Goal: Task Accomplishment & Management: Manage account settings

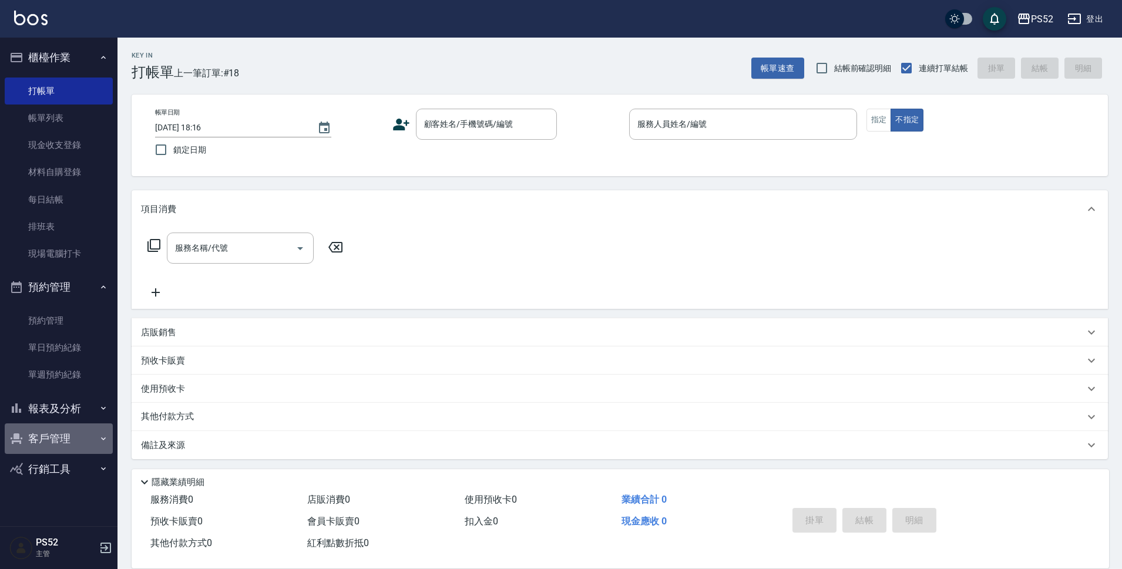
click at [37, 442] on button "客戶管理" at bounding box center [59, 439] width 108 height 31
click at [44, 468] on link "客戶列表" at bounding box center [59, 472] width 108 height 27
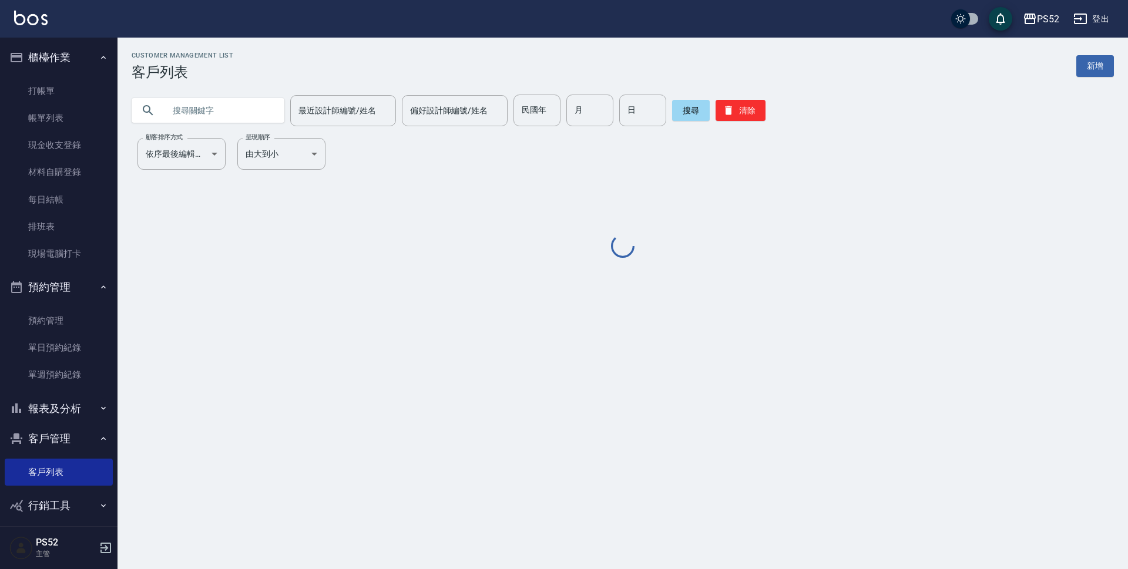
click at [257, 115] on input "text" at bounding box center [220, 111] width 110 height 32
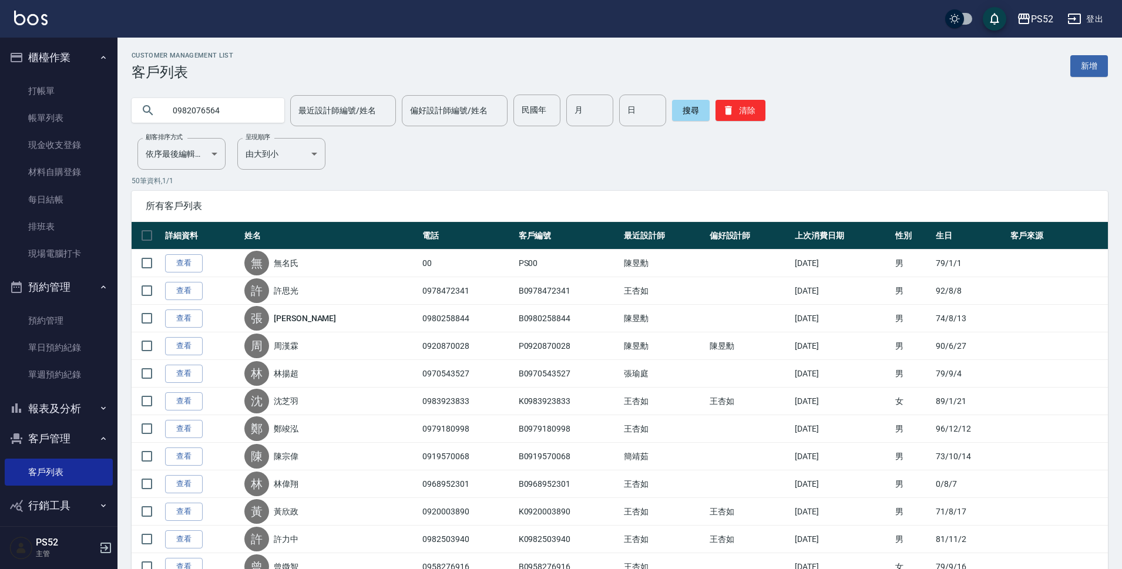
type input "0982076564"
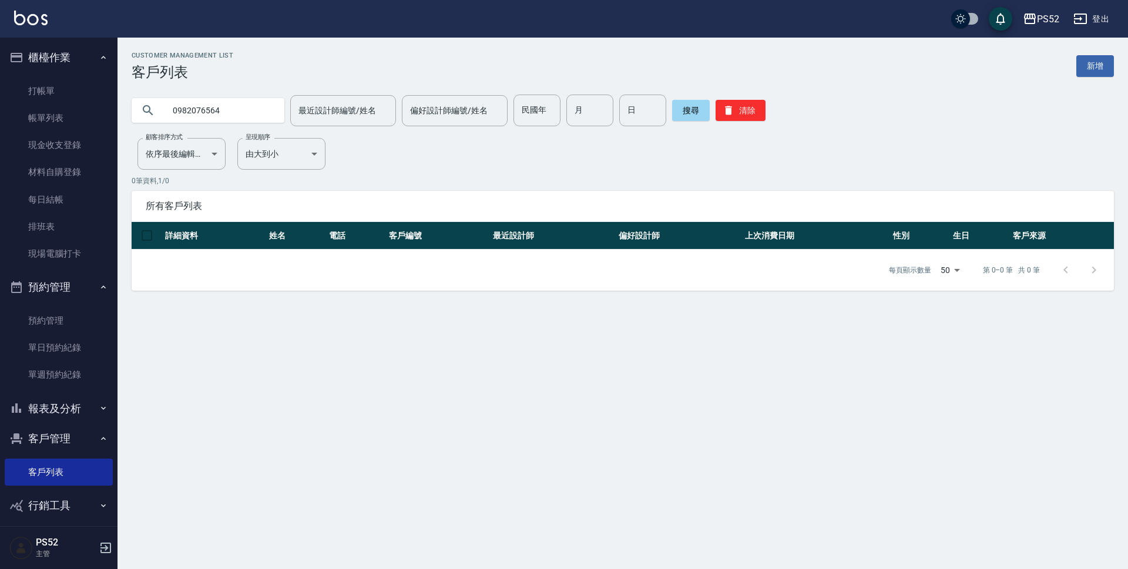
click at [92, 75] on ul "打帳單 帳單列表 現金收支登錄 材料自購登錄 每日結帳 排班表 現場電腦打卡" at bounding box center [59, 173] width 108 height 200
click at [86, 88] on link "打帳單" at bounding box center [59, 91] width 108 height 27
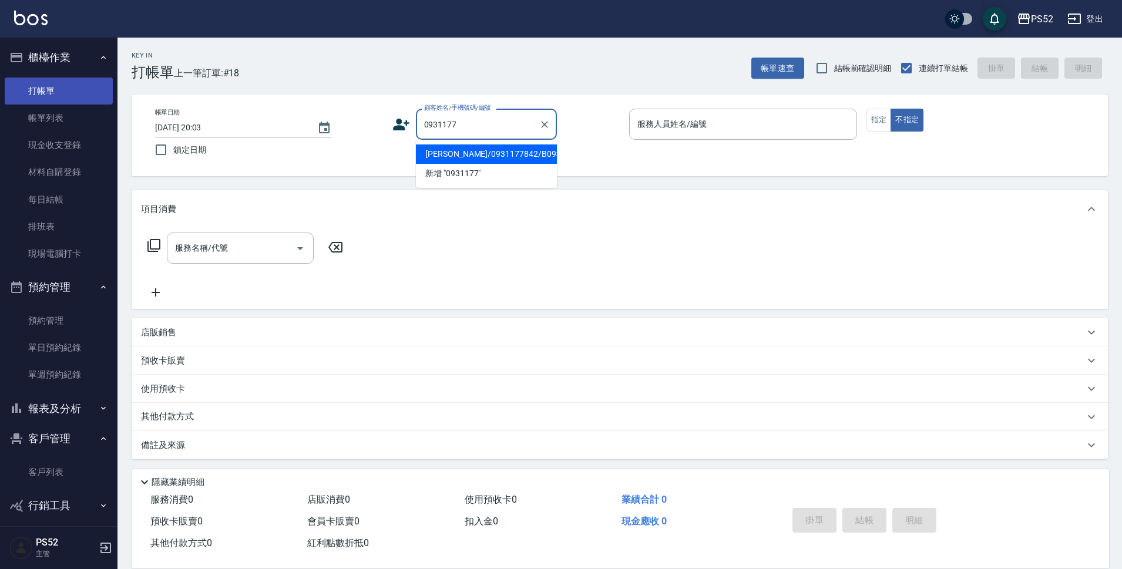
type input "[PERSON_NAME]/0931177842/B0931177842"
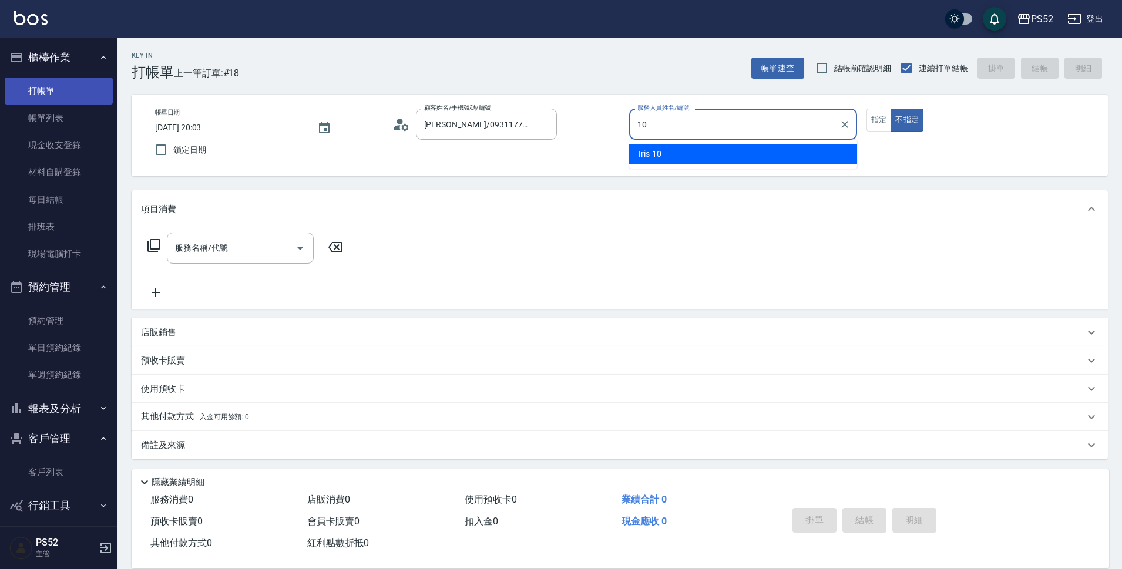
type input "10"
type button "false"
type input "Iris-10"
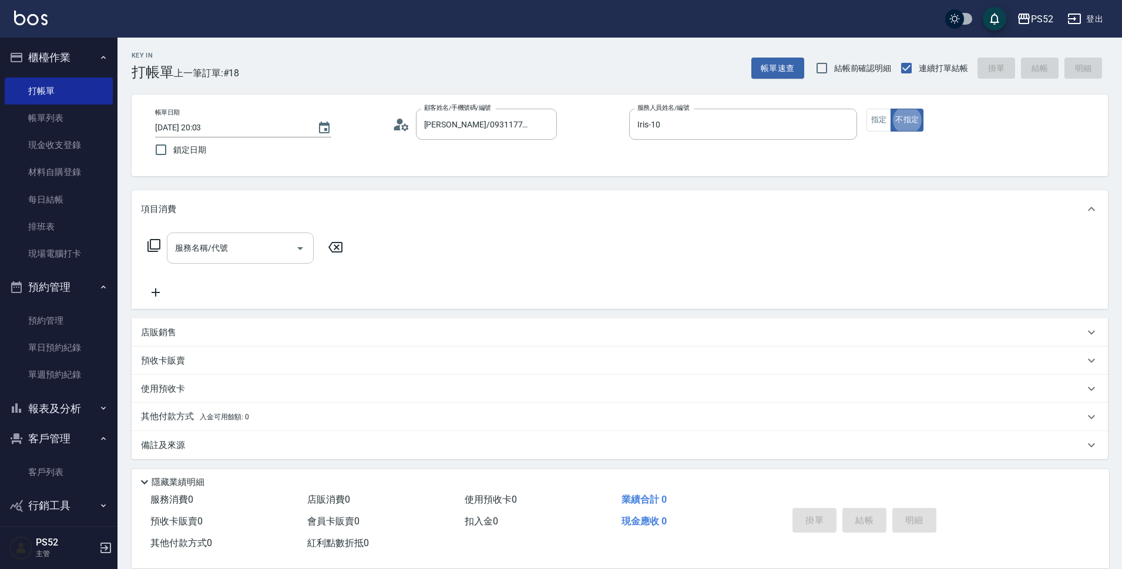
click at [266, 252] on input "服務名稱/代號" at bounding box center [231, 248] width 119 height 21
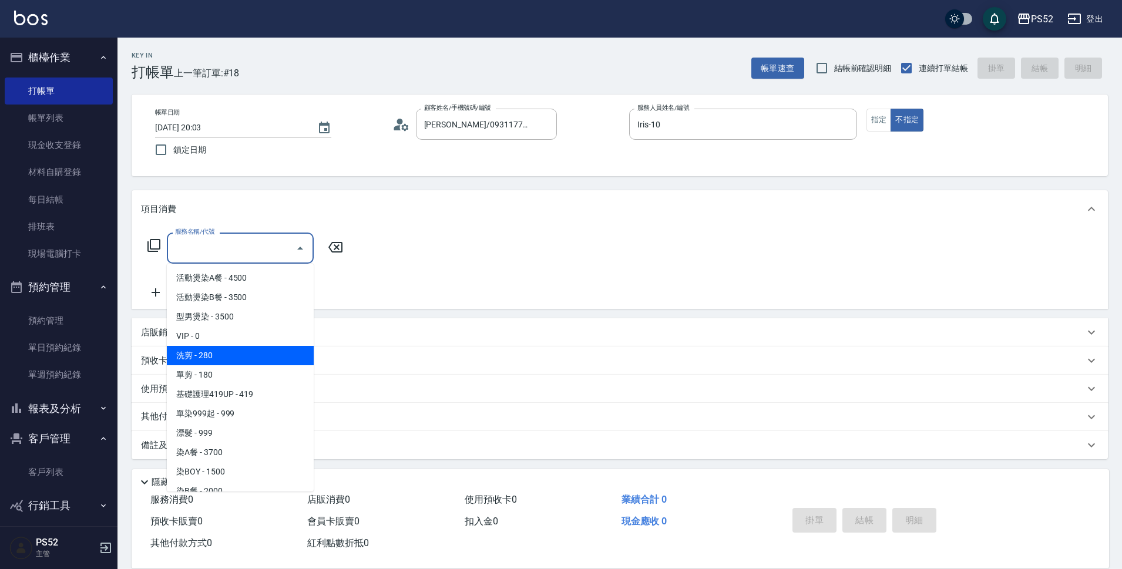
click at [265, 352] on span "洗剪 - 280" at bounding box center [240, 355] width 147 height 19
type input "洗剪(C1)"
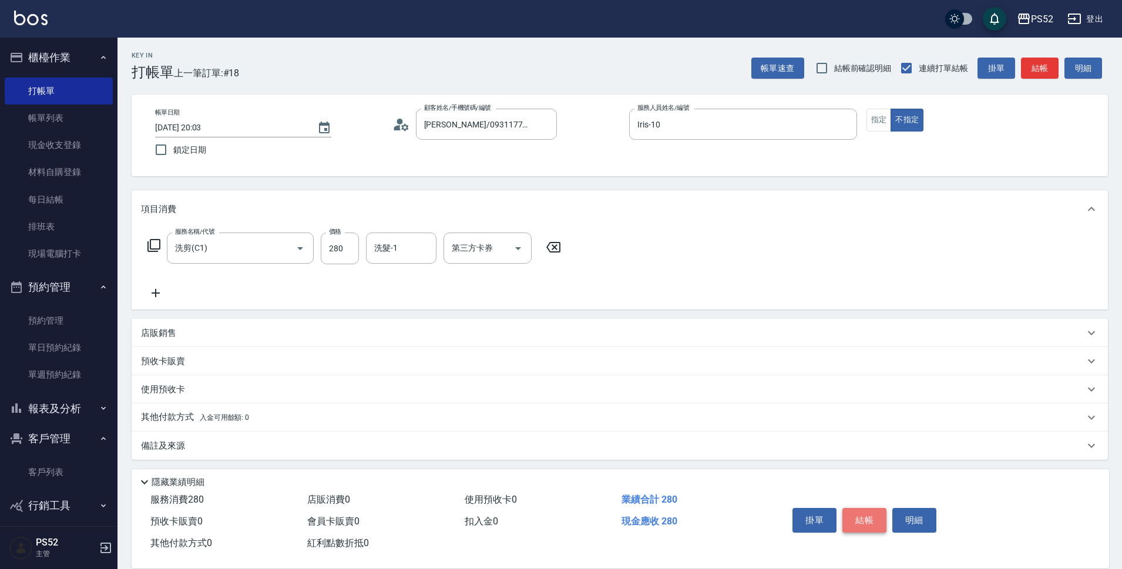
click at [860, 514] on button "結帳" at bounding box center [865, 520] width 44 height 25
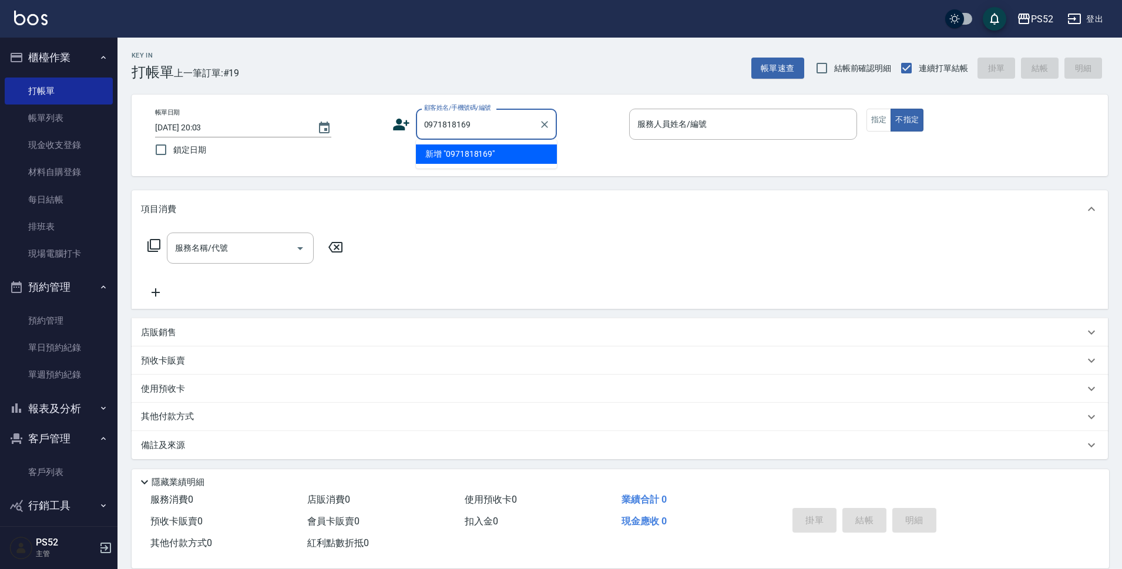
type input "0971818169"
click at [406, 132] on icon at bounding box center [401, 125] width 18 height 18
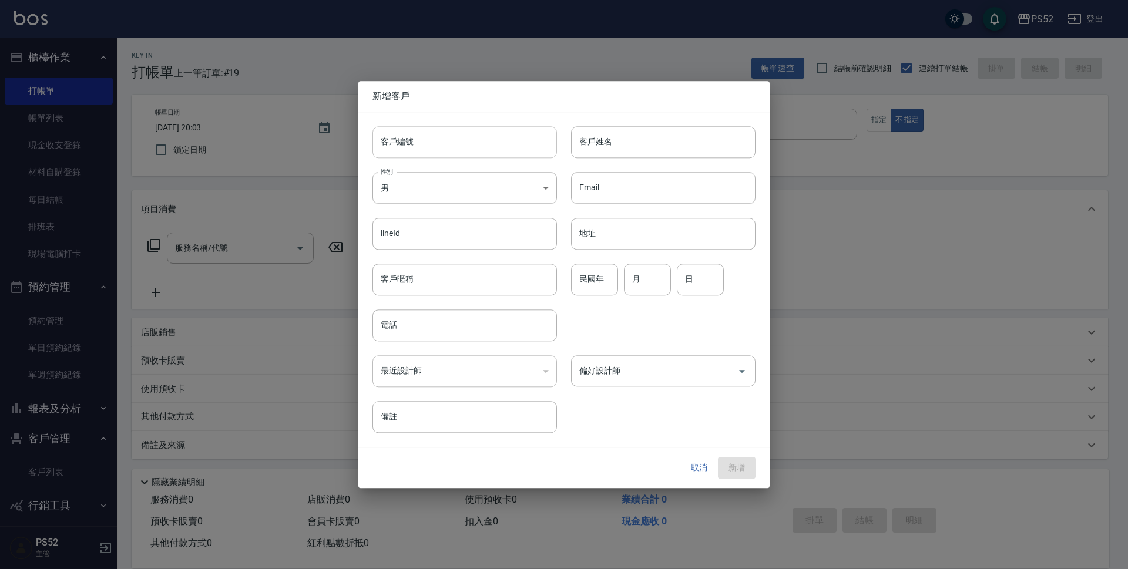
click at [430, 137] on input "客戶編號" at bounding box center [465, 142] width 184 height 32
paste input "0971818169"
type input "B0971818169"
click at [400, 336] on input "電話" at bounding box center [465, 326] width 184 height 32
paste input "0971818169"
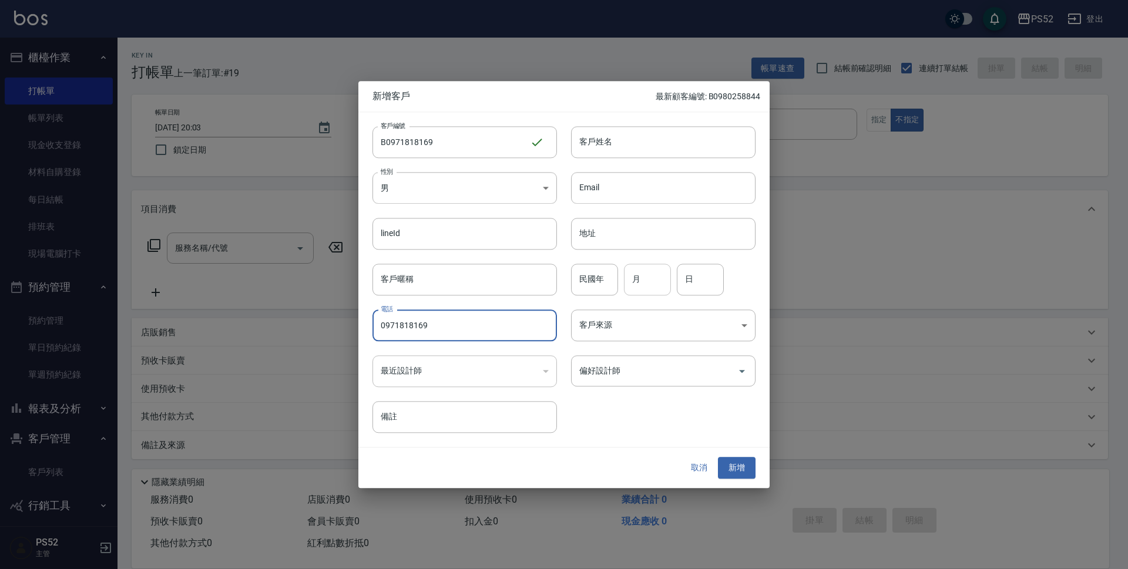
type input "0971818169"
click at [633, 285] on input "月" at bounding box center [647, 280] width 47 height 32
type input "3"
type input "28"
click at [589, 281] on input "民國年" at bounding box center [594, 280] width 47 height 32
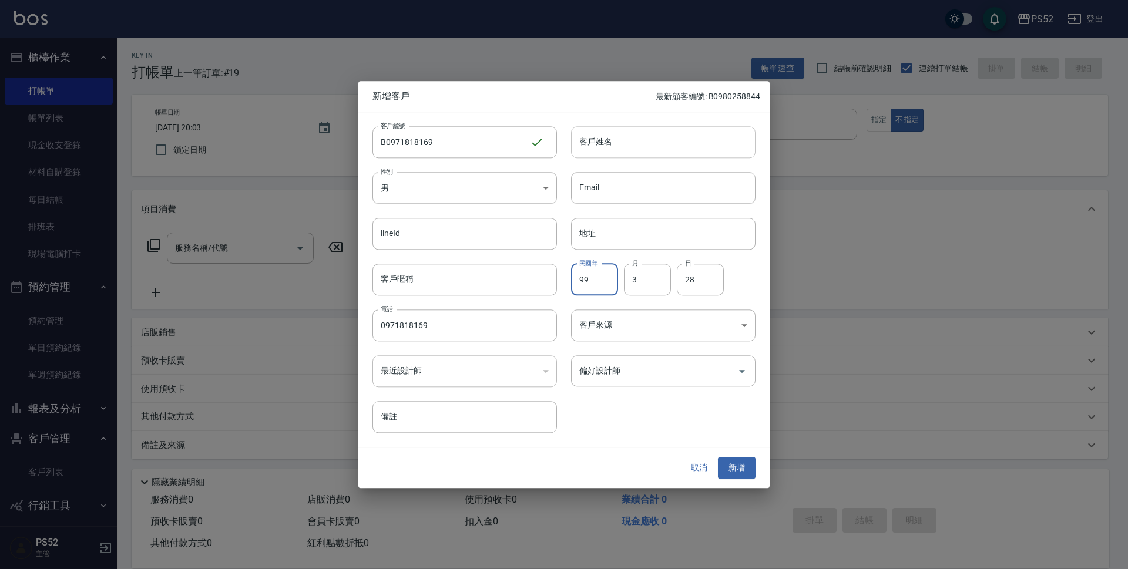
type input "99"
click at [678, 141] on input "客戶姓名" at bounding box center [663, 142] width 184 height 32
type input "陳湘吉"
click at [742, 469] on button "新增" at bounding box center [737, 469] width 38 height 22
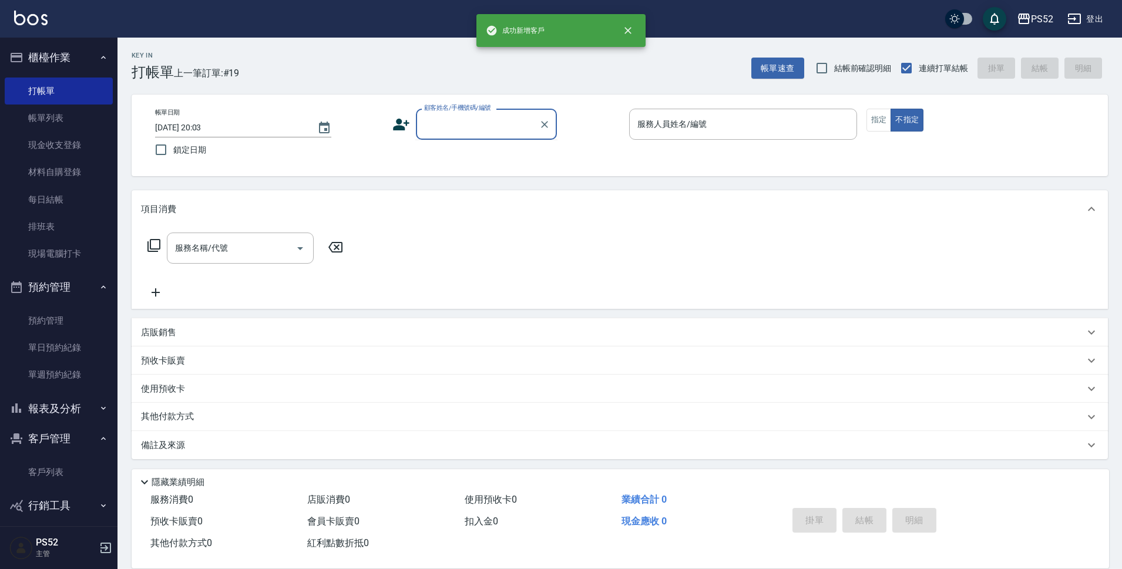
click at [513, 119] on input "顧客姓名/手機號碼/編號" at bounding box center [477, 124] width 113 height 21
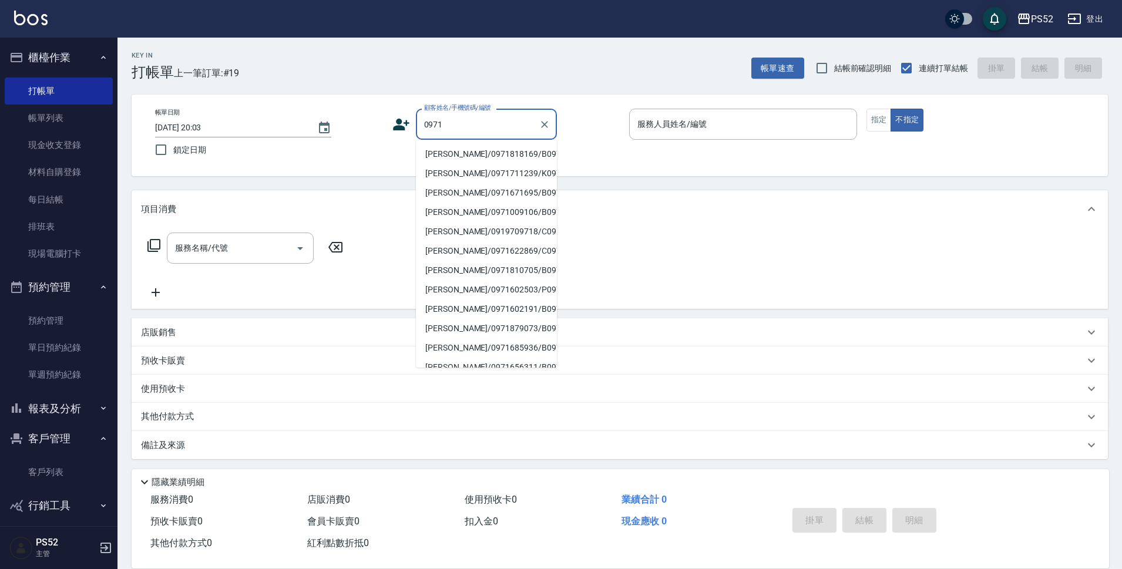
click at [488, 158] on li "[PERSON_NAME]/0971818169/B0971818169" at bounding box center [486, 154] width 141 height 19
type input "[PERSON_NAME]/0971818169/B0971818169"
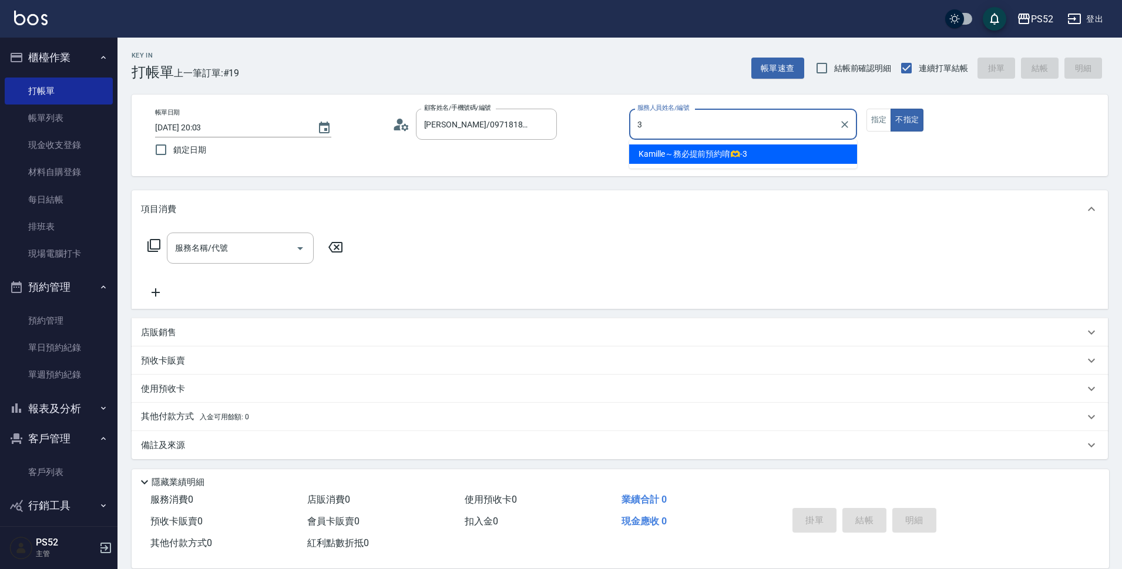
type input "Kamille～務必提前預約唷🫶-3"
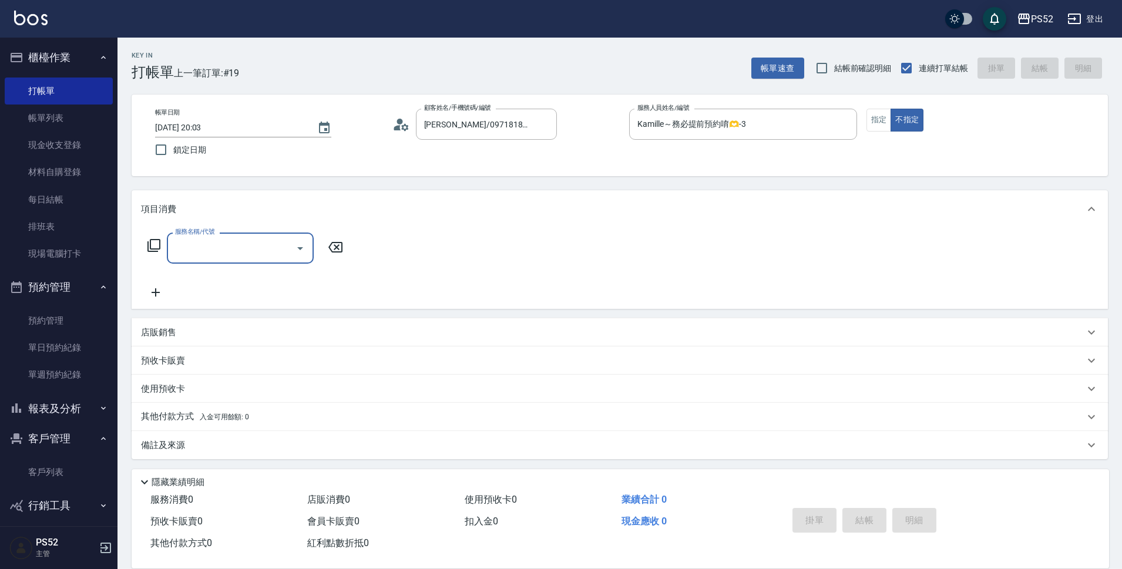
click at [245, 236] on div "服務名稱/代號" at bounding box center [240, 248] width 147 height 31
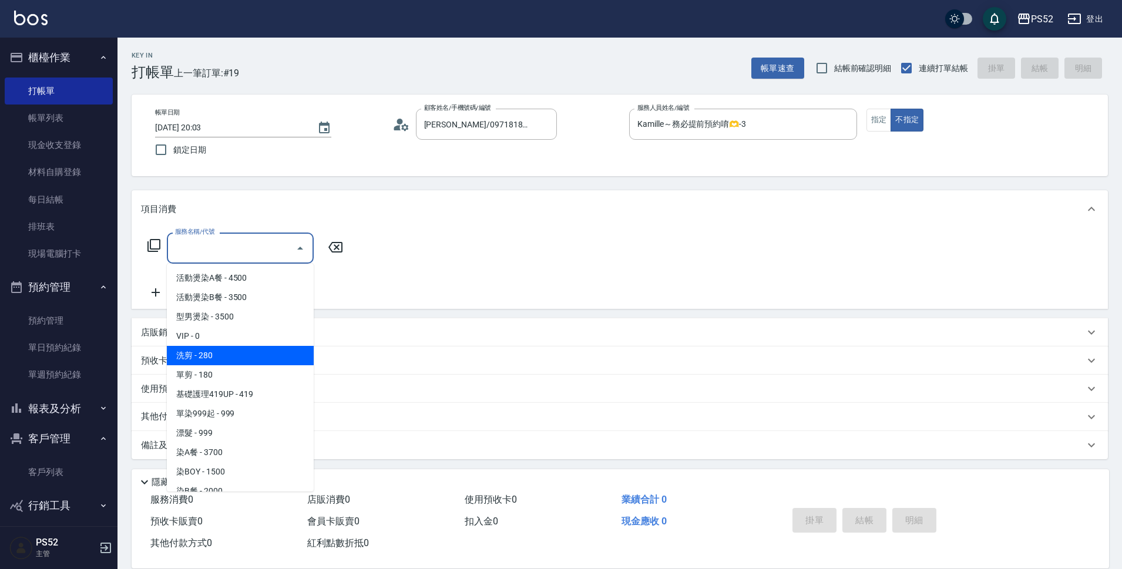
click at [263, 352] on span "洗剪 - 280" at bounding box center [240, 355] width 147 height 19
type input "洗剪(C1)"
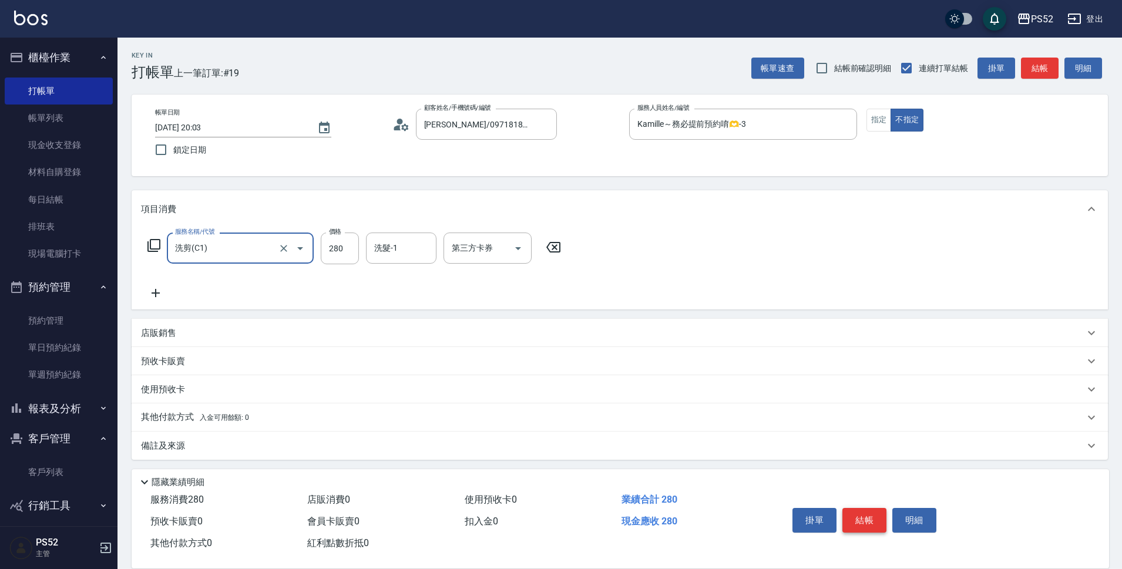
click at [858, 518] on button "結帳" at bounding box center [865, 520] width 44 height 25
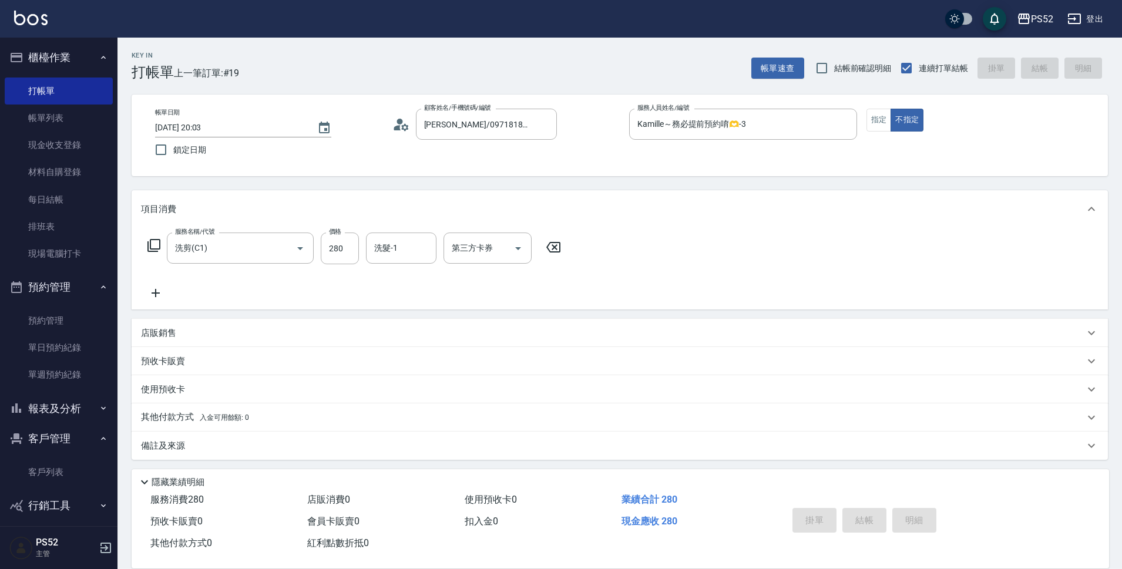
type input "[DATE] 20:04"
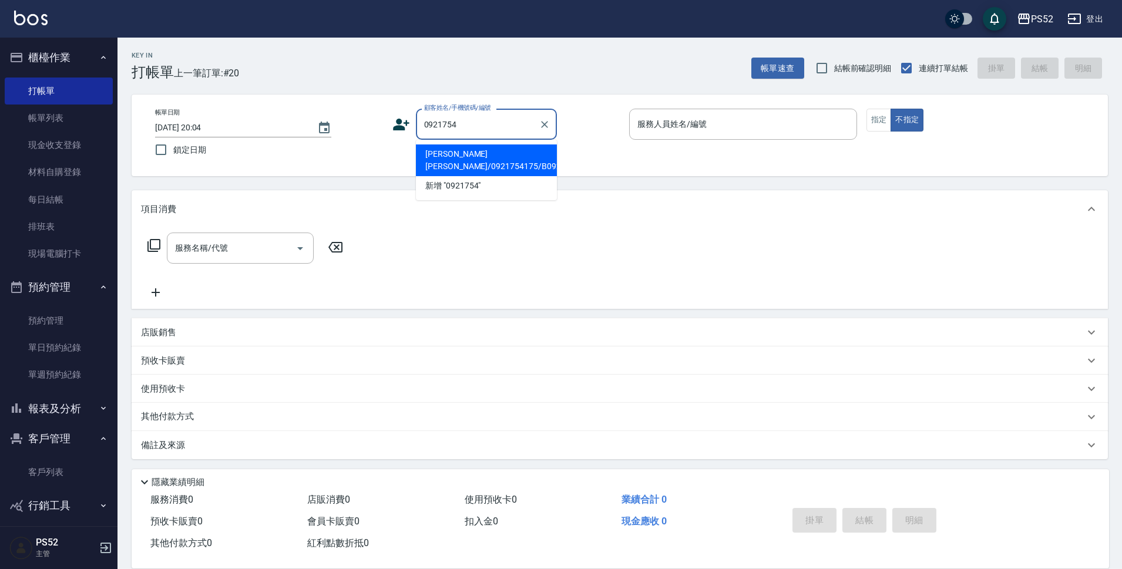
type input "[PERSON_NAME][PERSON_NAME]/0921754175/B0921754175"
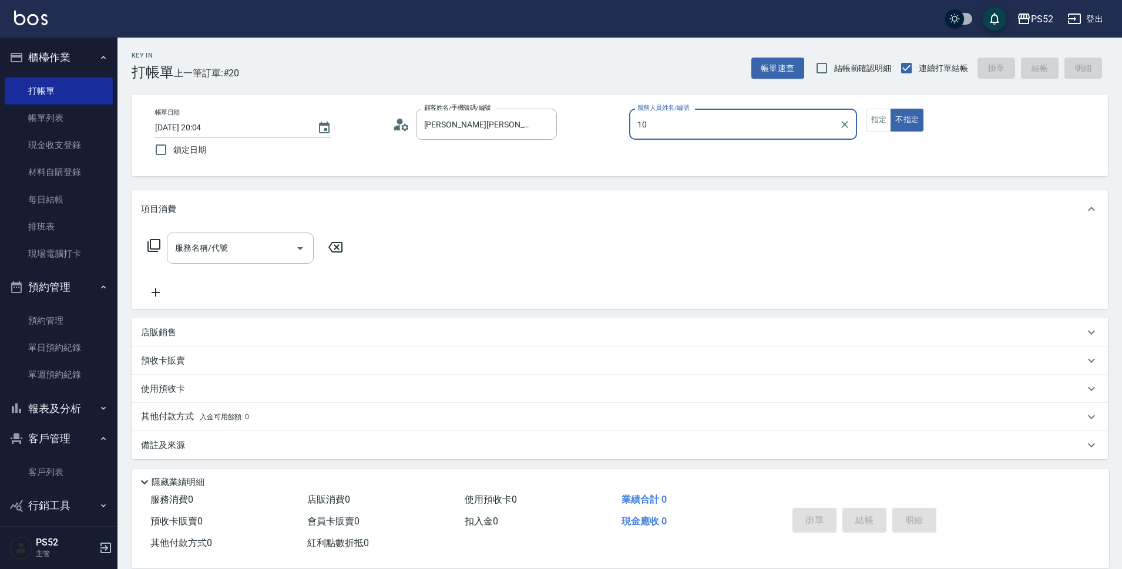
type input "Iris-10"
click at [226, 261] on div "服務名稱/代號" at bounding box center [240, 248] width 147 height 31
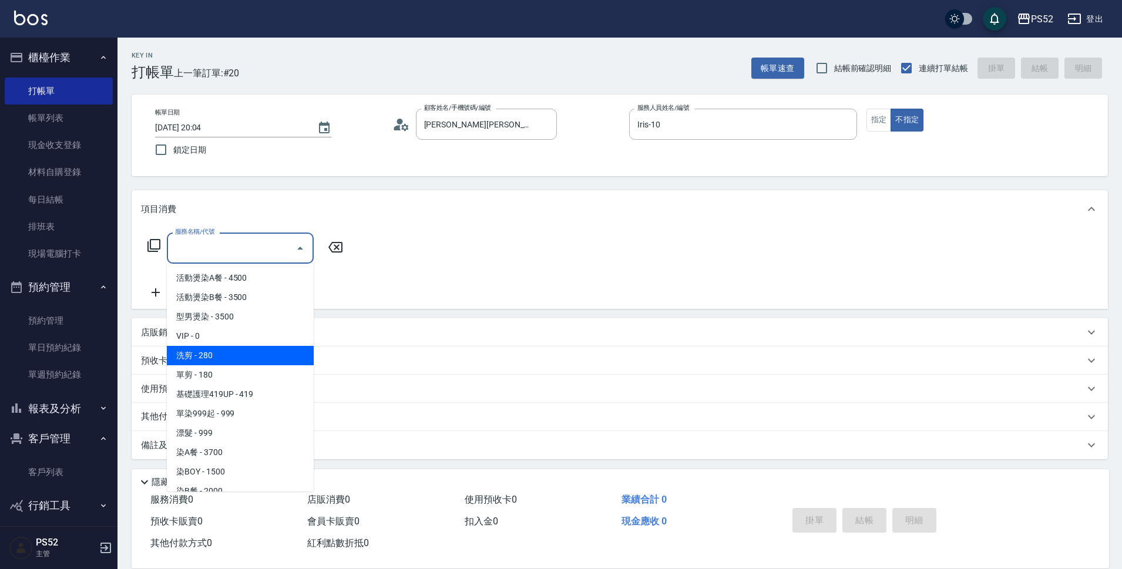
click at [239, 359] on span "洗剪 - 280" at bounding box center [240, 355] width 147 height 19
type input "洗剪(C1)"
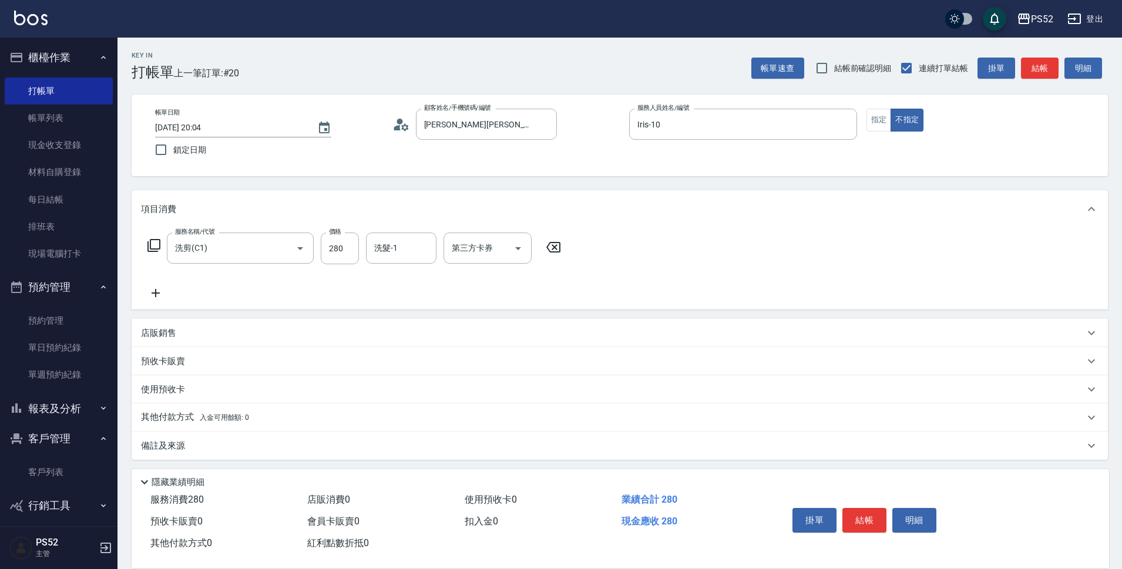
click at [160, 288] on icon at bounding box center [155, 293] width 29 height 14
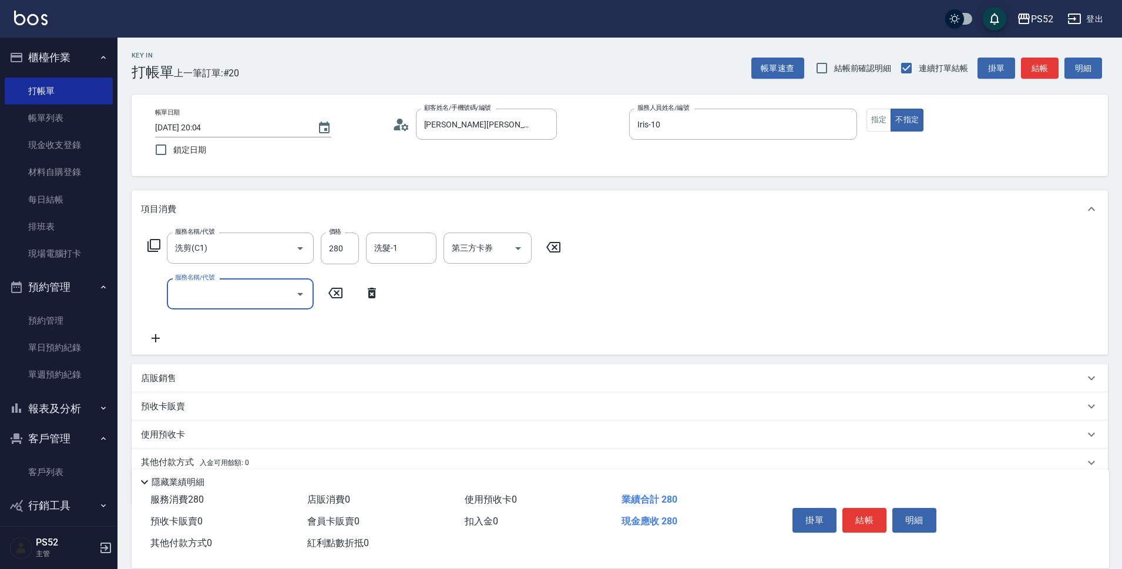
click at [270, 283] on div "服務名稱/代號" at bounding box center [240, 294] width 147 height 31
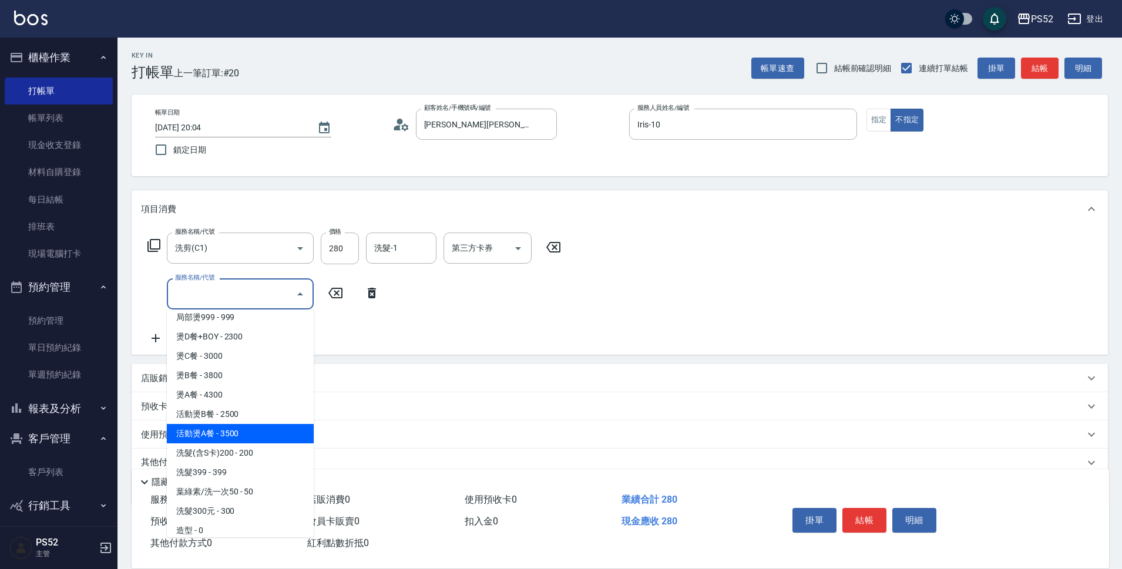
scroll to position [372, 0]
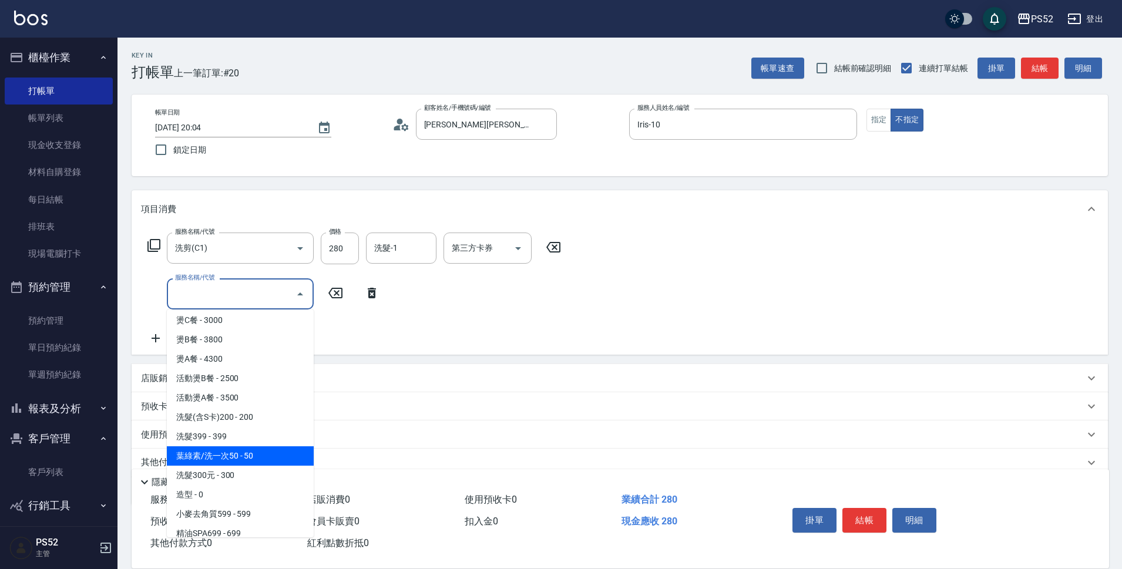
click at [266, 450] on span "葉綠素/洗一次50 - 50" at bounding box center [240, 456] width 147 height 19
type input "葉綠素/洗一次50(S3)"
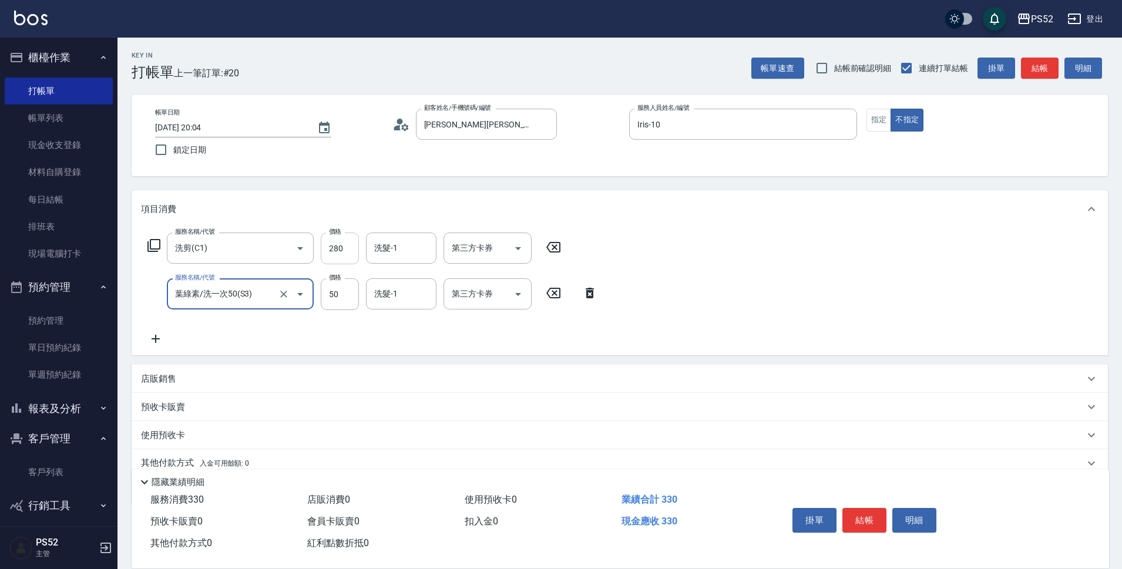
click at [344, 256] on input "280" at bounding box center [340, 249] width 38 height 32
type input "300"
click at [861, 512] on button "結帳" at bounding box center [865, 520] width 44 height 25
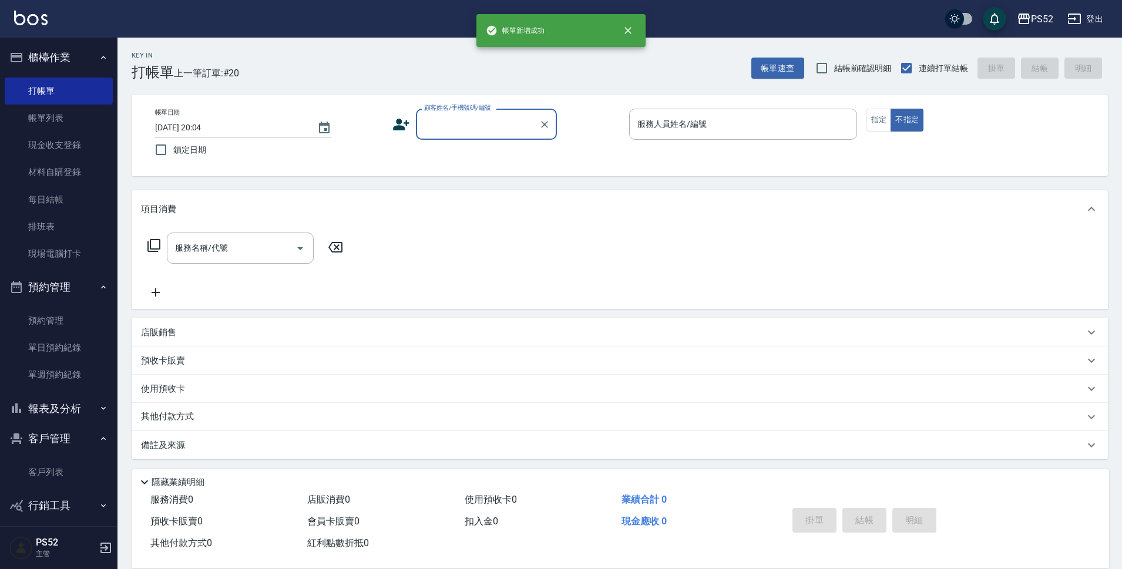
scroll to position [0, 0]
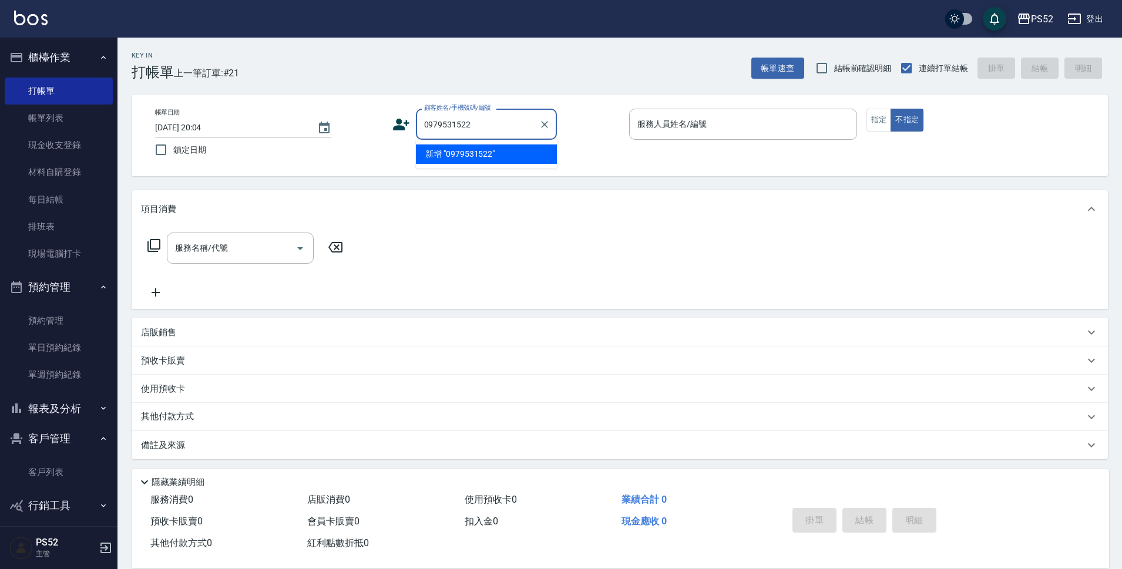
type input "0979531522"
click at [409, 127] on icon at bounding box center [401, 125] width 18 height 18
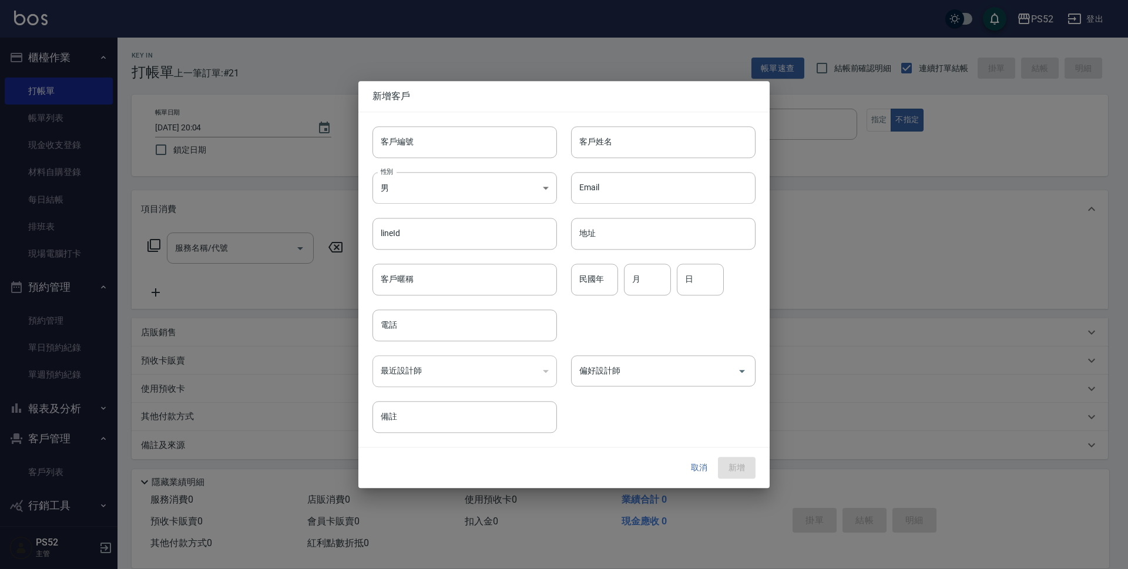
click at [425, 127] on input "客戶編號" at bounding box center [465, 142] width 184 height 32
paste input "0979531522"
type input "B0979531522"
click at [391, 327] on input "電話" at bounding box center [465, 326] width 184 height 32
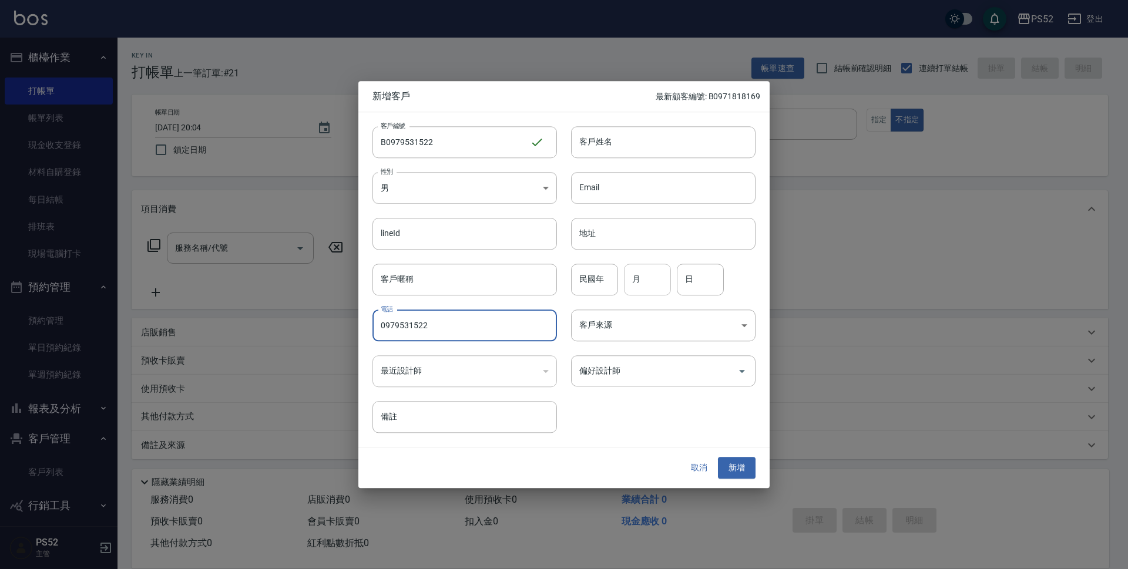
type input "0979531522"
click at [630, 280] on input "月" at bounding box center [647, 280] width 47 height 32
type input "4"
type input "29"
click at [617, 139] on input "客戶姓名" at bounding box center [663, 142] width 184 height 32
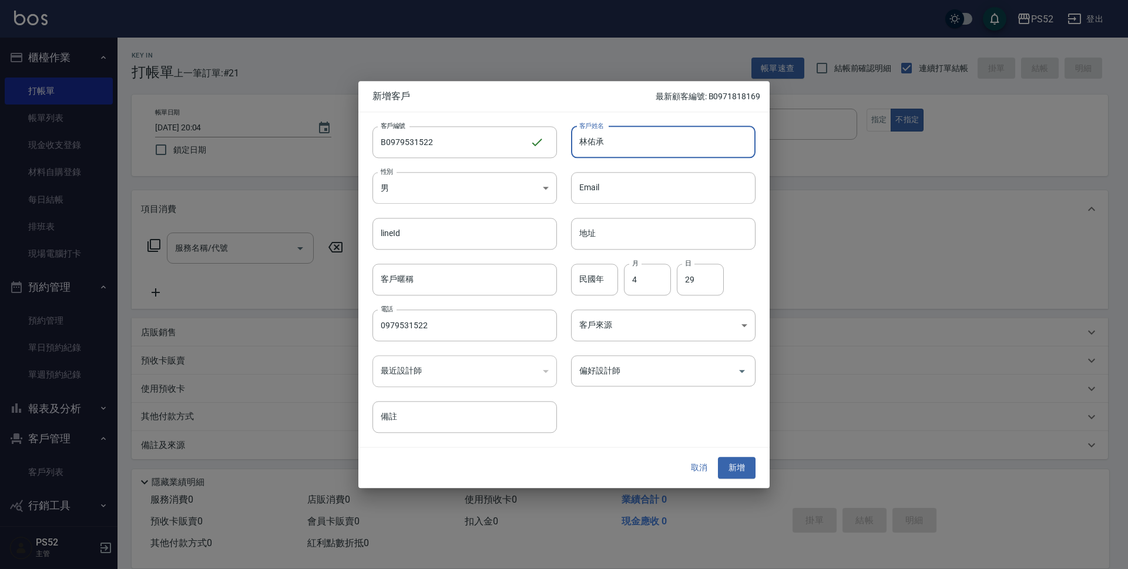
type input "林佑承"
click at [737, 472] on button "新增" at bounding box center [737, 469] width 38 height 22
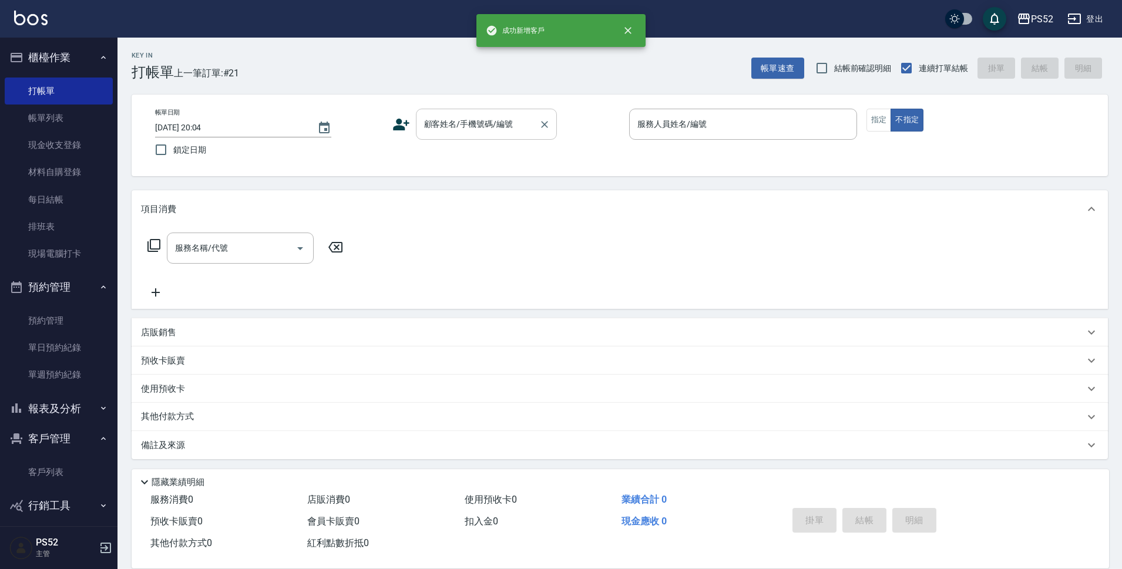
click at [499, 133] on input "顧客姓名/手機號碼/編號" at bounding box center [477, 124] width 113 height 21
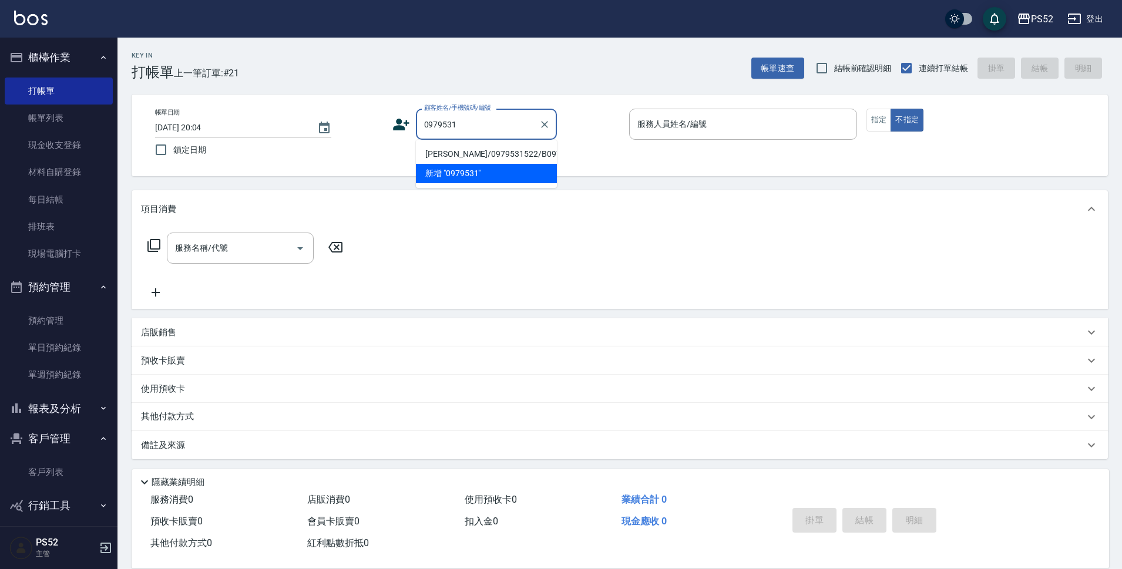
click at [446, 160] on li "[PERSON_NAME]/0979531522/B0979531522" at bounding box center [486, 154] width 141 height 19
type input "[PERSON_NAME]/0979531522/B0979531522"
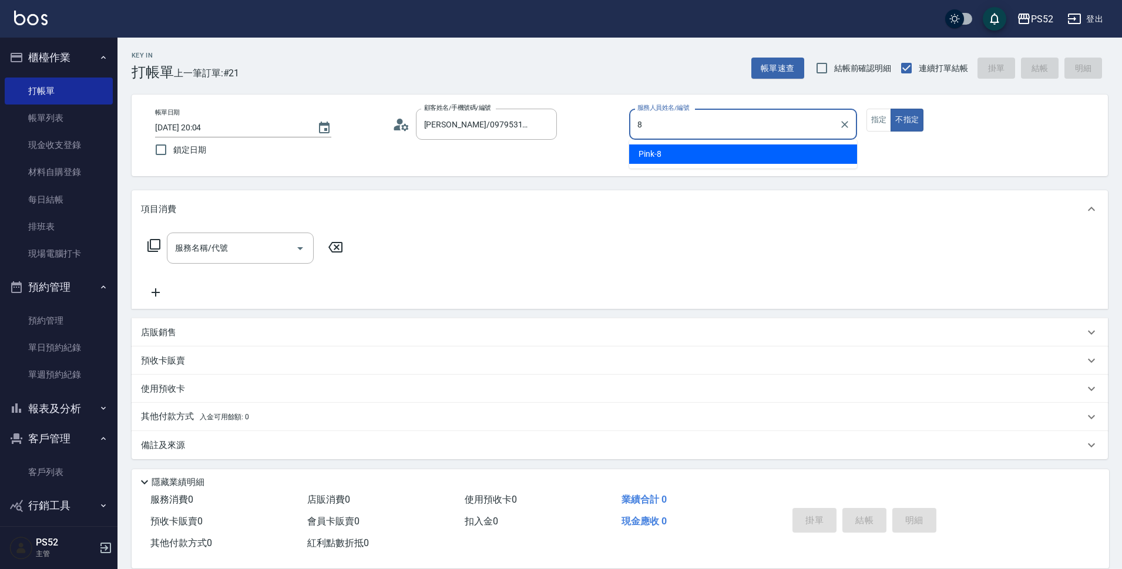
type input "Pink-8"
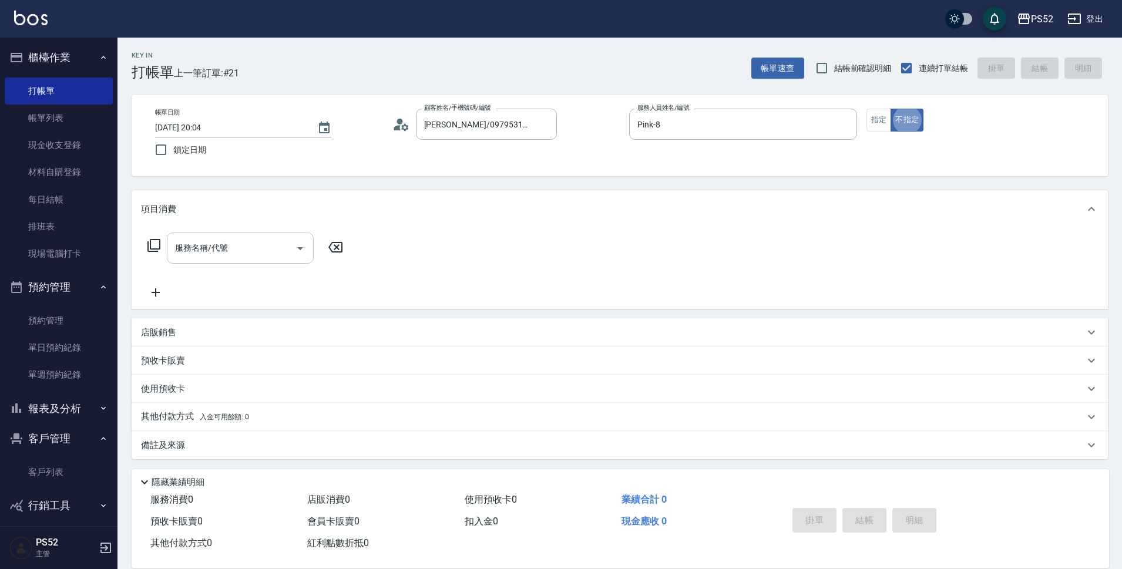
click at [195, 249] on div "服務名稱/代號 服務名稱/代號" at bounding box center [240, 248] width 147 height 31
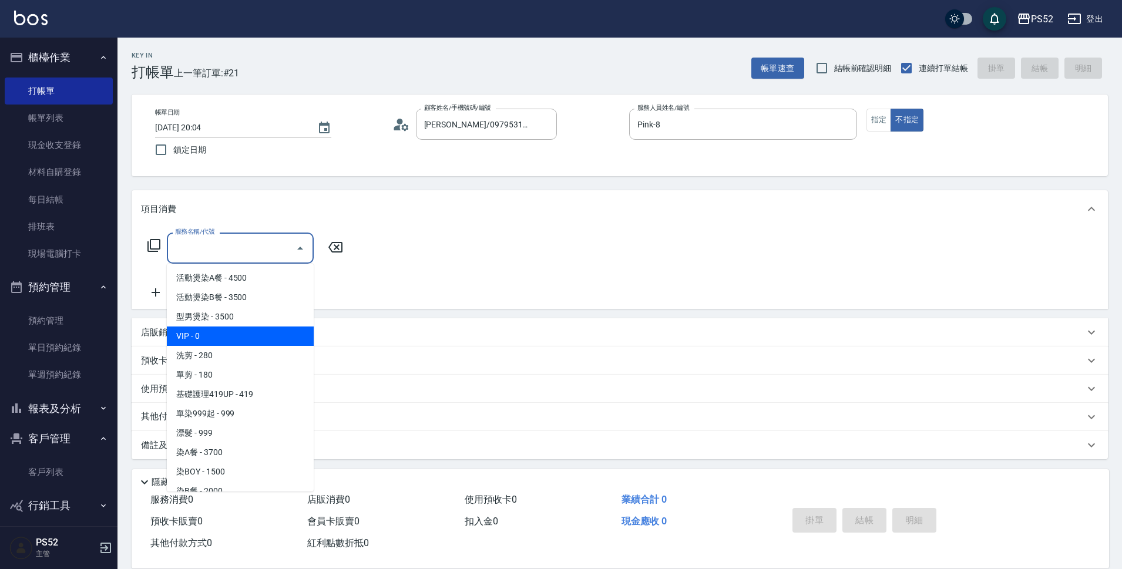
click at [207, 353] on span "洗剪 - 280" at bounding box center [240, 355] width 147 height 19
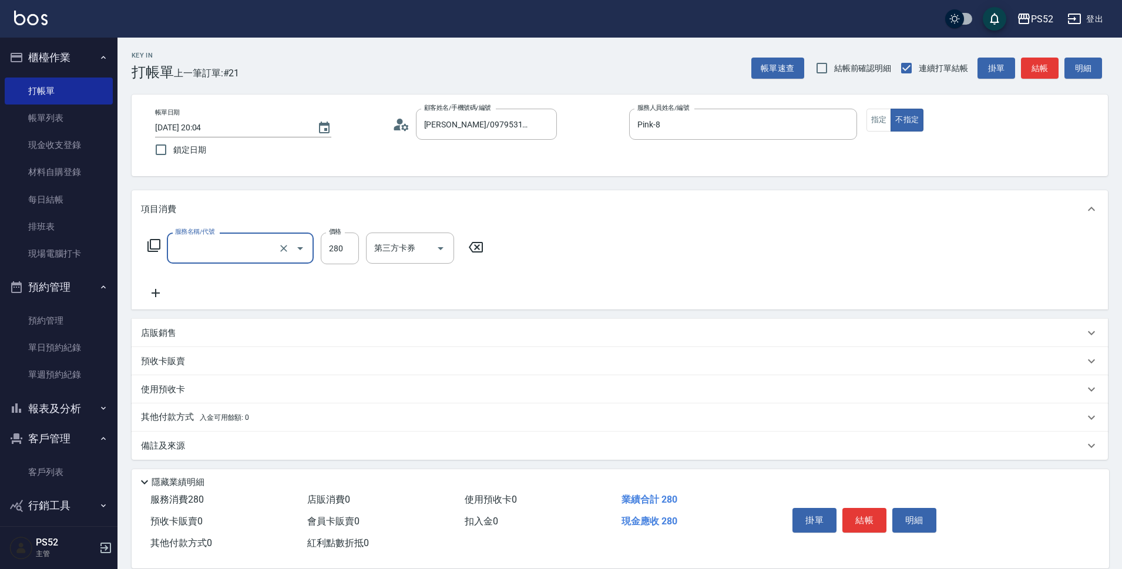
type input "洗剪(C1)"
click at [850, 517] on button "結帳" at bounding box center [865, 520] width 44 height 25
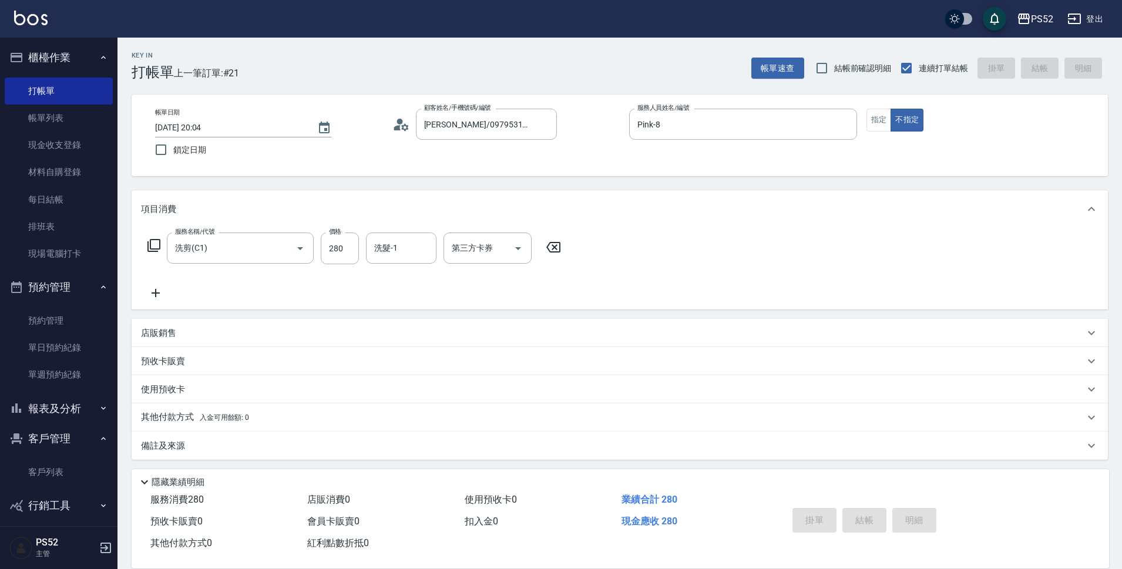
type input "[DATE] 20:05"
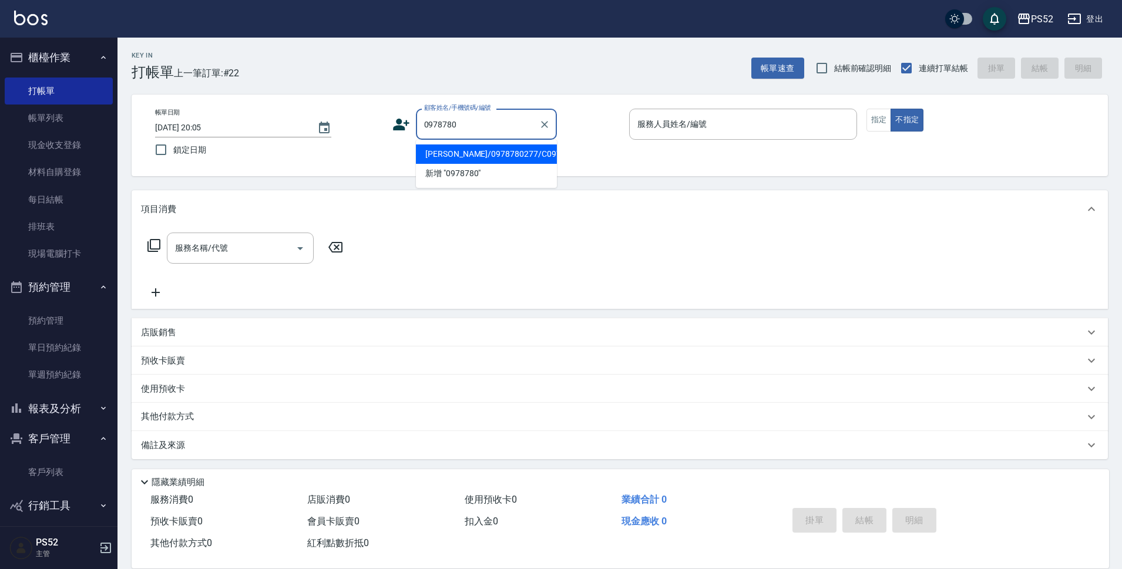
click at [488, 164] on li "[PERSON_NAME]/0978780277/C0978780277" at bounding box center [486, 154] width 141 height 19
type input "[PERSON_NAME]/0978780277/C0978780277"
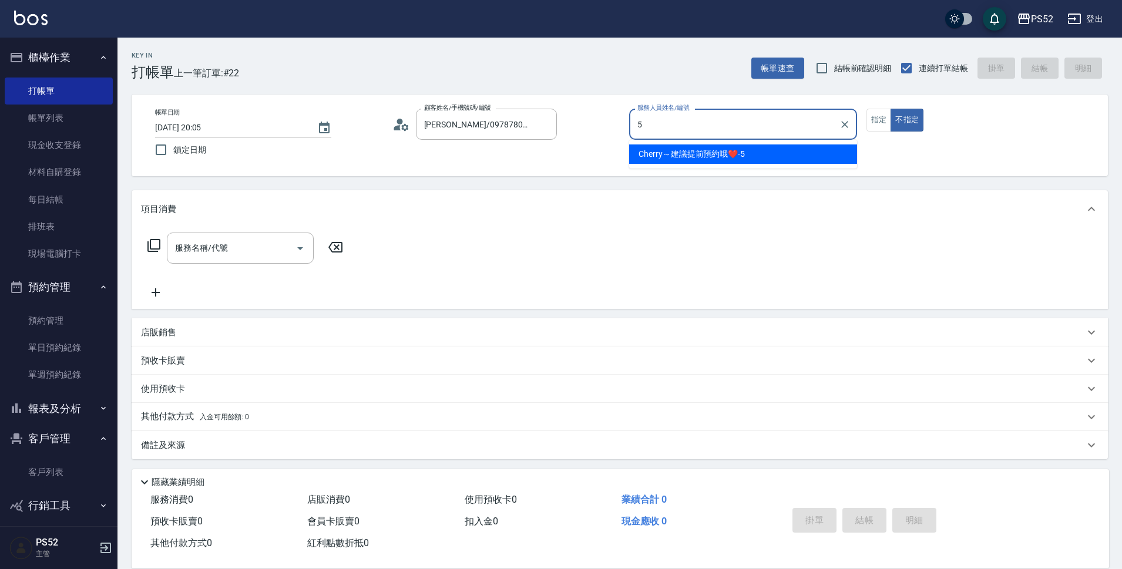
type input "Cherry～建議提前預約哦❤️-5"
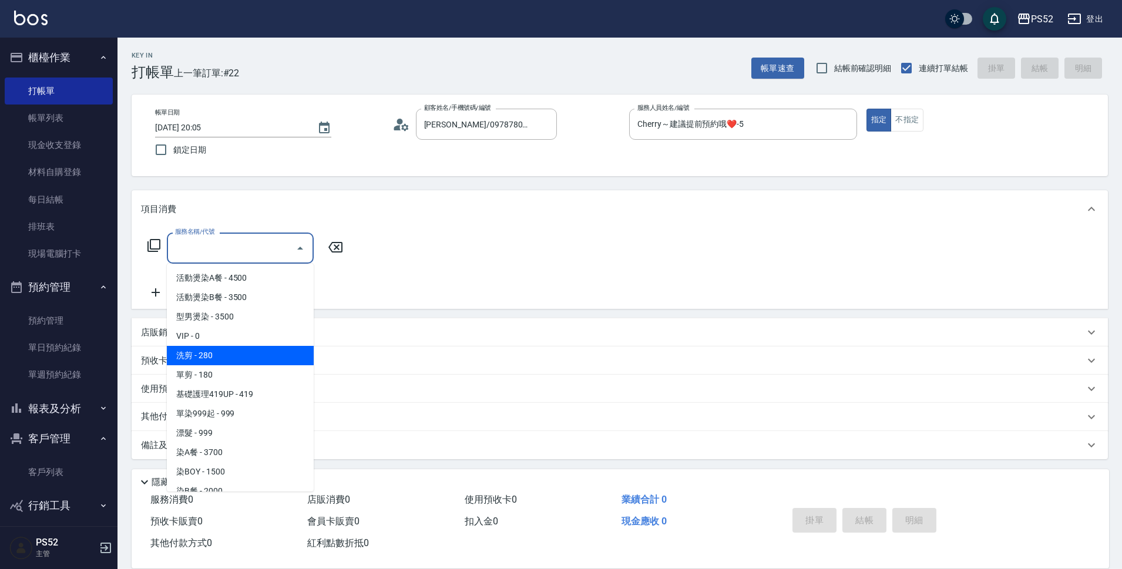
type input "洗剪(C1)"
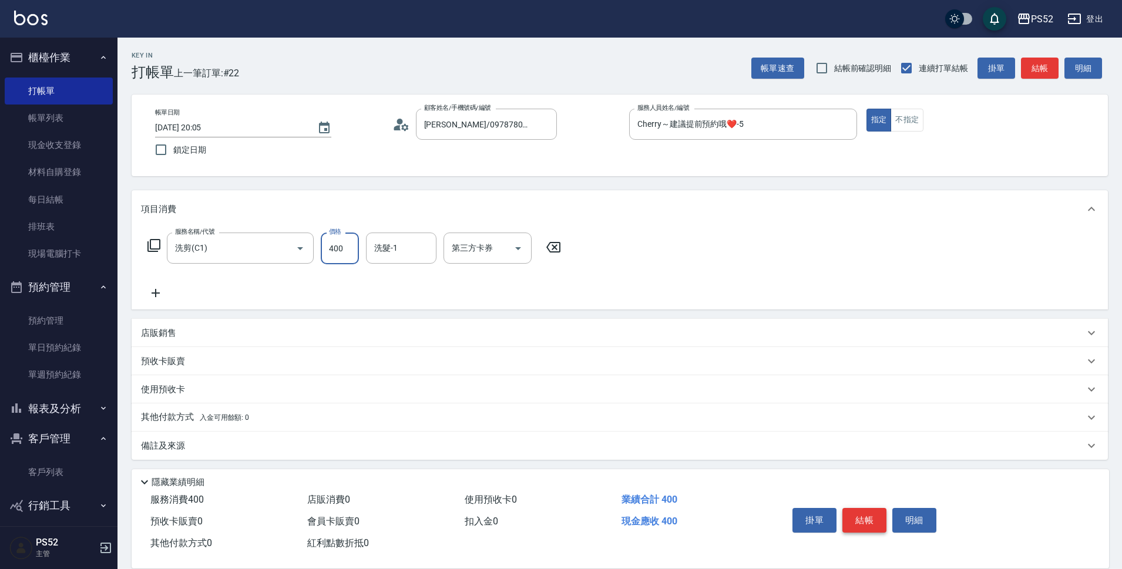
type input "400"
click at [863, 516] on button "結帳" at bounding box center [865, 520] width 44 height 25
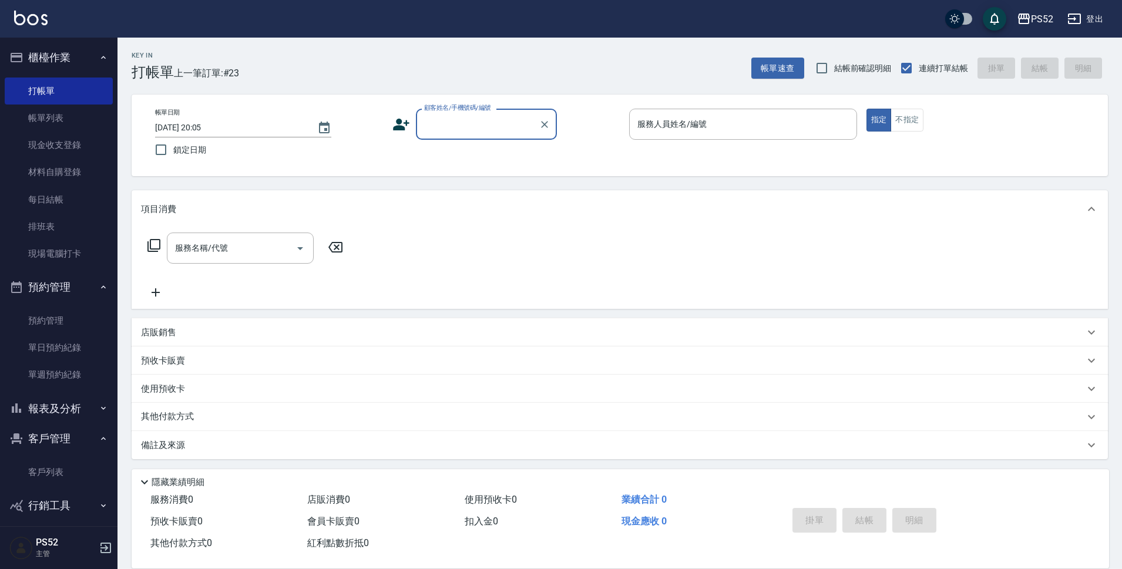
type input "0"
click at [480, 183] on li "[PERSON_NAME]/0912696718/C0912696718" at bounding box center [486, 173] width 141 height 19
type input "[PERSON_NAME]/0912696718/C0912696718"
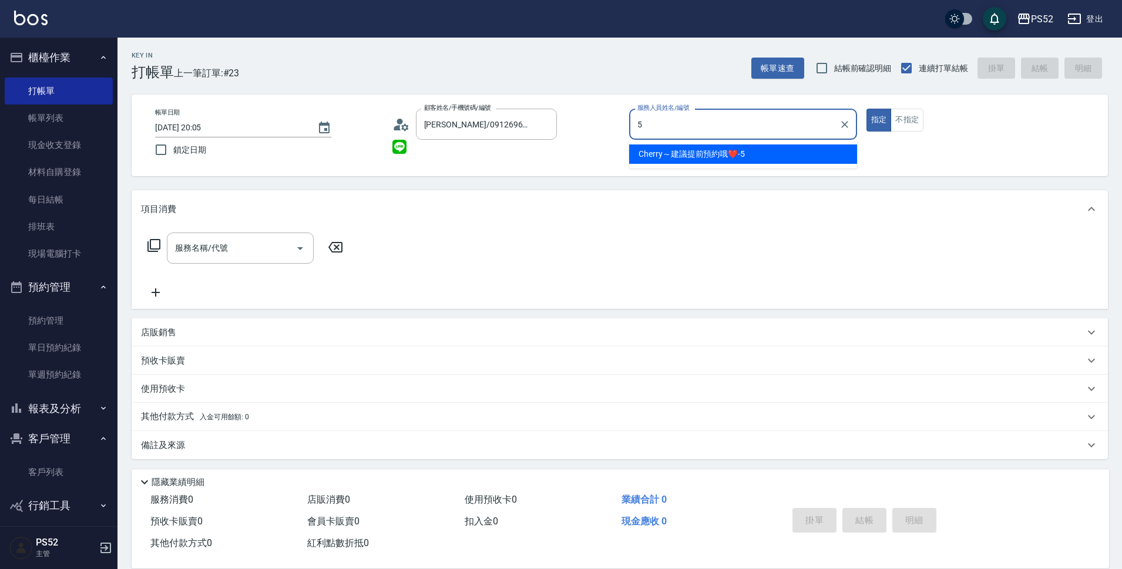
type input "Cherry～建議提前預約哦❤️-5"
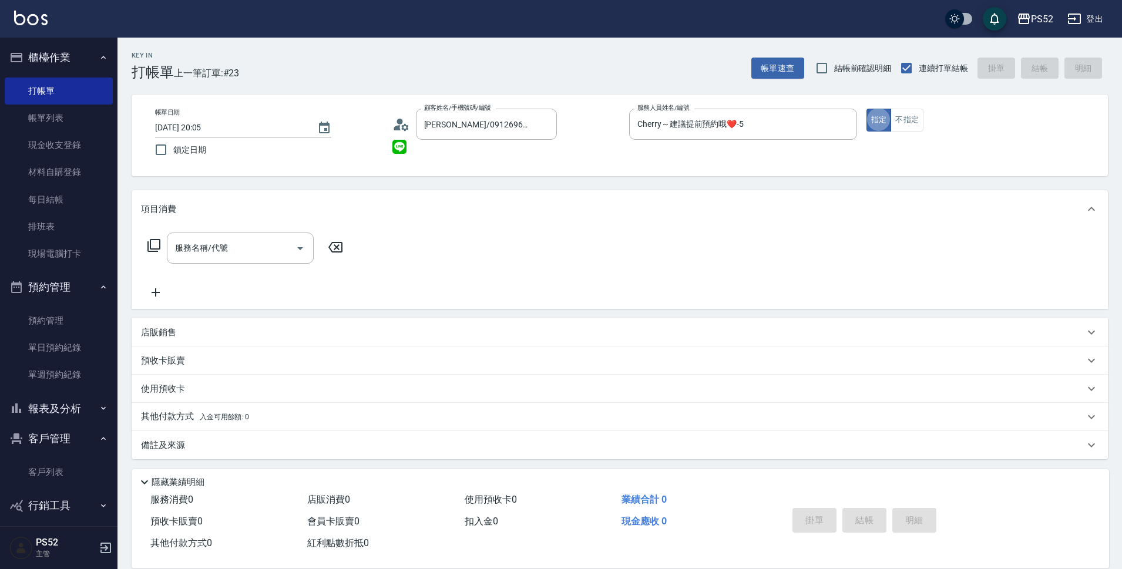
type button "true"
click at [213, 243] on div "服務名稱/代號 服務名稱/代號" at bounding box center [240, 248] width 147 height 31
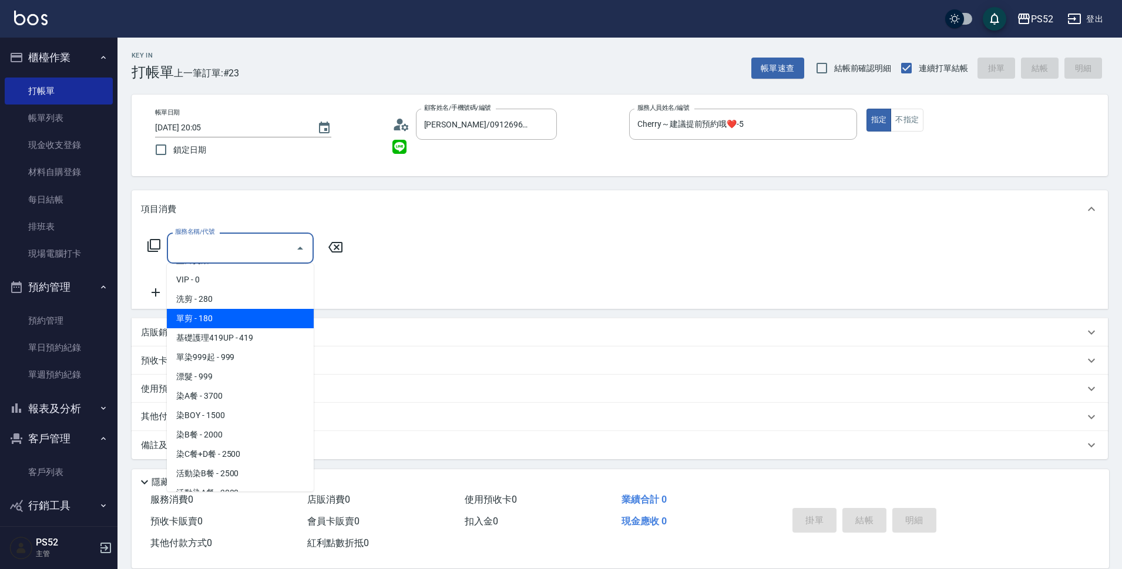
scroll to position [78, 0]
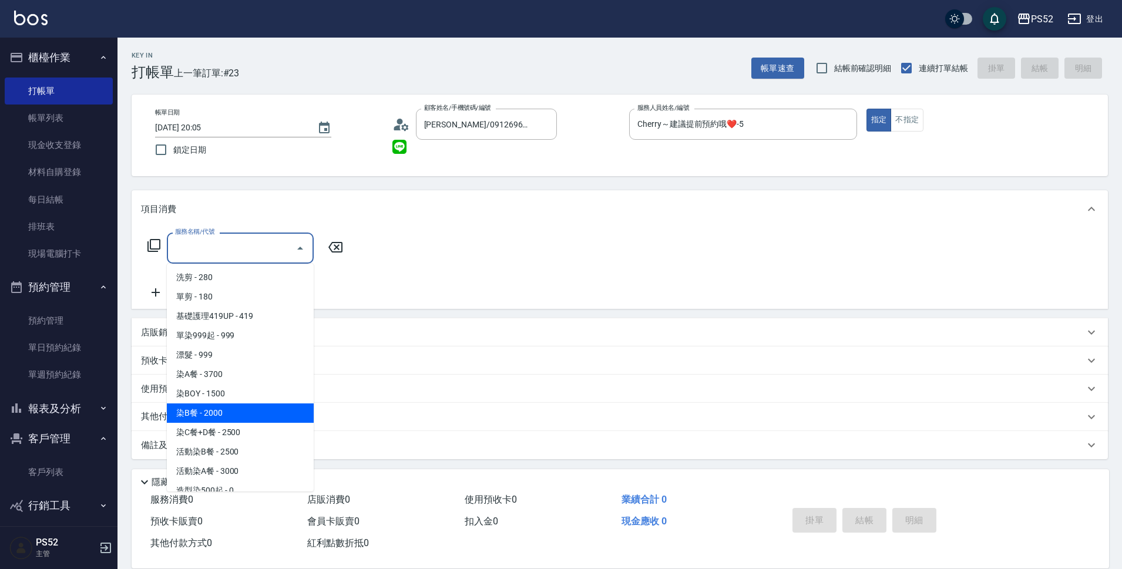
click at [236, 410] on span "染B餐 - 2000" at bounding box center [240, 413] width 147 height 19
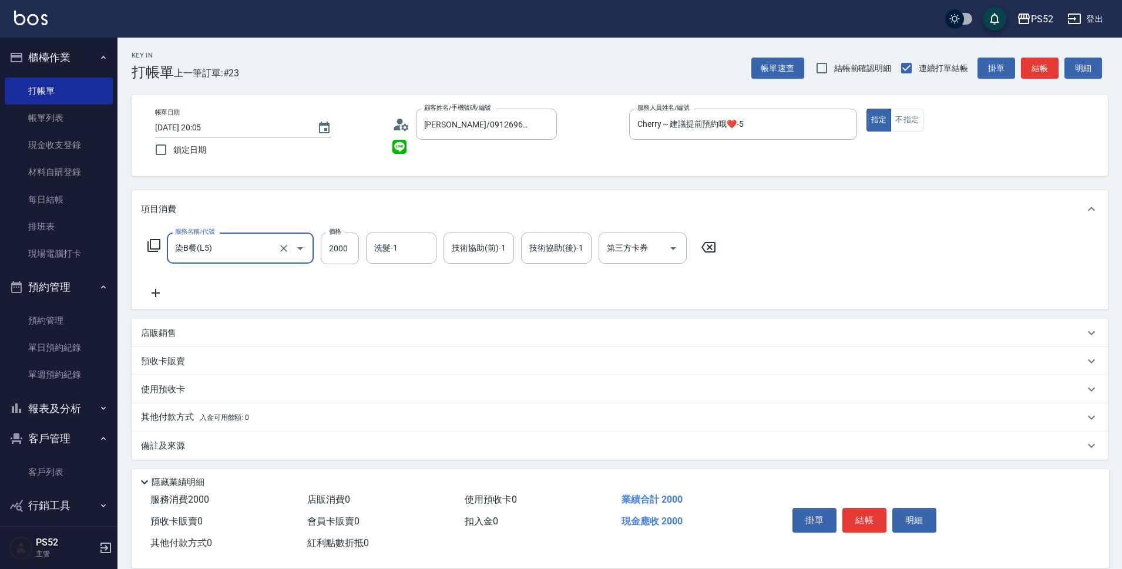
click at [296, 249] on icon "Open" at bounding box center [300, 248] width 14 height 14
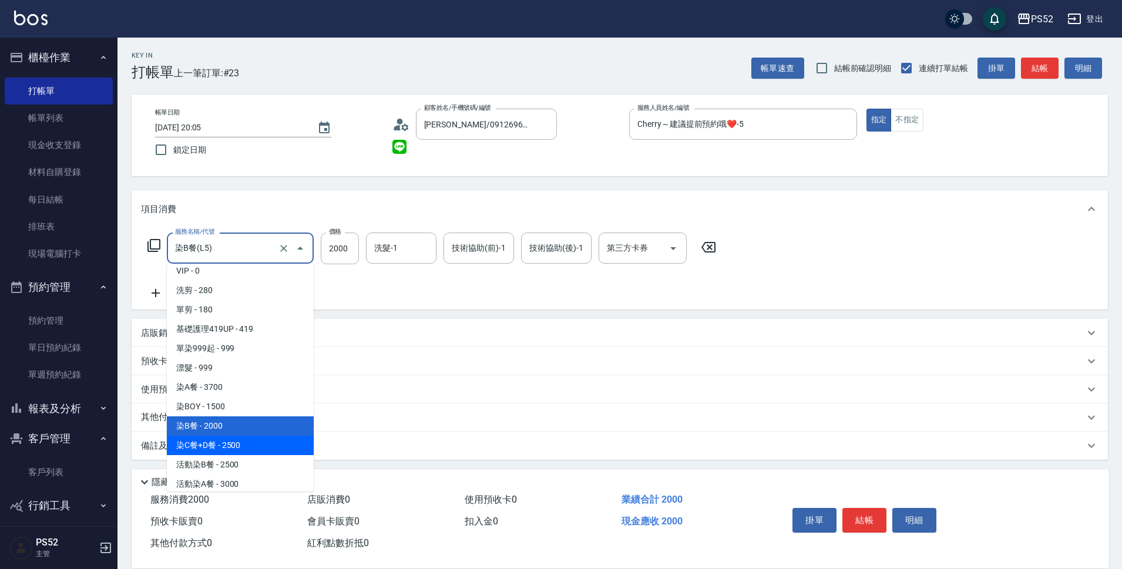
scroll to position [68, 0]
click at [262, 439] on span "染C餐+D餐 - 2500" at bounding box center [240, 442] width 147 height 19
type input "染C餐+D餐(L6)"
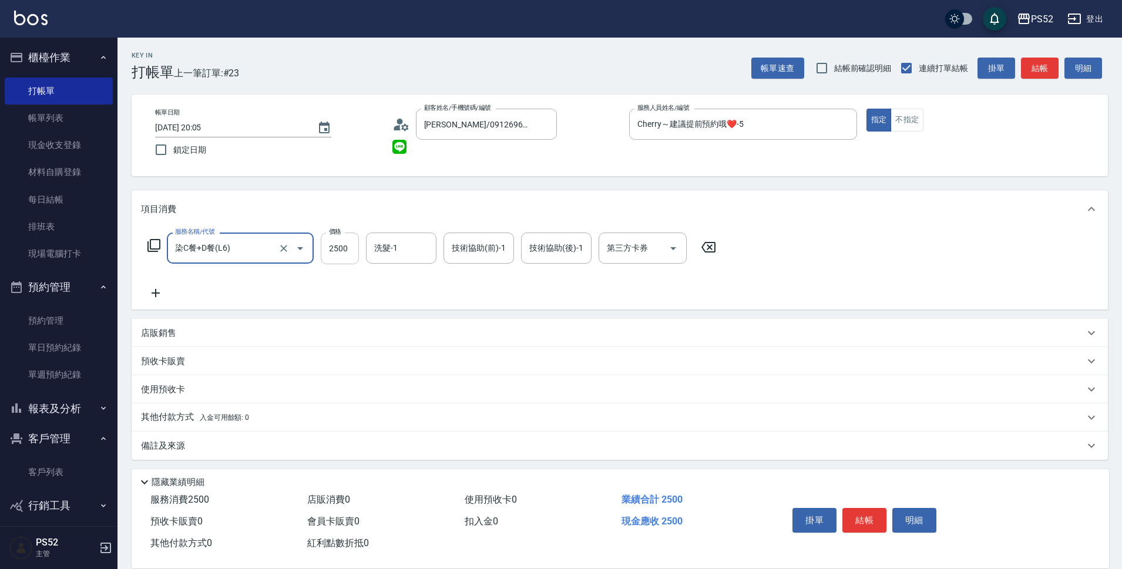
click at [340, 244] on input "2500" at bounding box center [340, 249] width 38 height 32
drag, startPoint x: 666, startPoint y: 259, endPoint x: 660, endPoint y: 264, distance: 7.9
click at [666, 259] on div at bounding box center [673, 248] width 18 height 31
type input "1899"
click at [635, 237] on div "第三方卡券" at bounding box center [643, 248] width 88 height 31
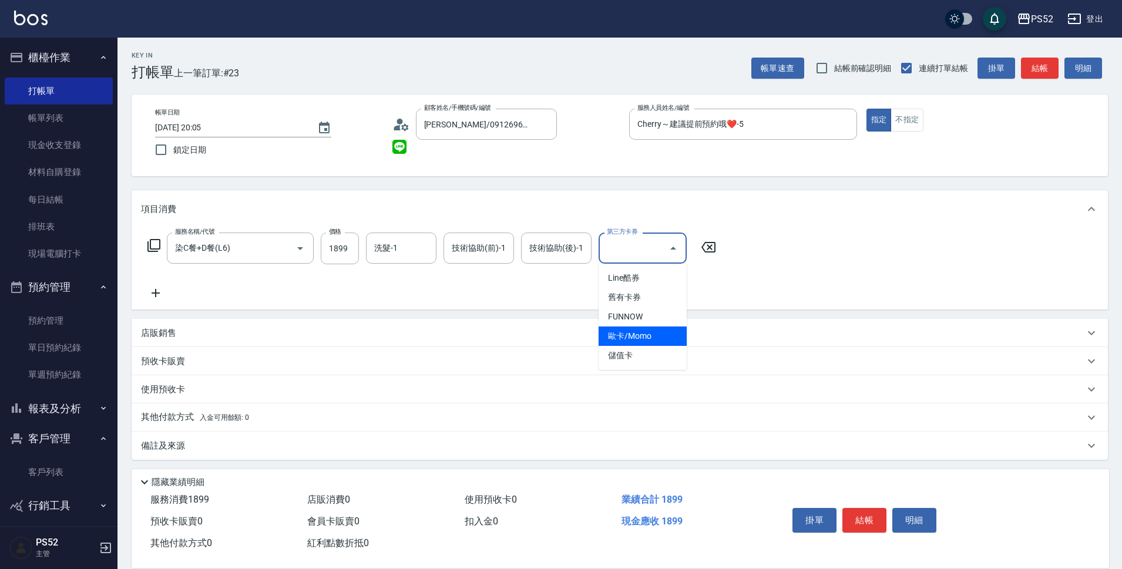
click at [629, 345] on span "歐卡/Momo" at bounding box center [643, 336] width 88 height 19
type input "歐卡/Momo"
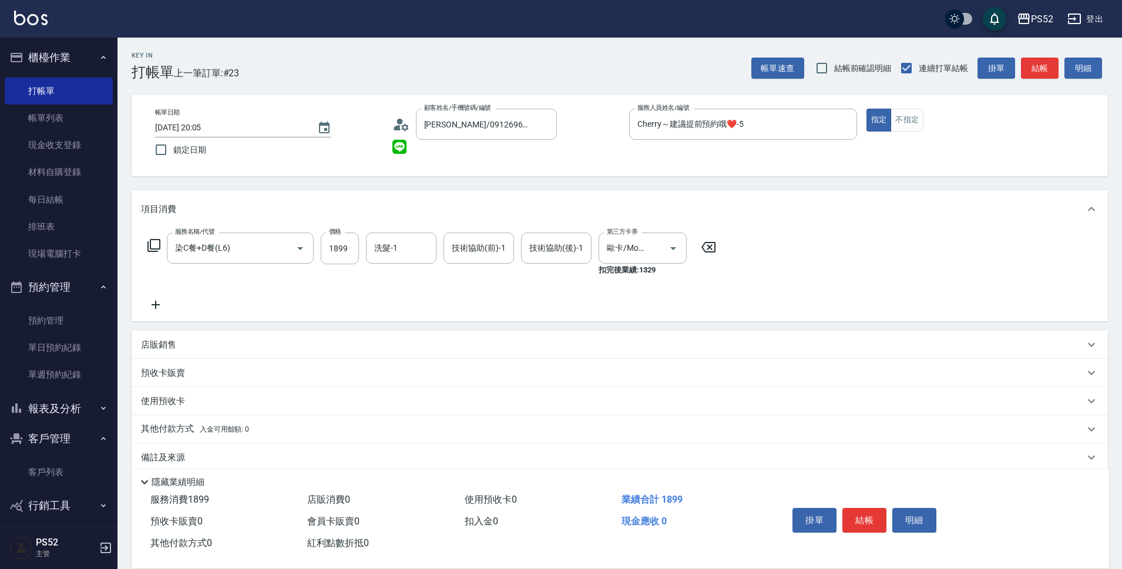
click at [629, 345] on div "店販銷售" at bounding box center [613, 345] width 944 height 12
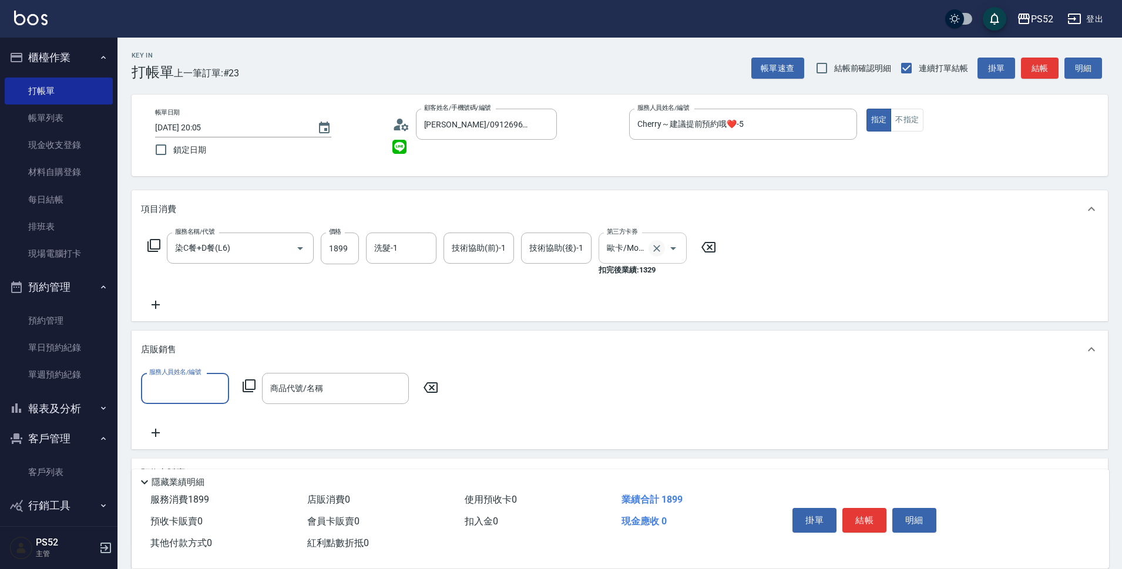
scroll to position [0, 0]
click at [660, 247] on icon "Clear" at bounding box center [657, 249] width 12 height 12
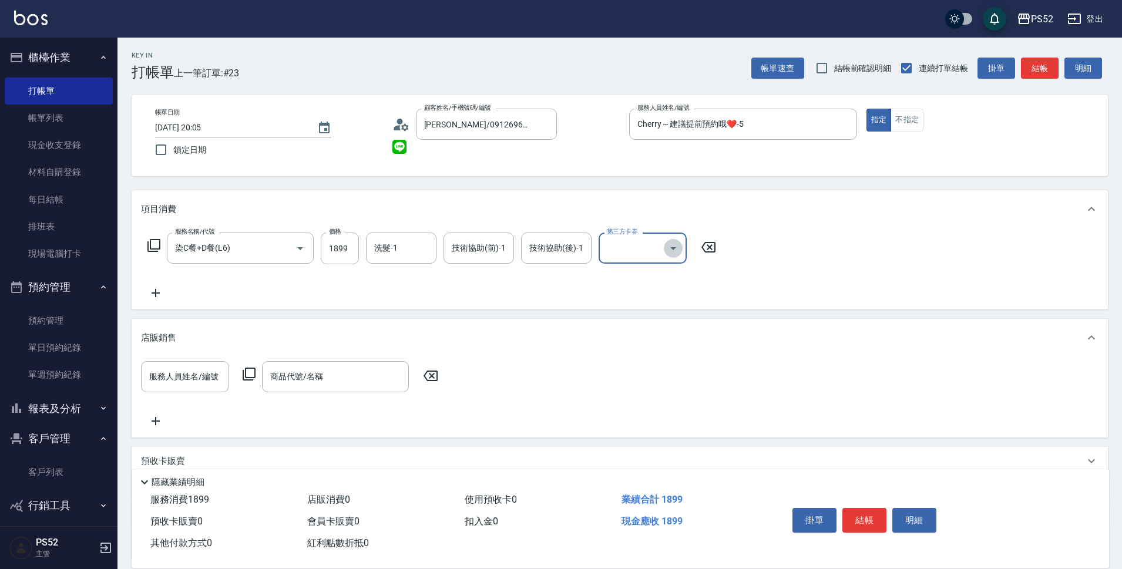
click at [667, 246] on icon "Open" at bounding box center [673, 248] width 14 height 14
click at [629, 354] on span "儲值卡" at bounding box center [643, 355] width 88 height 19
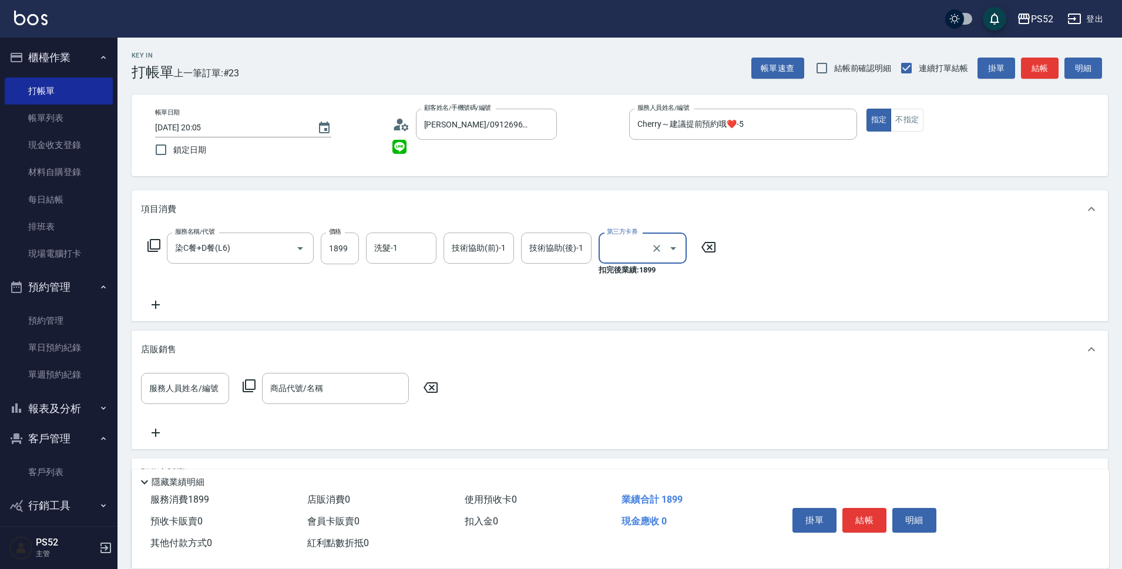
type input "儲值卡"
click at [863, 513] on button "結帳" at bounding box center [865, 520] width 44 height 25
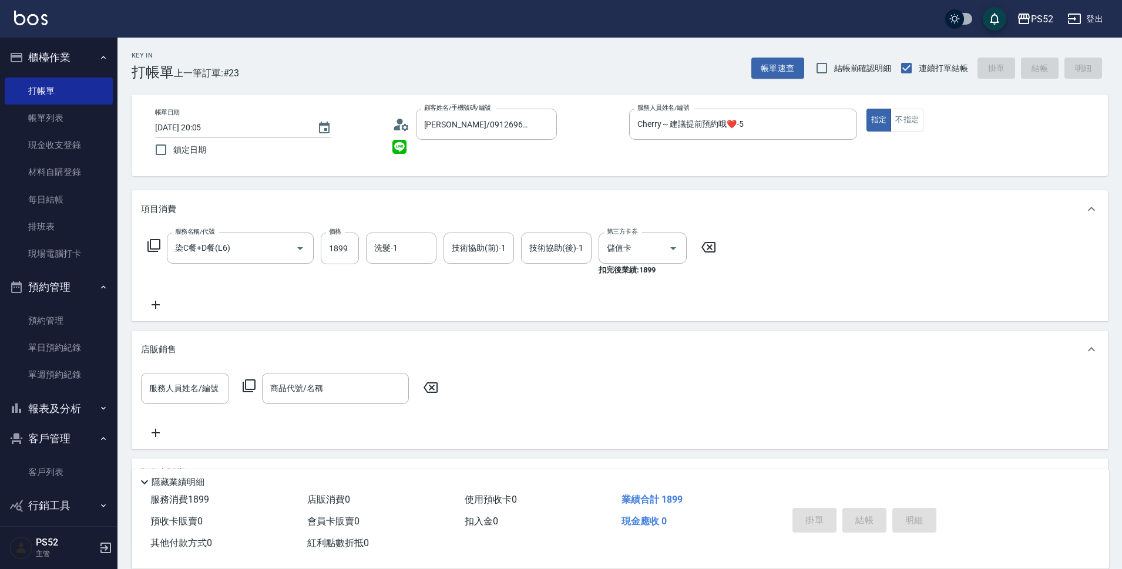
type input "[DATE] 20:06"
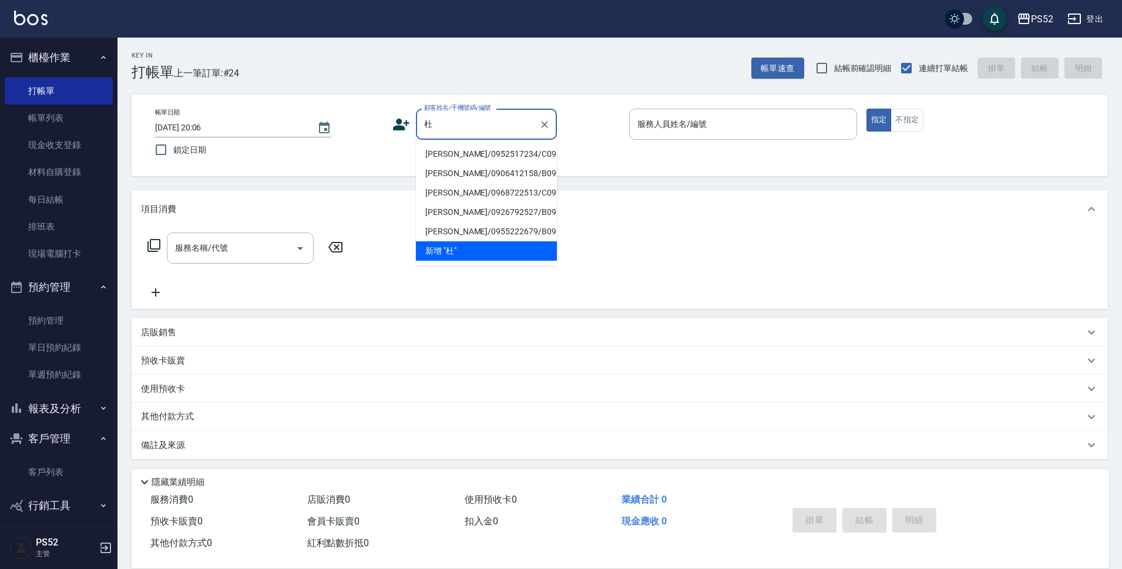
click at [454, 155] on li "[PERSON_NAME]/0952517234/C0952517234" at bounding box center [486, 154] width 141 height 19
type input "[PERSON_NAME]/0952517234/C0952517234"
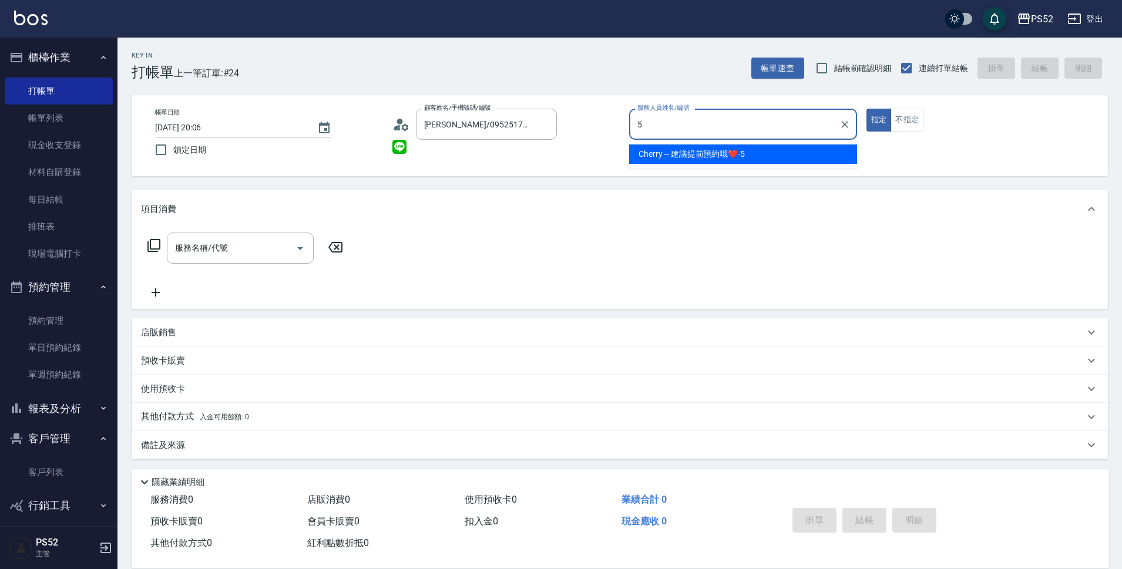
type input "Cherry～建議提前預約哦❤️-5"
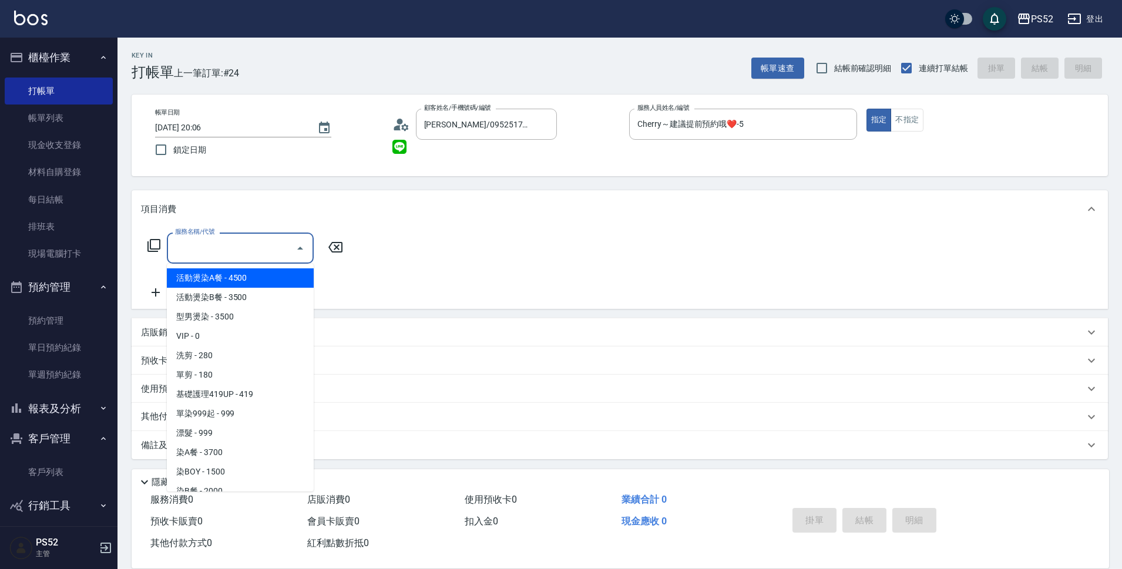
click at [208, 238] on div "服務名稱/代號 服務名稱/代號" at bounding box center [240, 248] width 147 height 31
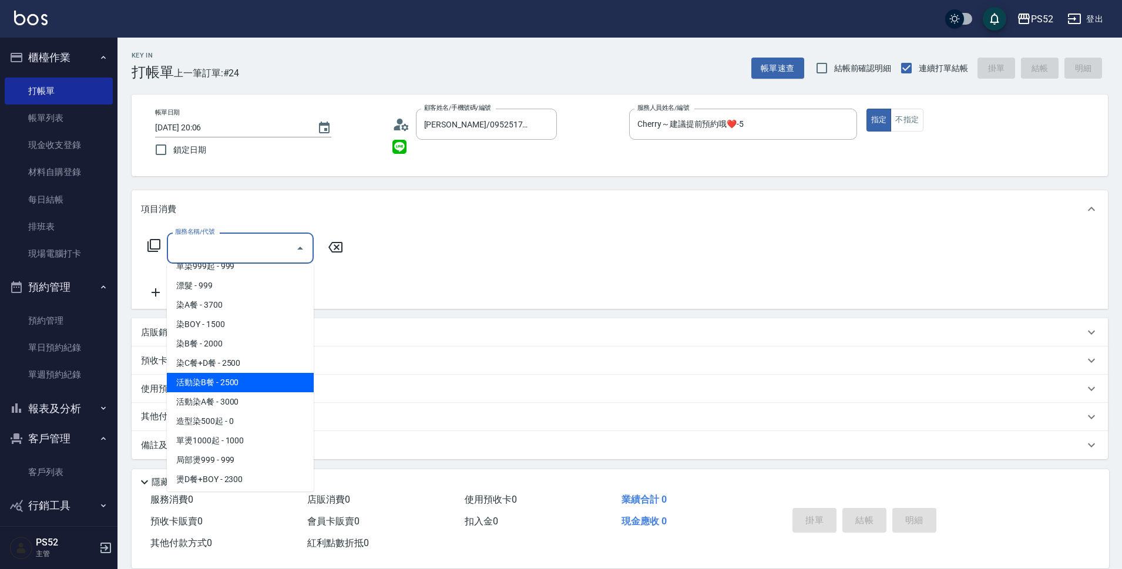
scroll to position [196, 0]
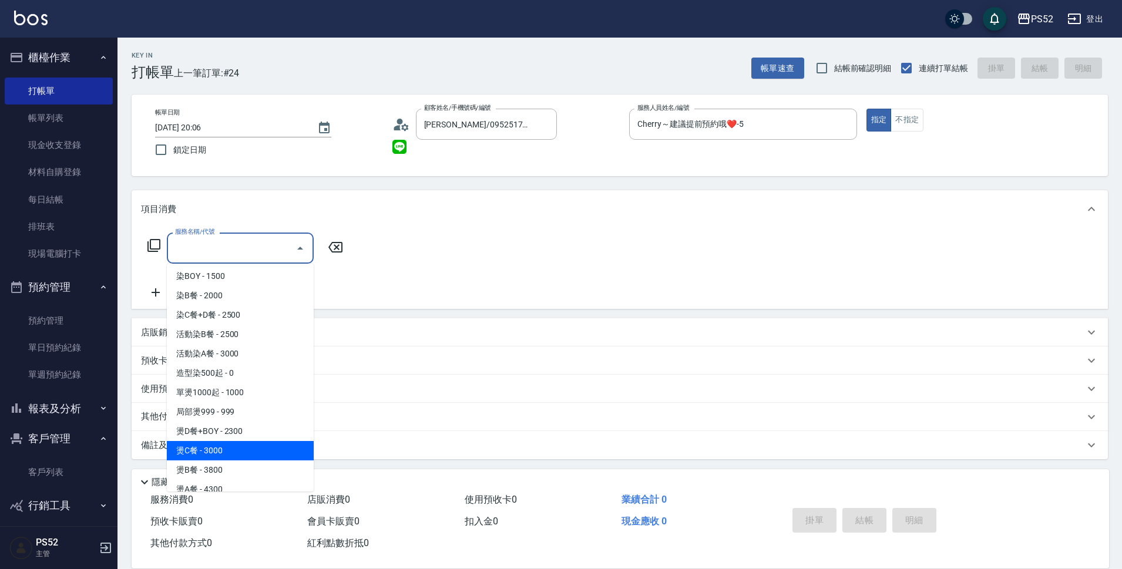
click at [233, 451] on span "燙C餐 - 3000" at bounding box center [240, 450] width 147 height 19
type input "燙C餐(P4)"
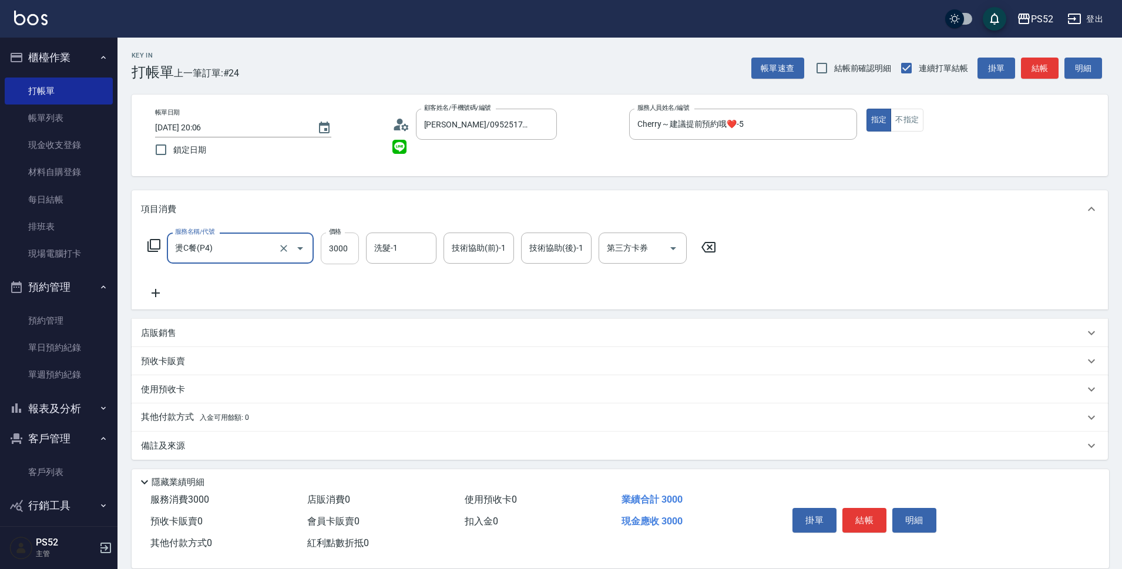
click at [328, 263] on input "3000" at bounding box center [340, 249] width 38 height 32
type input "2599"
click at [625, 253] on input "第三方卡券" at bounding box center [634, 248] width 60 height 21
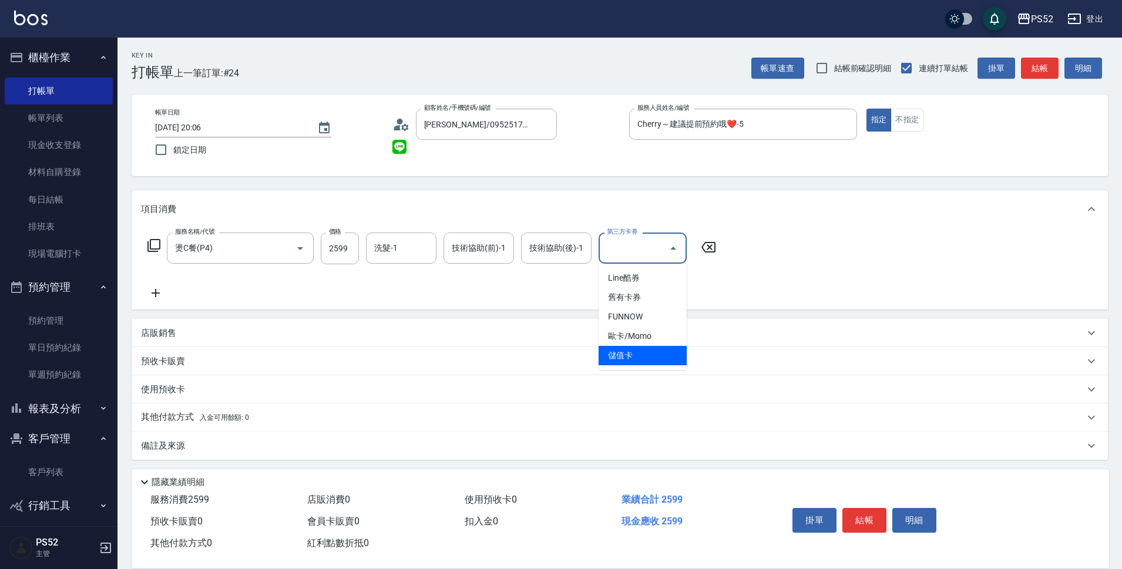
click at [643, 353] on span "儲值卡" at bounding box center [643, 355] width 88 height 19
type input "儲值卡"
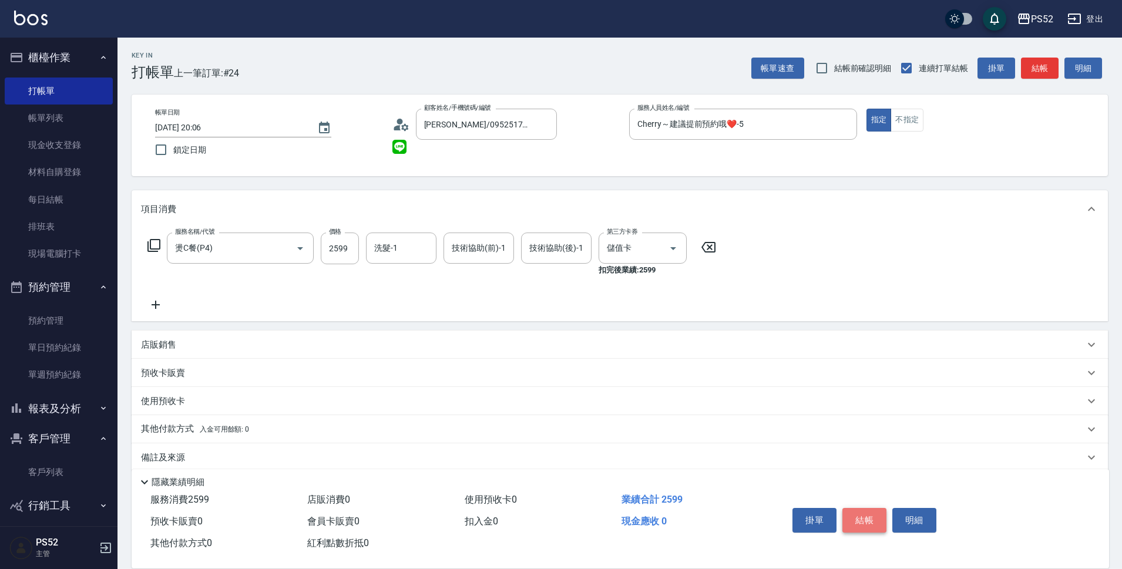
click at [861, 511] on button "結帳" at bounding box center [865, 520] width 44 height 25
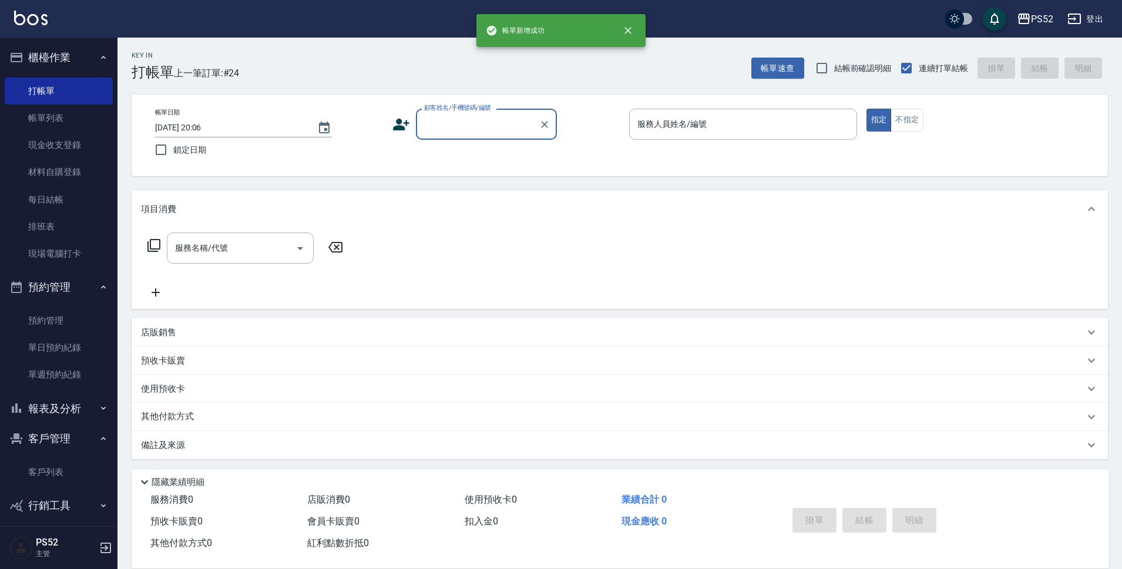
scroll to position [0, 0]
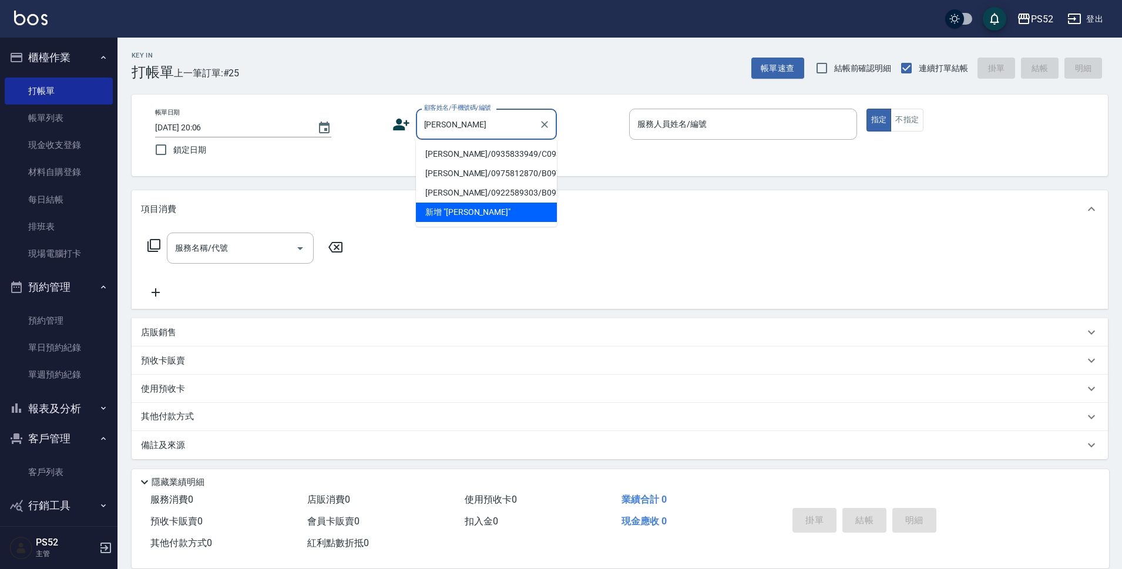
click at [515, 164] on li "[PERSON_NAME]/0935833949/C0935833949" at bounding box center [486, 154] width 141 height 19
type input "[PERSON_NAME]/0935833949/C0935833949"
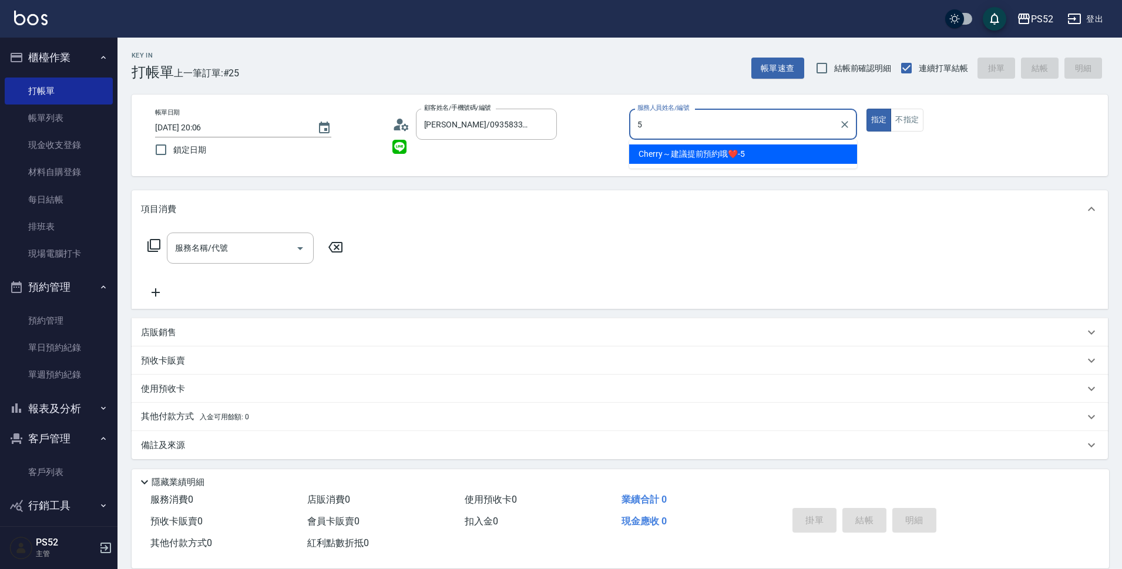
type input "Cherry～建議提前預約哦❤️-5"
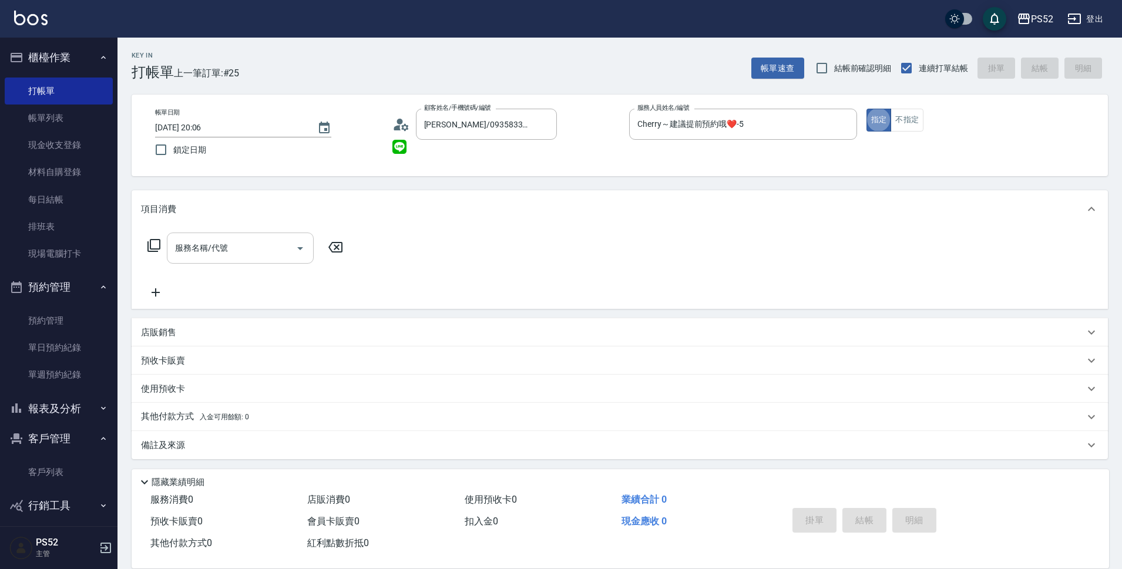
click at [270, 253] on input "服務名稱/代號" at bounding box center [231, 248] width 119 height 21
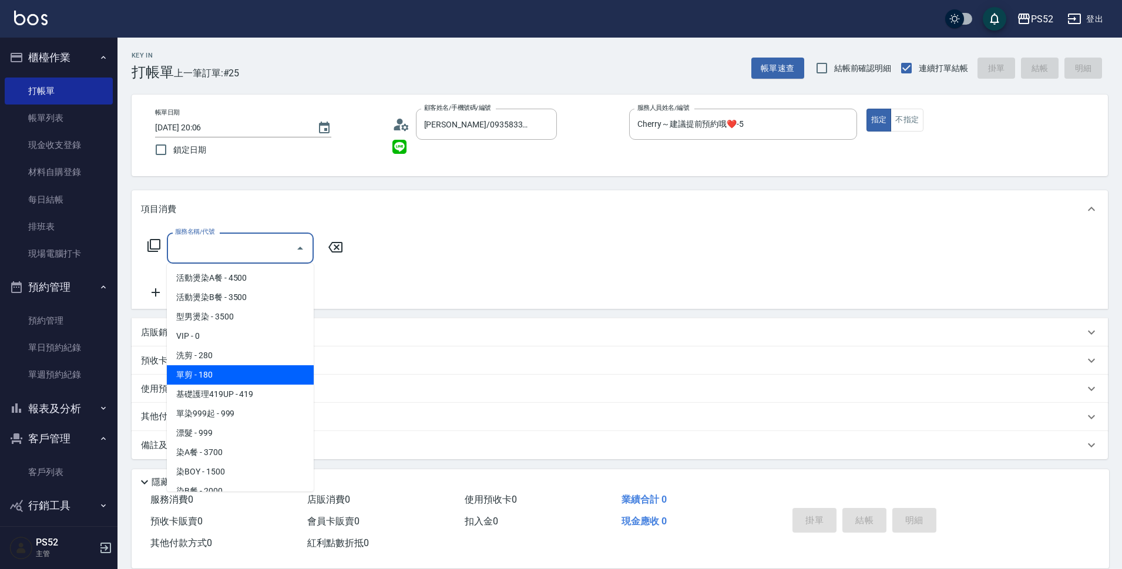
click at [250, 380] on span "單剪 - 180" at bounding box center [240, 374] width 147 height 19
type input "單剪(C2)"
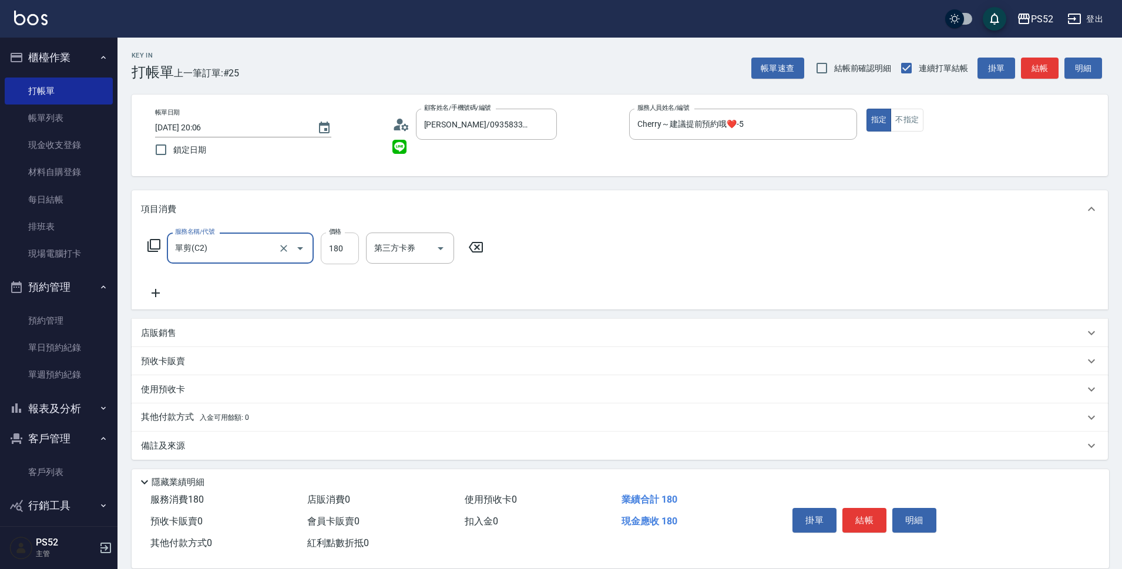
click at [335, 244] on input "180" at bounding box center [340, 249] width 38 height 32
type input "300"
click at [398, 256] on input "第三方卡券" at bounding box center [401, 248] width 60 height 21
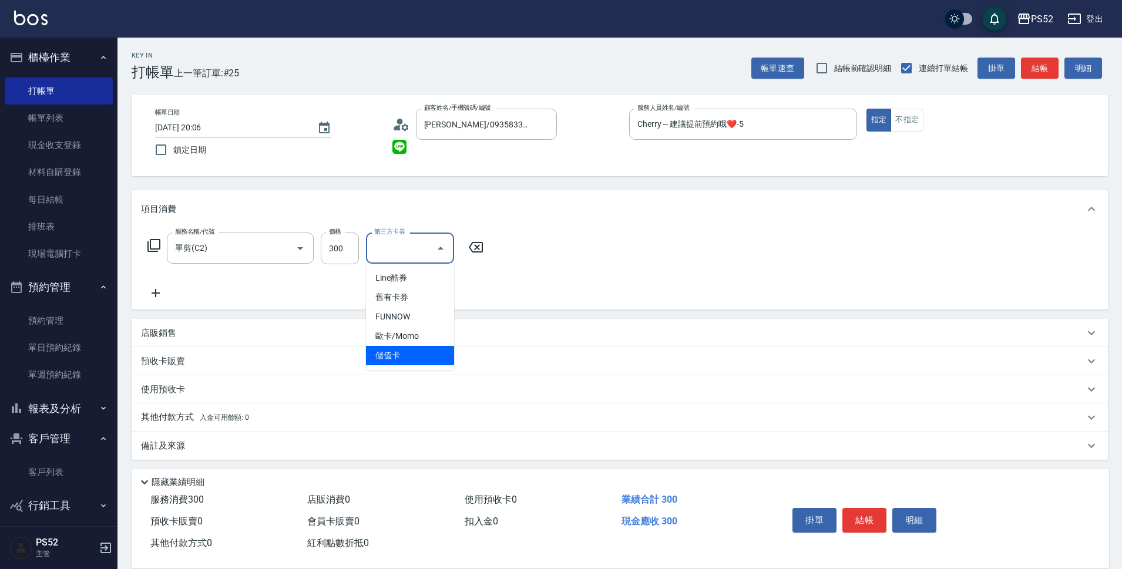
click at [398, 361] on span "儲值卡" at bounding box center [410, 355] width 88 height 19
type input "儲值卡"
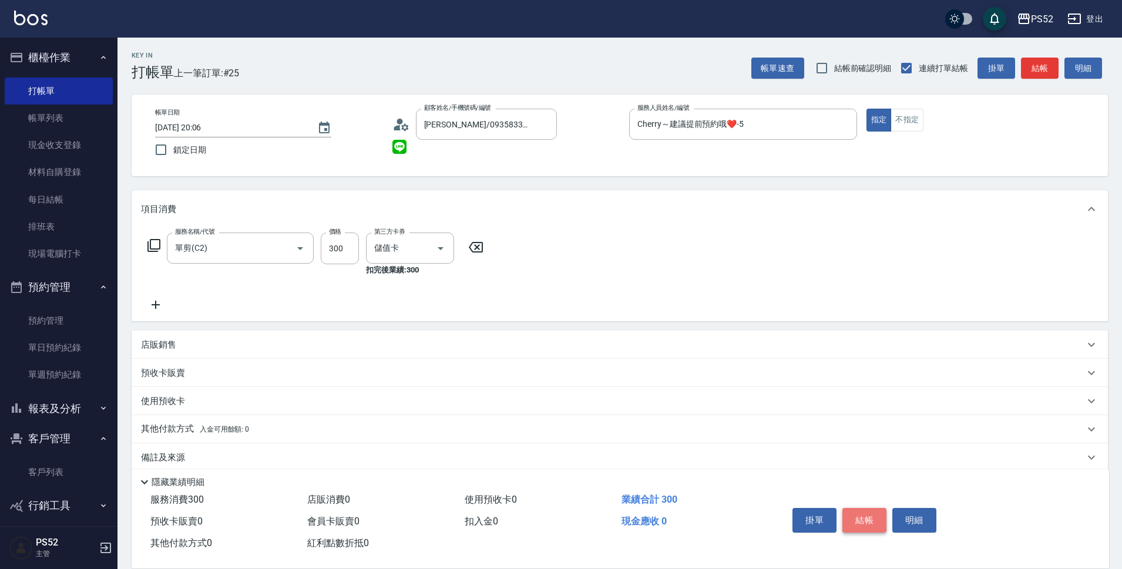
click at [873, 511] on button "結帳" at bounding box center [865, 520] width 44 height 25
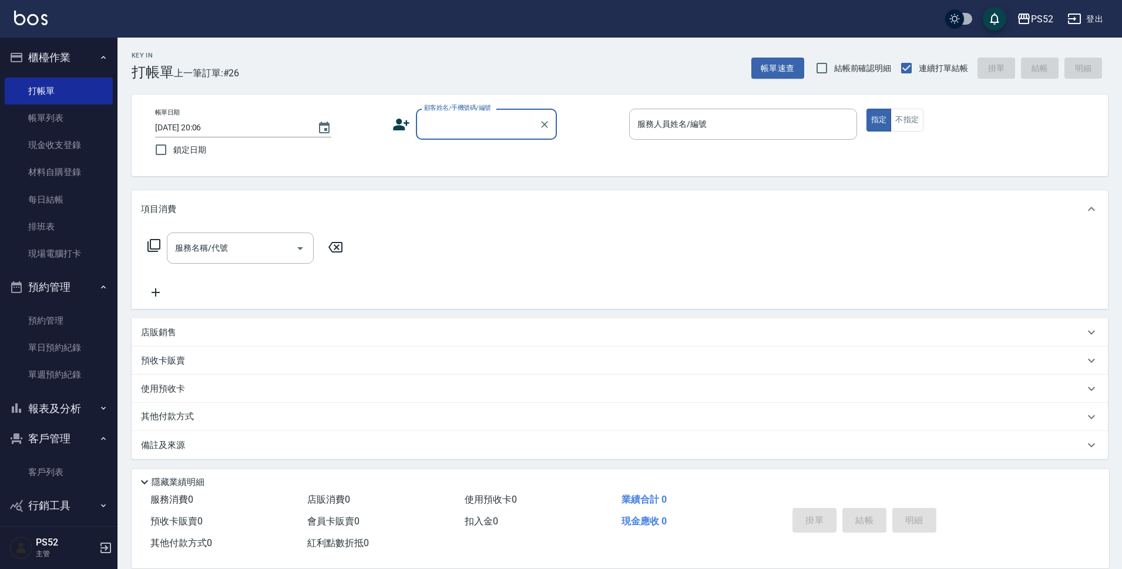
click at [78, 402] on button "報表及分析" at bounding box center [59, 409] width 108 height 31
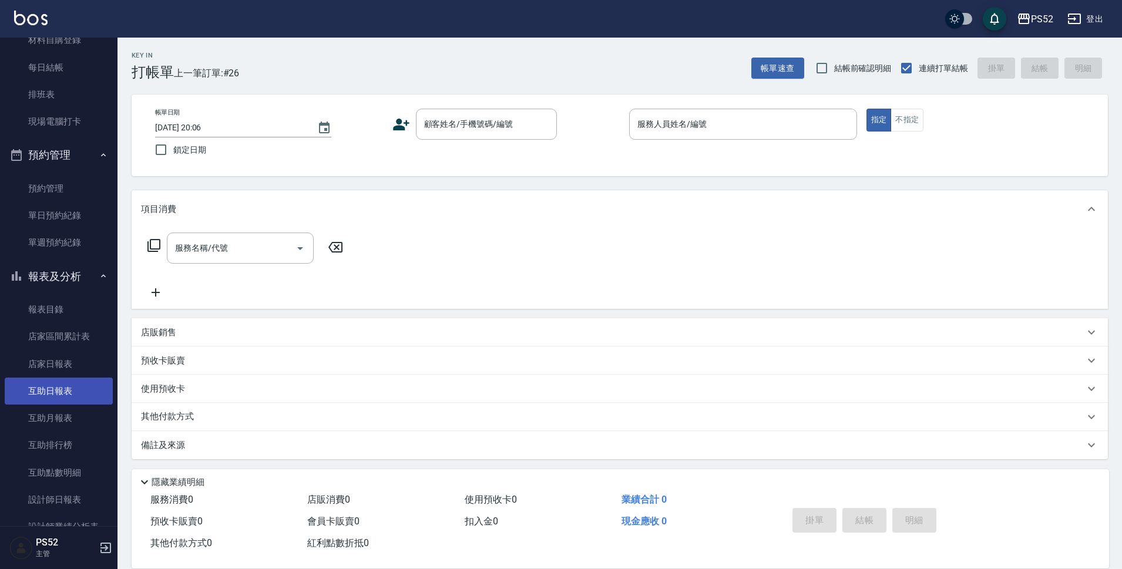
scroll to position [176, 0]
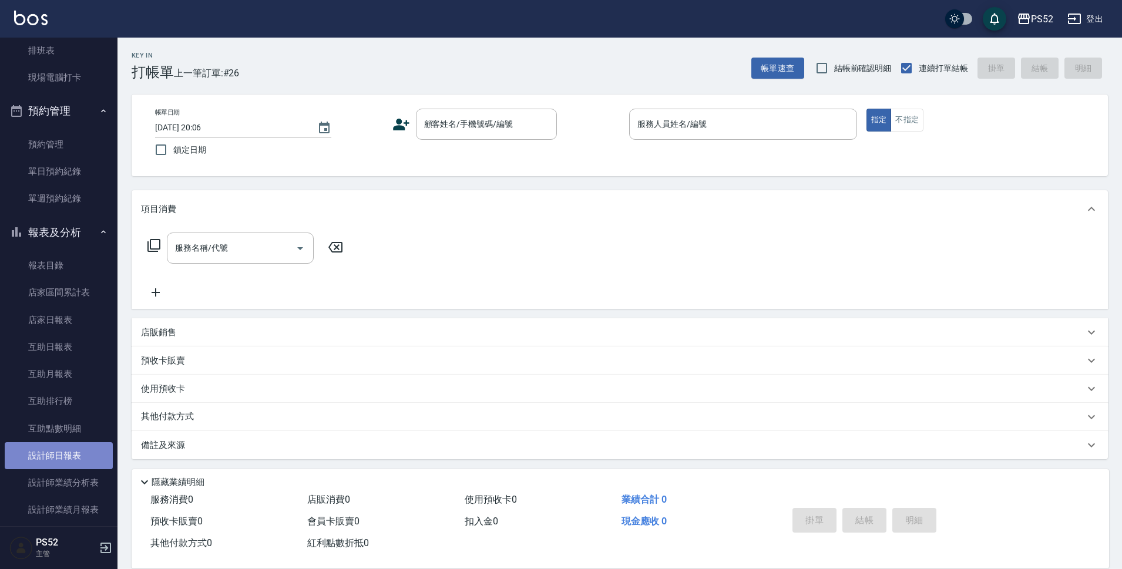
click at [75, 454] on link "設計師日報表" at bounding box center [59, 455] width 108 height 27
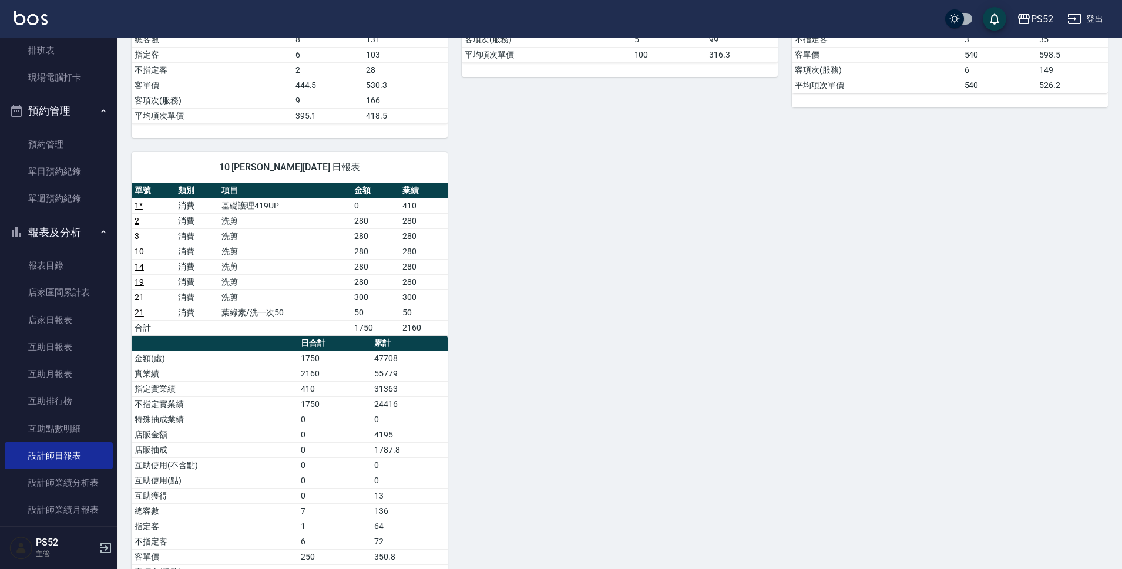
scroll to position [451, 0]
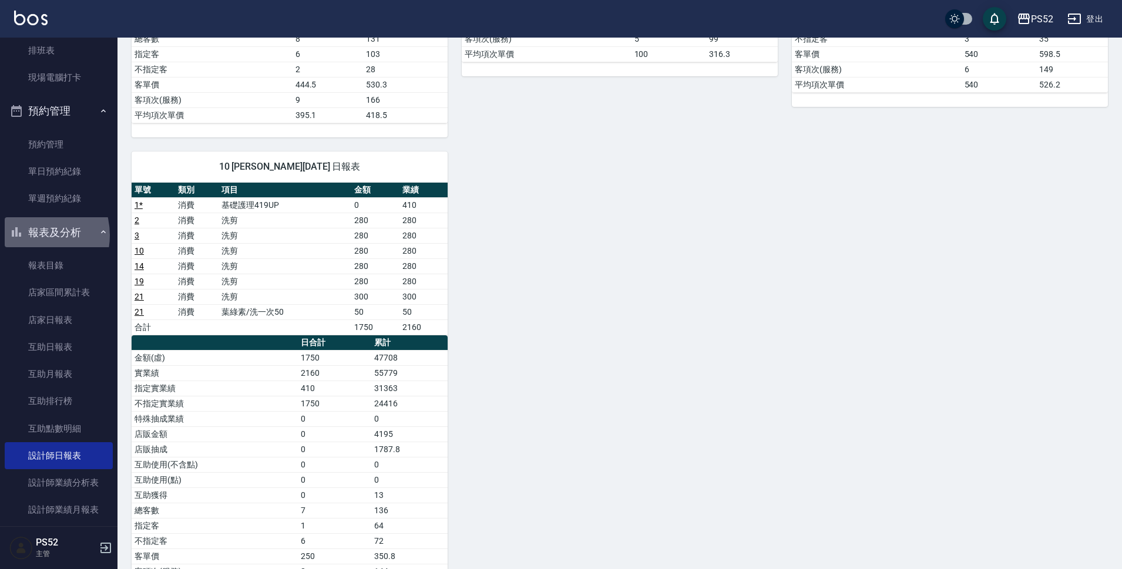
click at [29, 235] on button "報表及分析" at bounding box center [59, 232] width 108 height 31
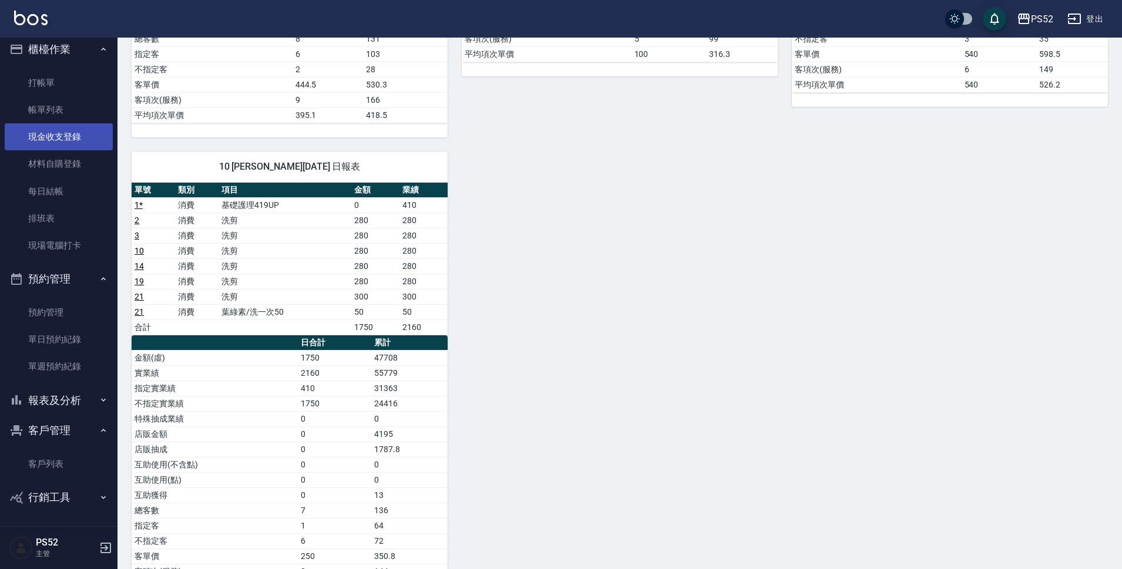
scroll to position [8, 0]
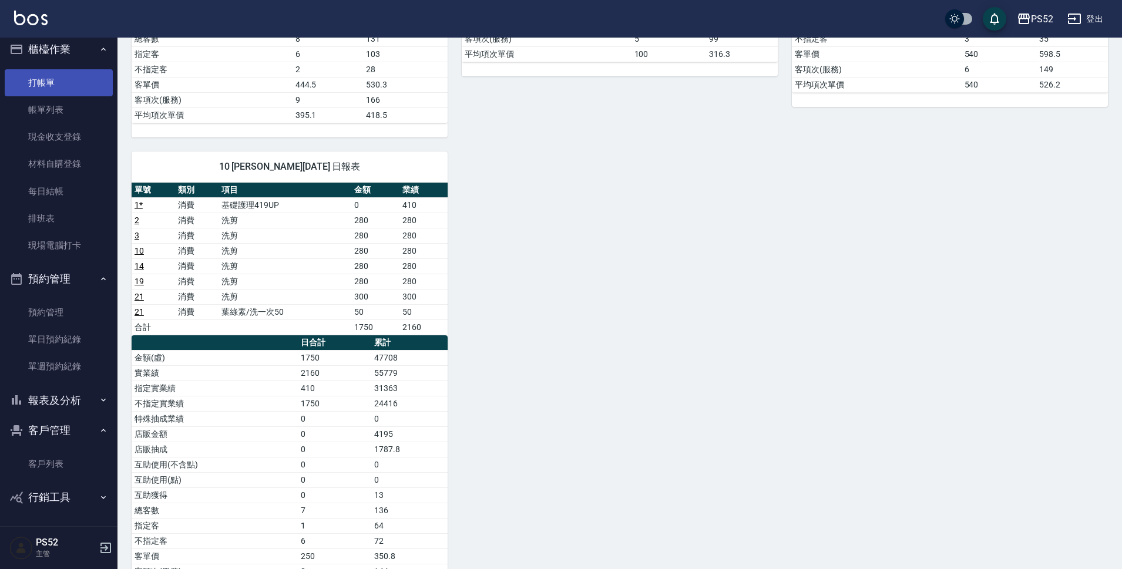
click at [46, 84] on link "打帳單" at bounding box center [59, 82] width 108 height 27
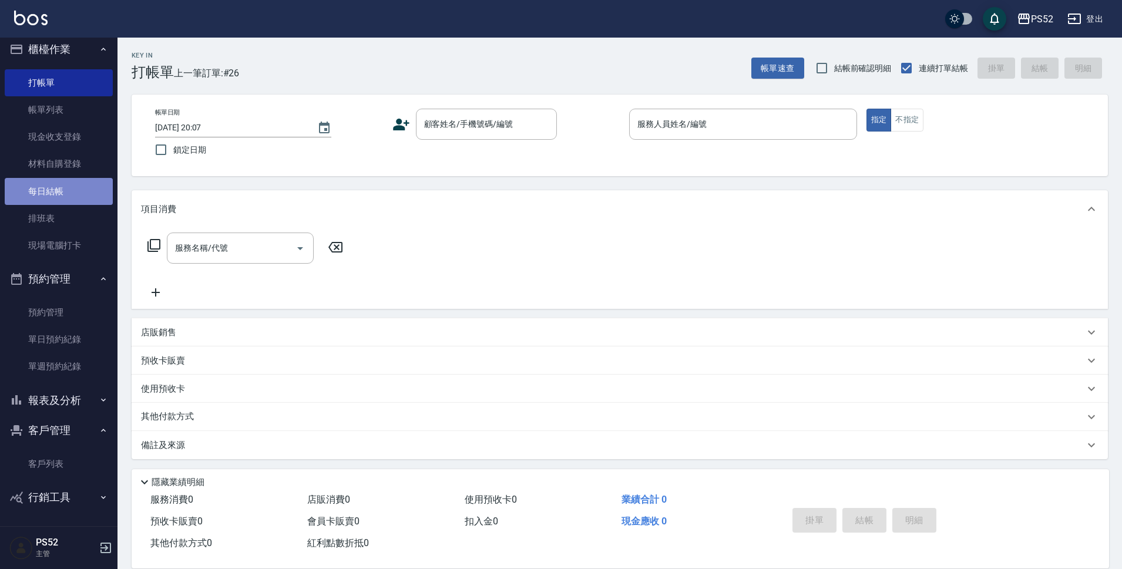
click at [69, 195] on link "每日結帳" at bounding box center [59, 191] width 108 height 27
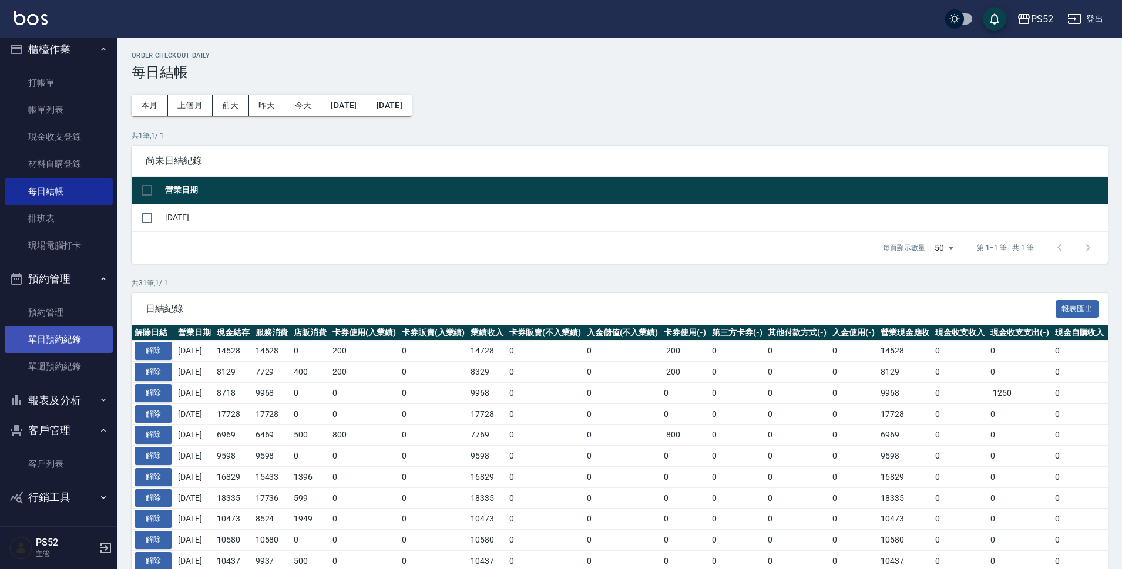
click at [65, 346] on link "單日預約紀錄" at bounding box center [59, 339] width 108 height 27
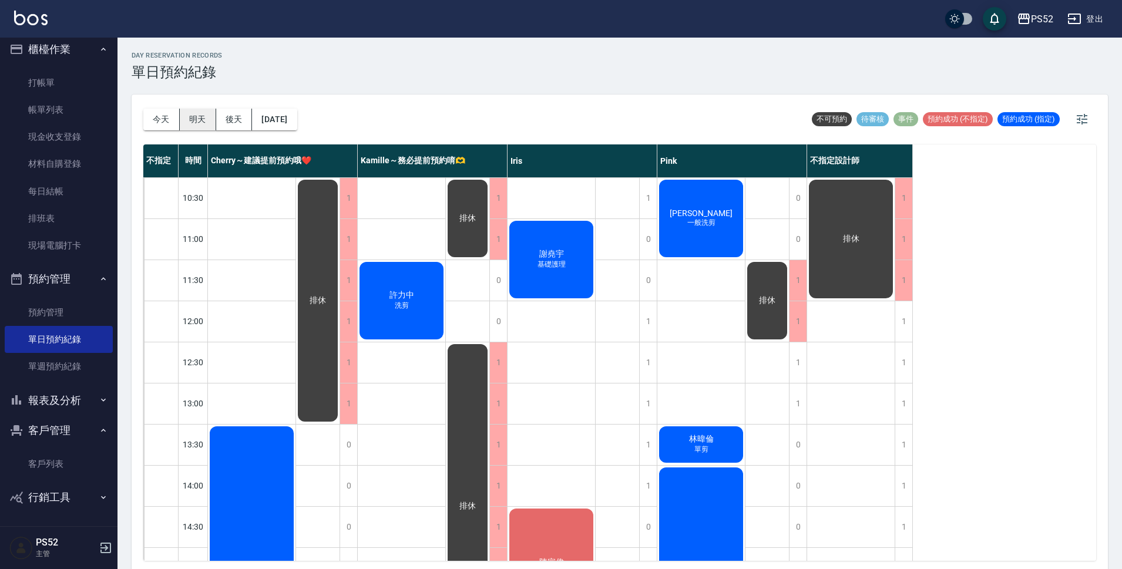
click at [197, 111] on button "明天" at bounding box center [198, 120] width 36 height 22
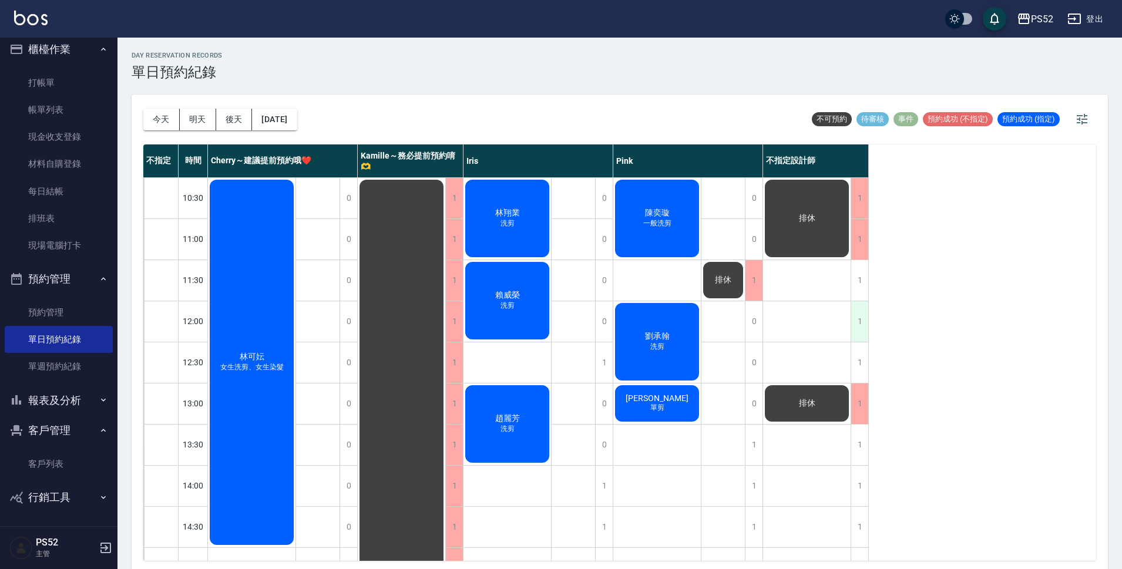
click at [853, 335] on div "1" at bounding box center [860, 321] width 18 height 41
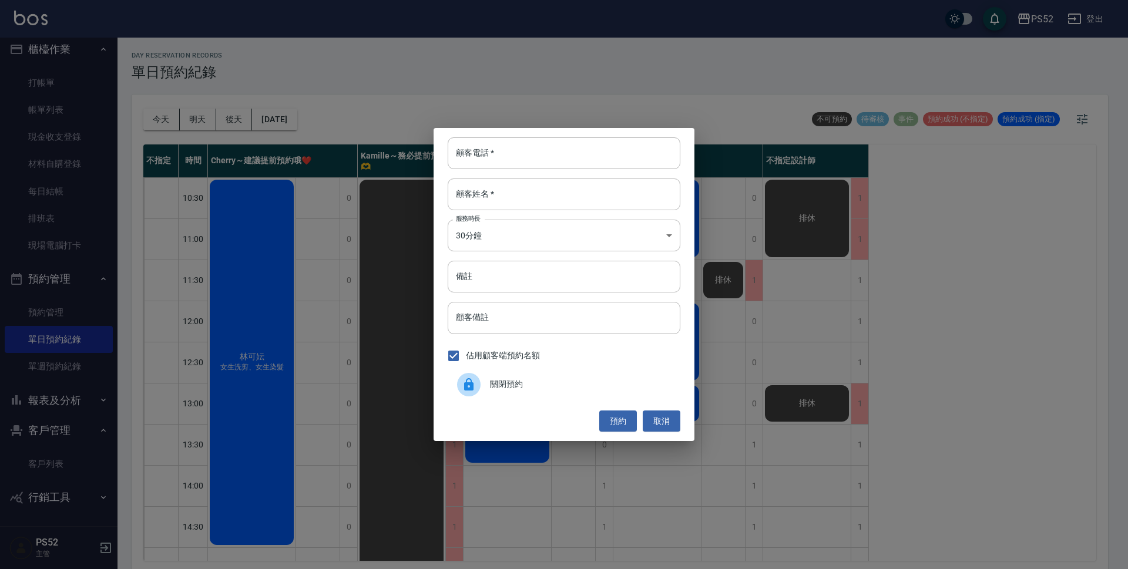
click at [549, 392] on div "關閉預約" at bounding box center [564, 384] width 233 height 33
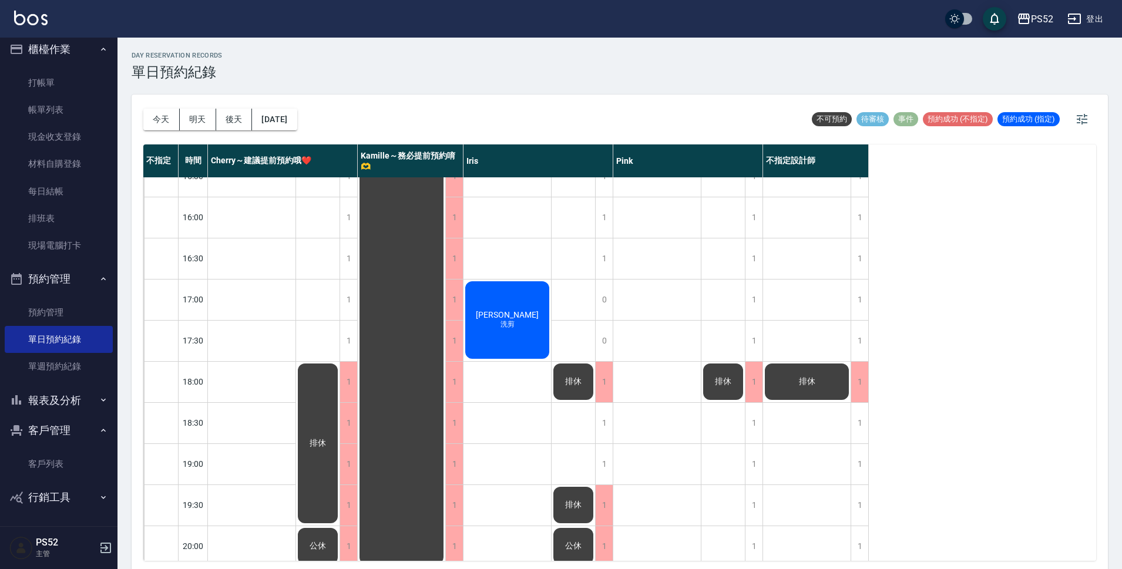
scroll to position [449, 0]
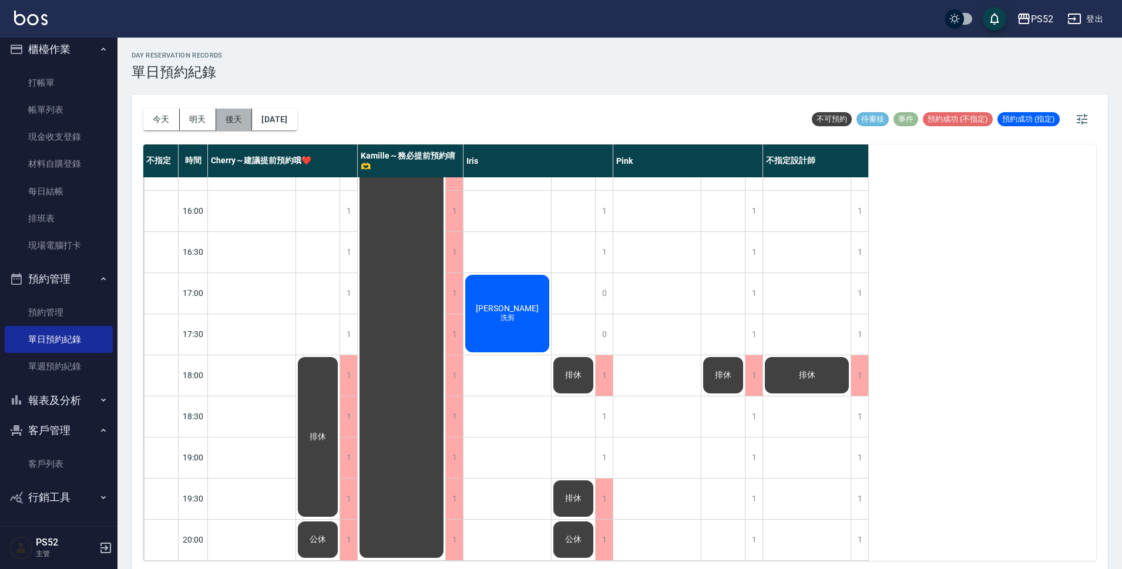
click at [226, 122] on button "後天" at bounding box center [234, 120] width 36 height 22
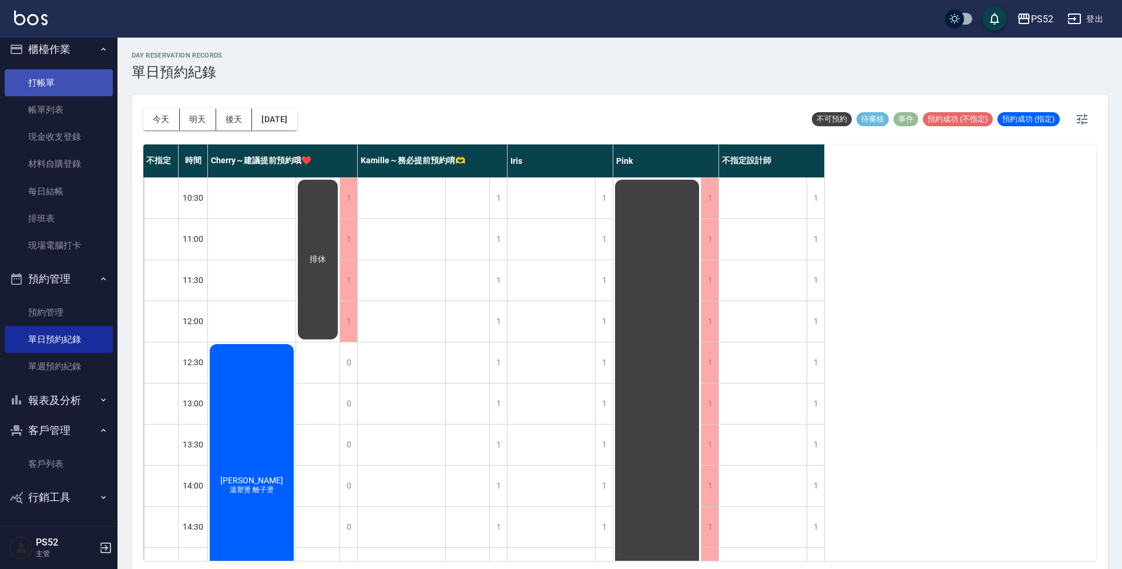
click at [92, 86] on link "打帳單" at bounding box center [59, 82] width 108 height 27
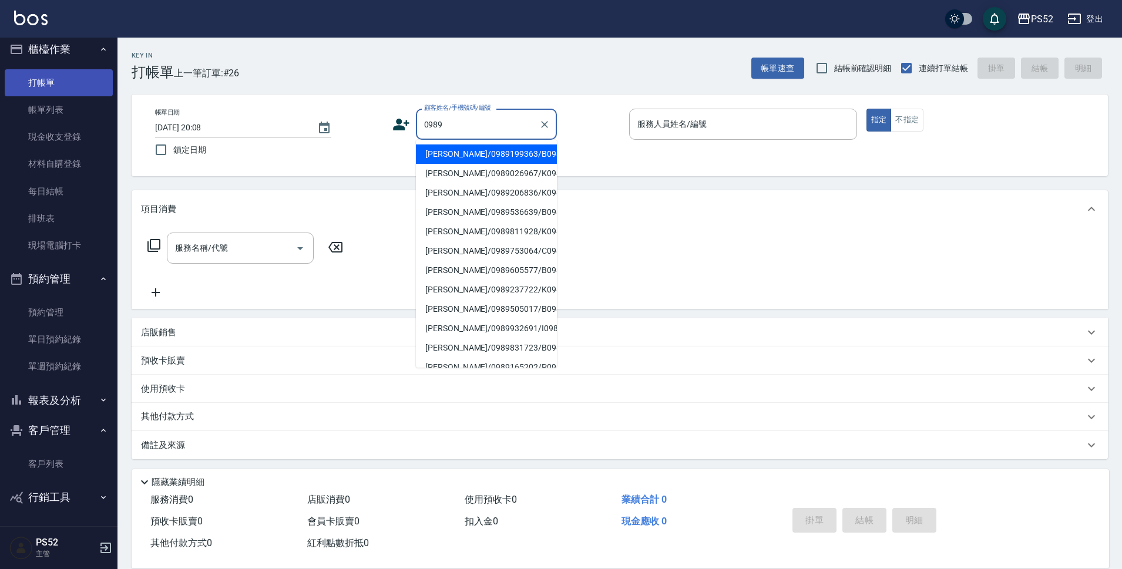
type input "[PERSON_NAME]/0989199363/B0989199363"
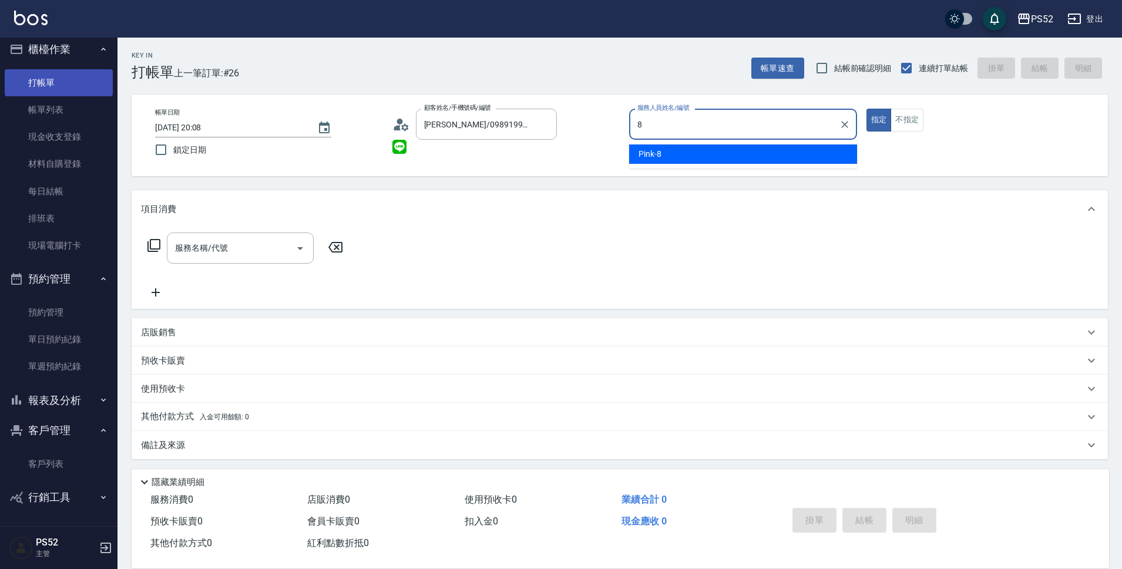
type input "Pink-8"
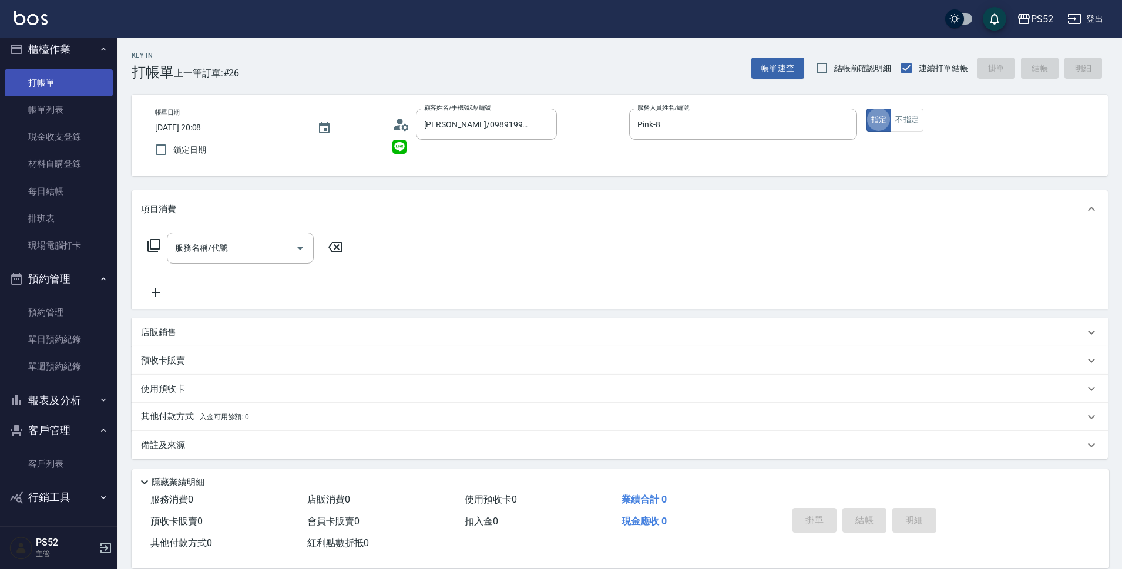
type button "true"
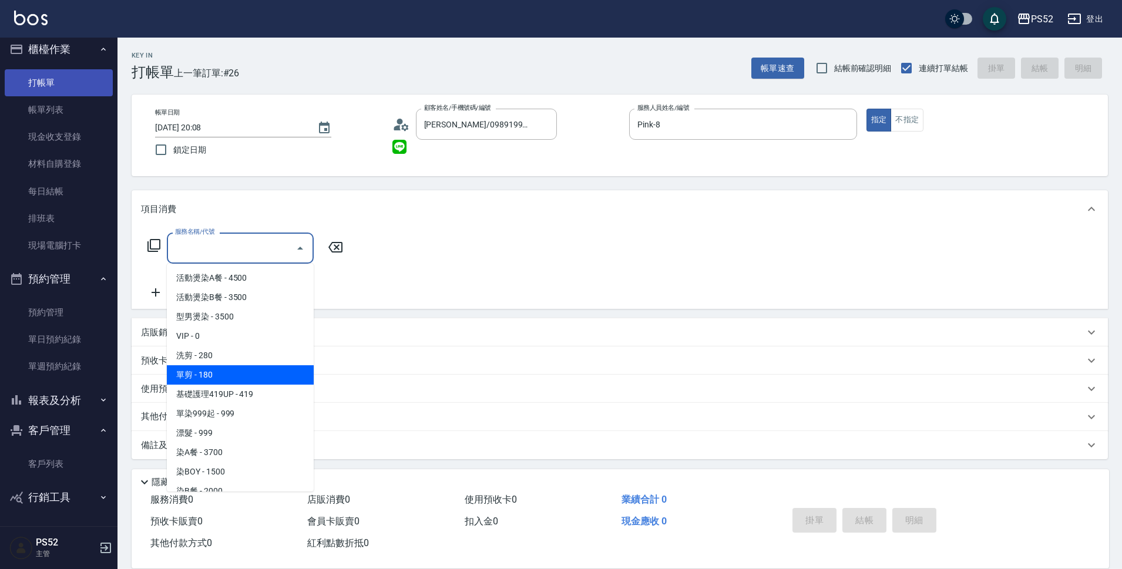
type input "單剪(C2)"
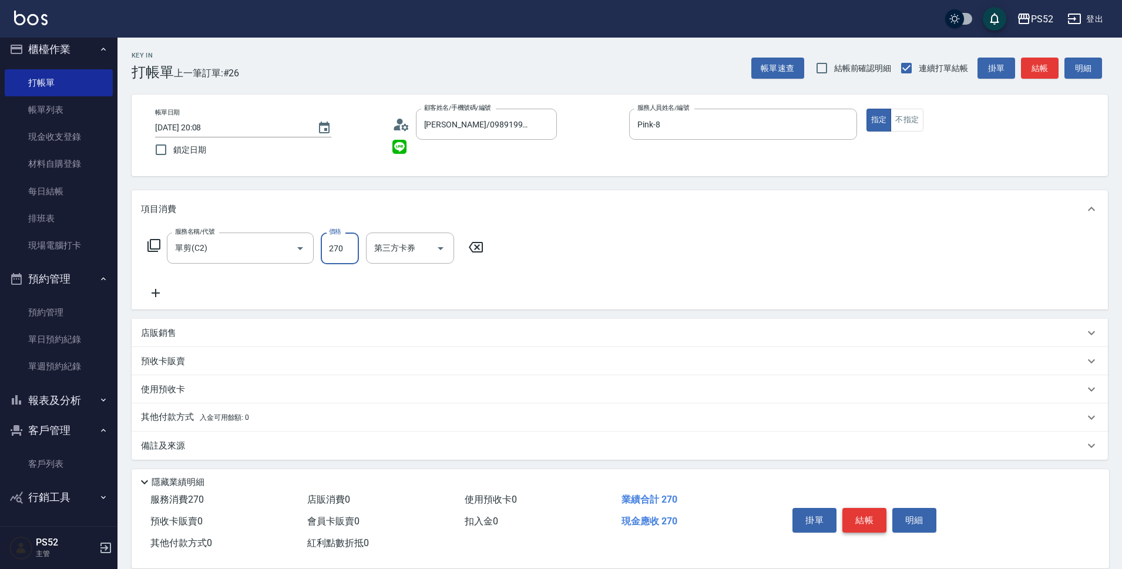
type input "270"
click at [867, 516] on button "結帳" at bounding box center [865, 520] width 44 height 25
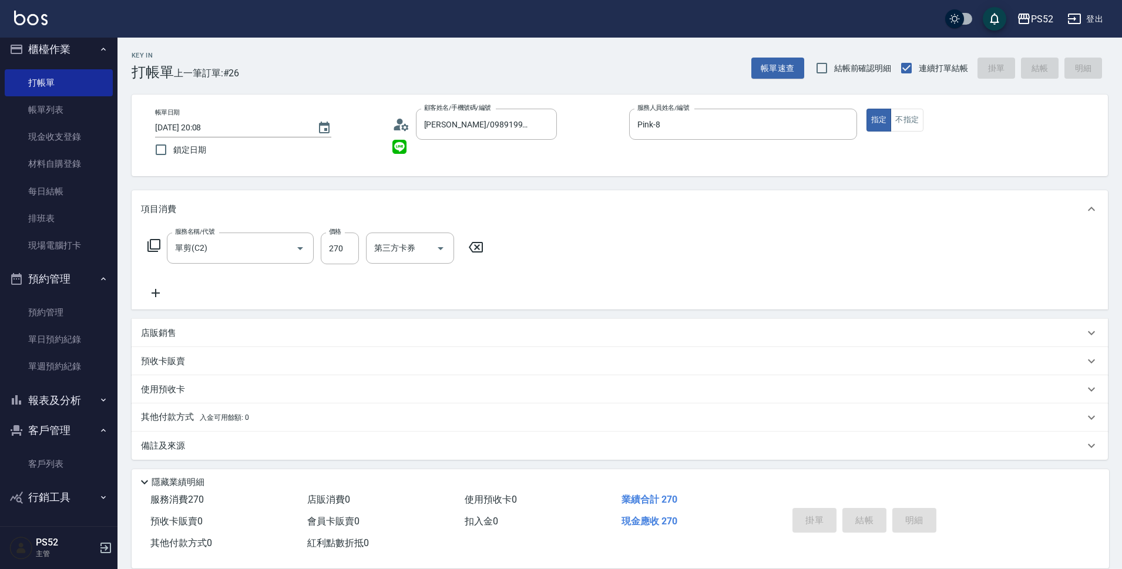
type input "[DATE] 20:09"
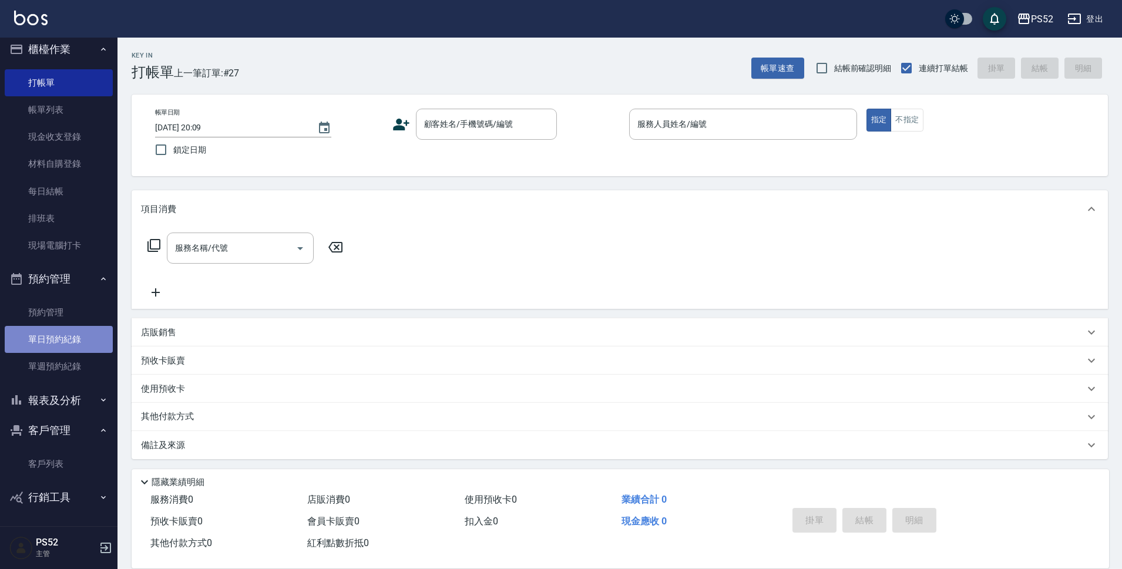
click at [74, 338] on link "單日預約紀錄" at bounding box center [59, 339] width 108 height 27
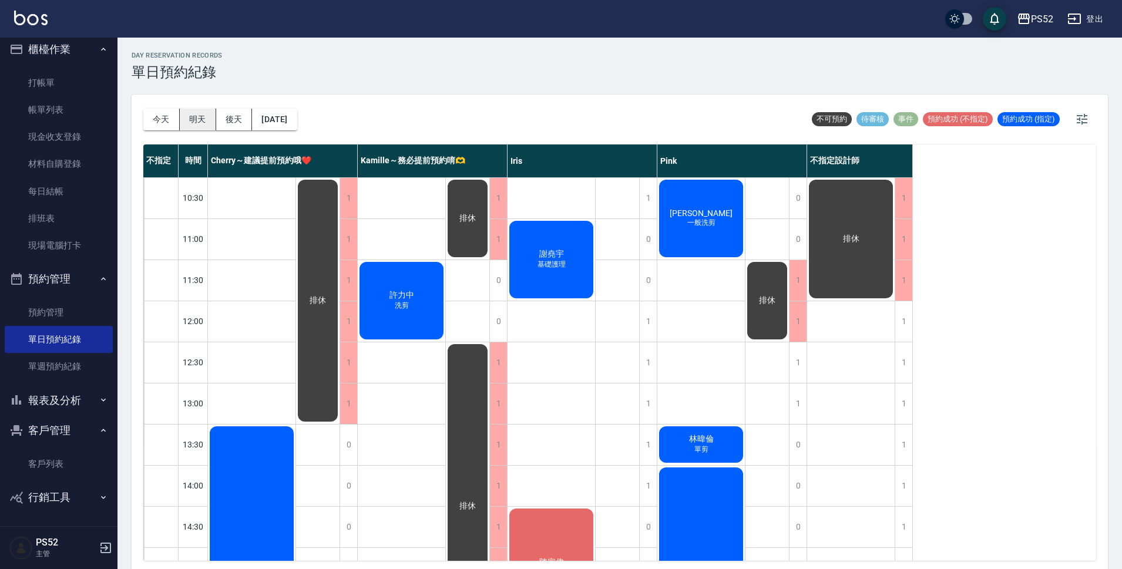
click at [191, 112] on button "明天" at bounding box center [198, 120] width 36 height 22
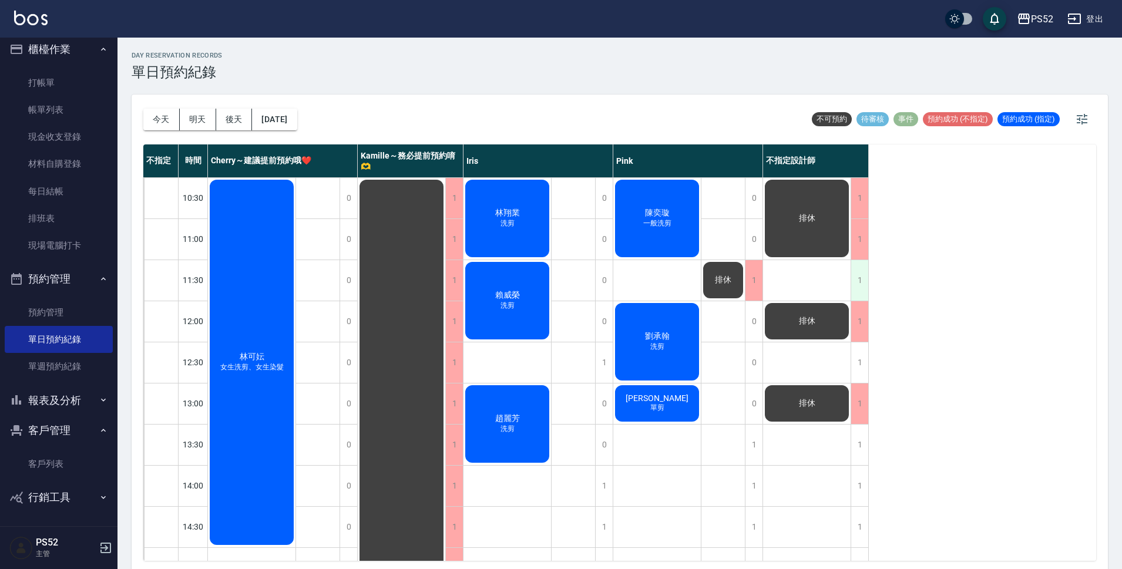
click at [854, 279] on div "1" at bounding box center [860, 280] width 18 height 41
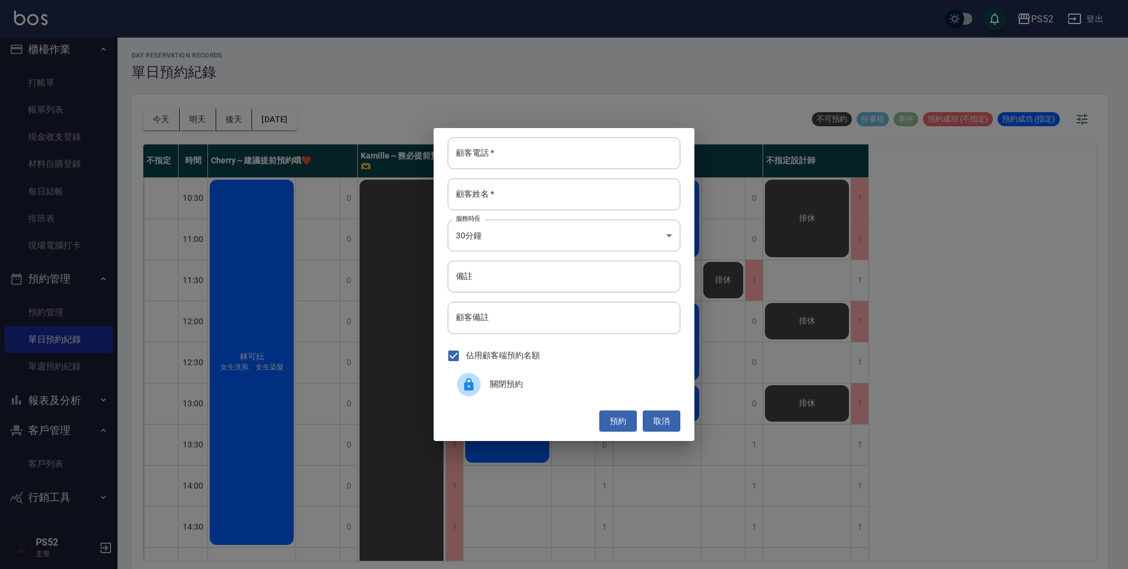
click at [570, 395] on div "關閉預約" at bounding box center [564, 384] width 233 height 33
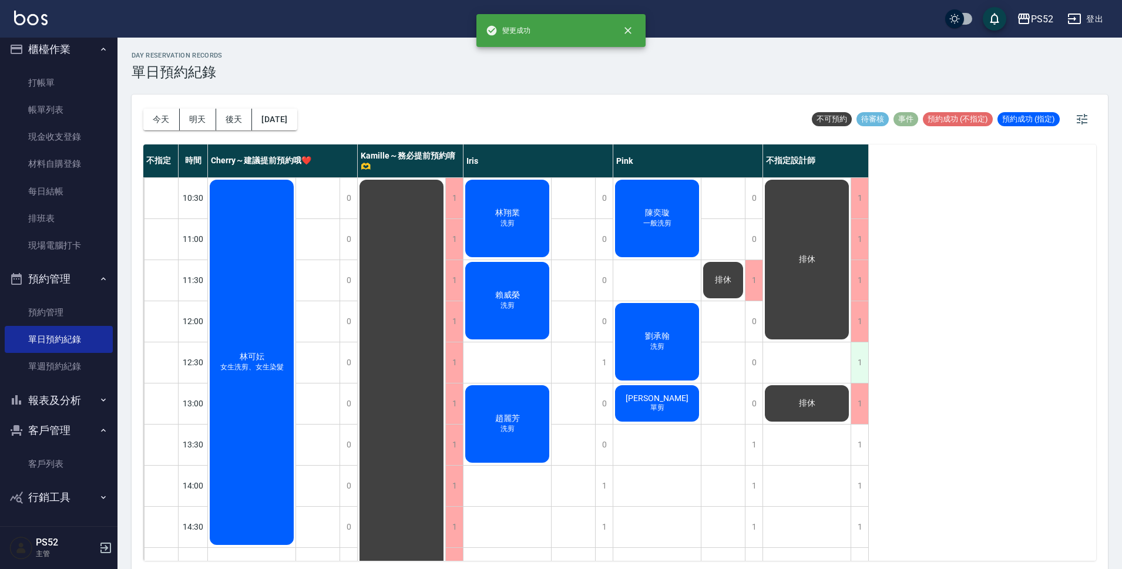
click at [861, 376] on div "1" at bounding box center [860, 363] width 18 height 41
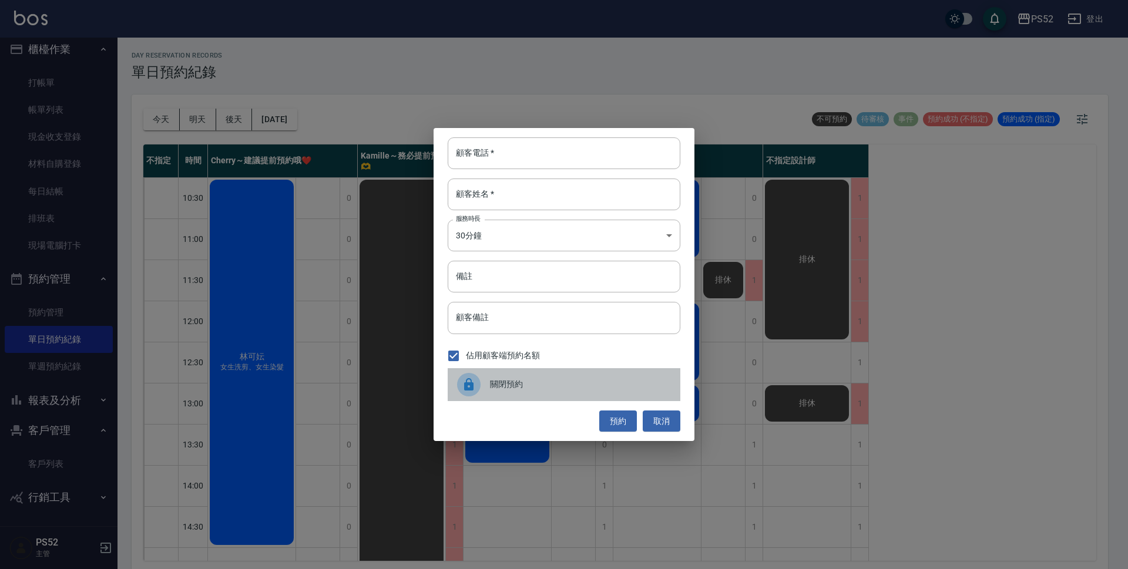
click at [606, 385] on span "關閉預約" at bounding box center [580, 384] width 181 height 12
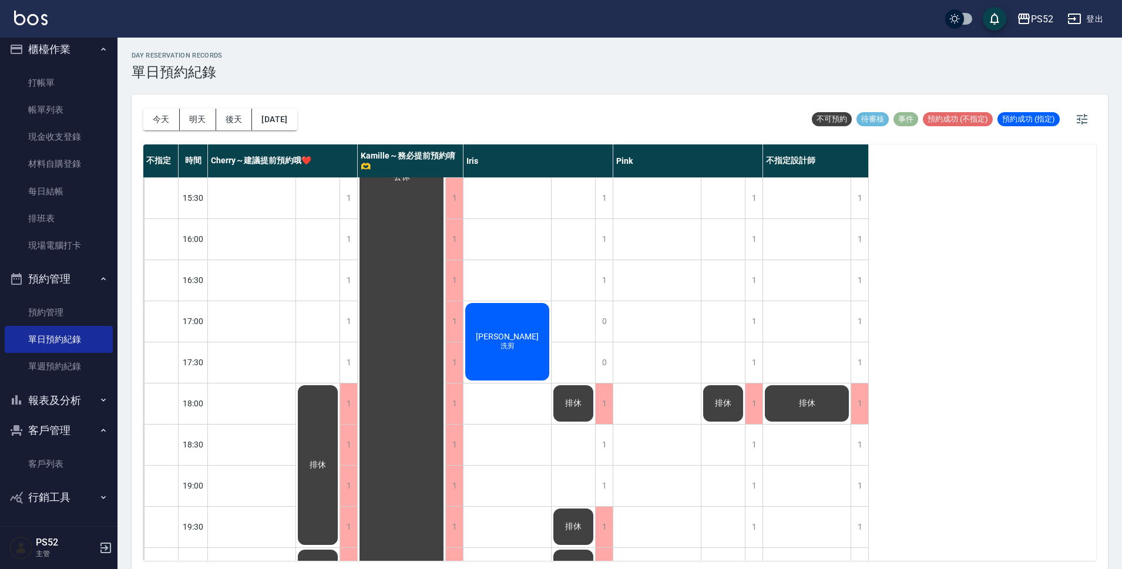
scroll to position [449, 0]
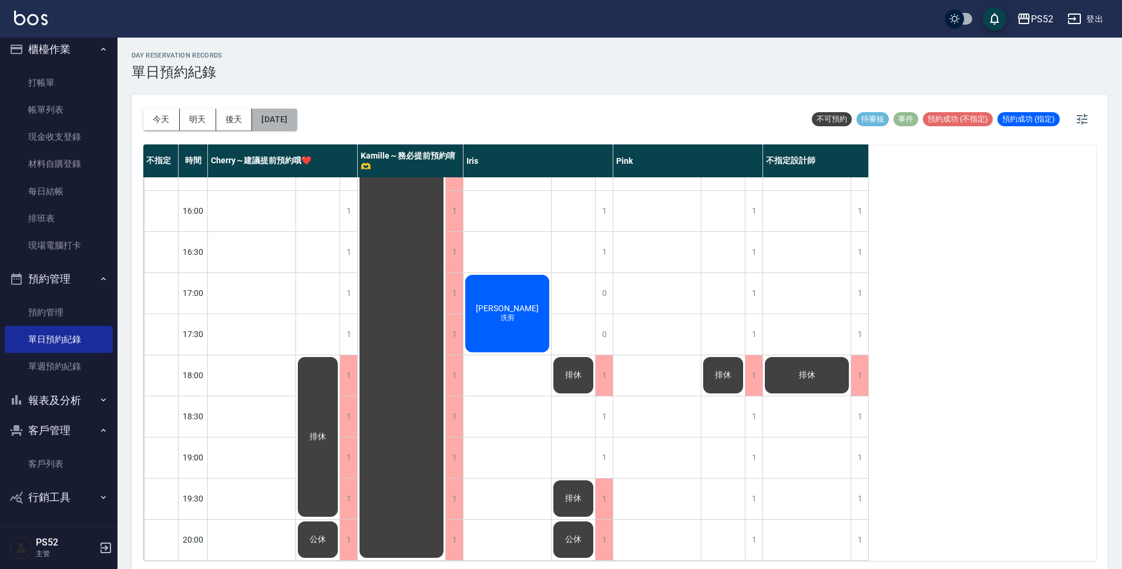
click at [294, 115] on button "[DATE]" at bounding box center [274, 120] width 45 height 22
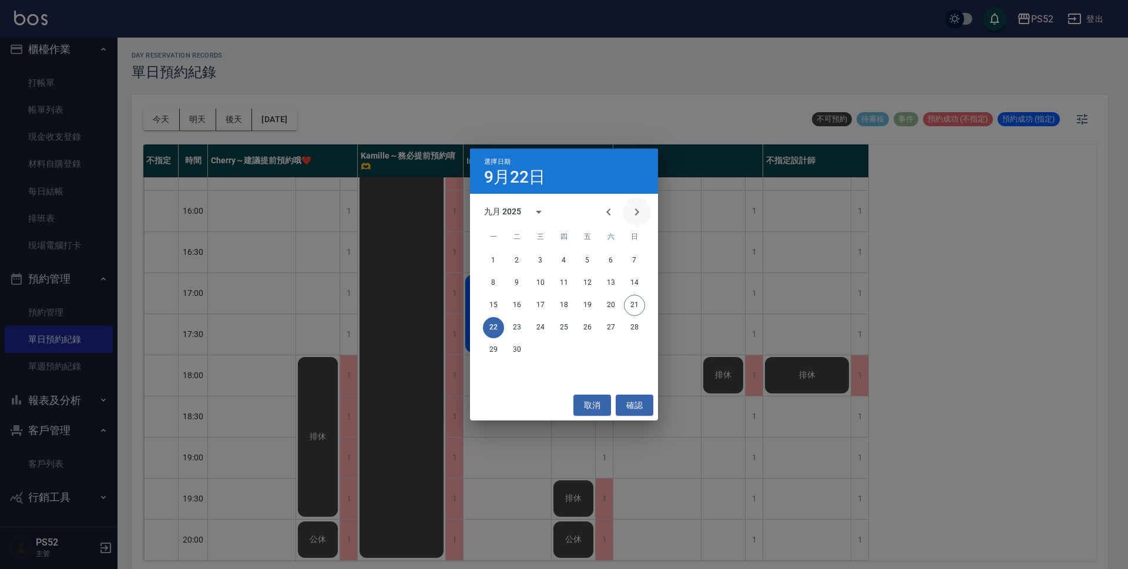
click at [646, 211] on button "Next month" at bounding box center [637, 212] width 28 height 28
click at [489, 283] on button "6" at bounding box center [493, 283] width 21 height 21
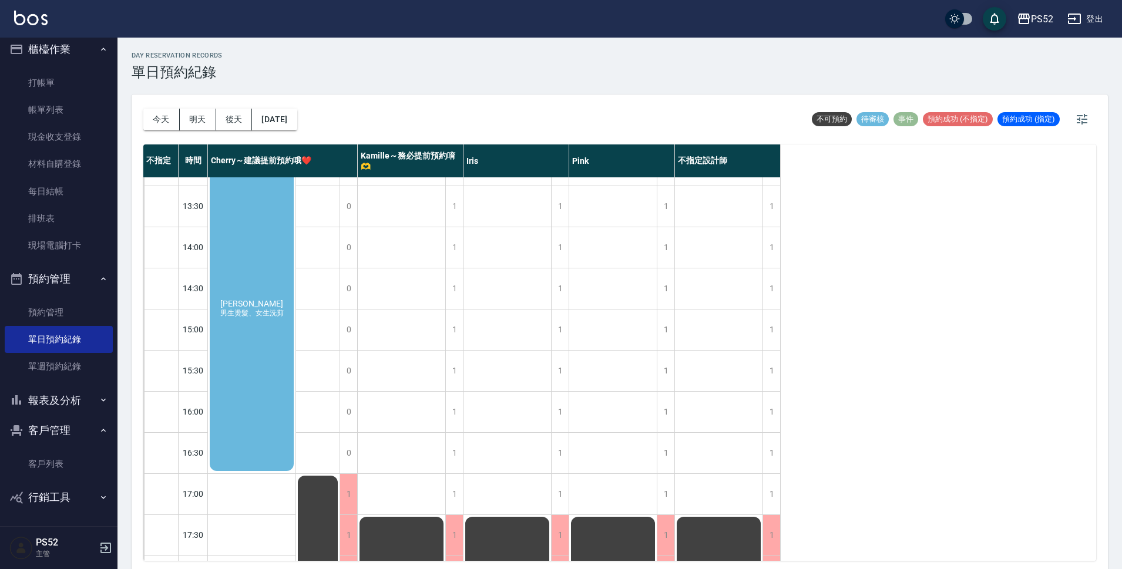
scroll to position [195, 0]
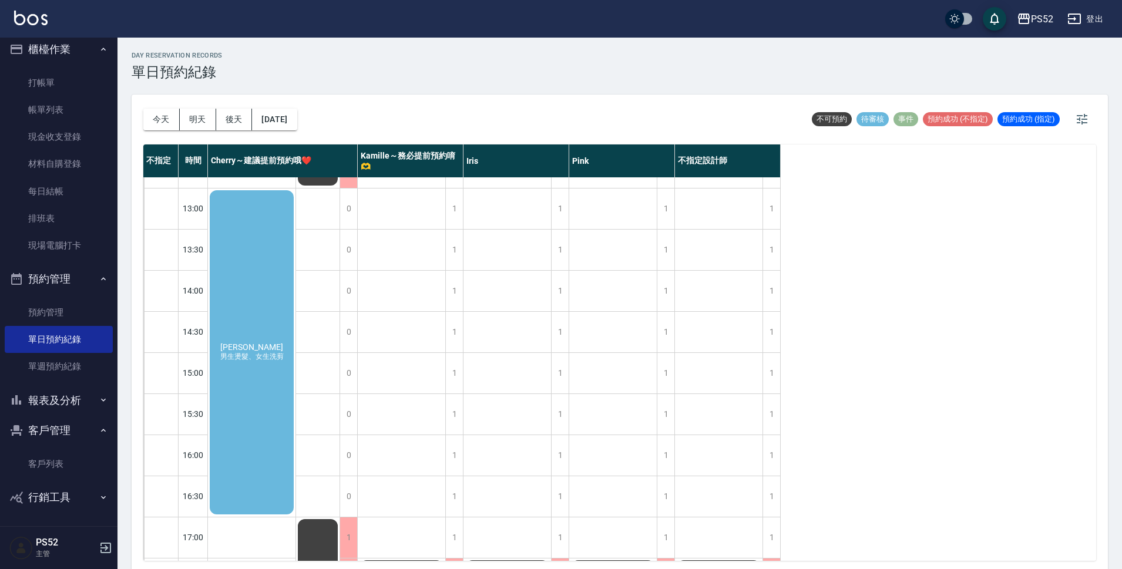
click at [249, 306] on div "[PERSON_NAME]燙髮、女生洗剪" at bounding box center [252, 353] width 88 height 328
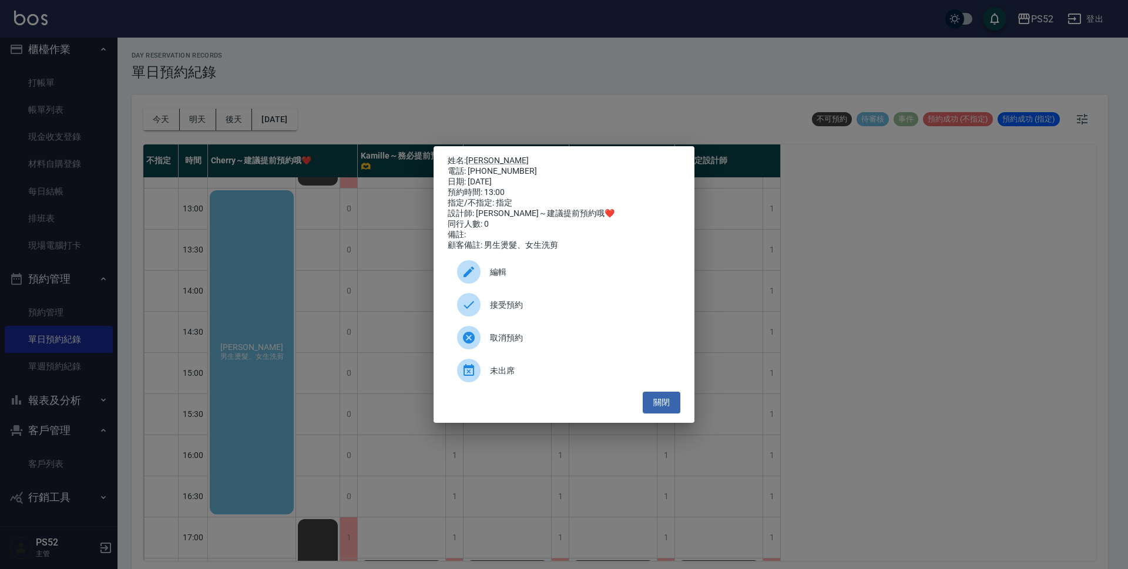
click at [527, 307] on span "接受預約" at bounding box center [580, 305] width 181 height 12
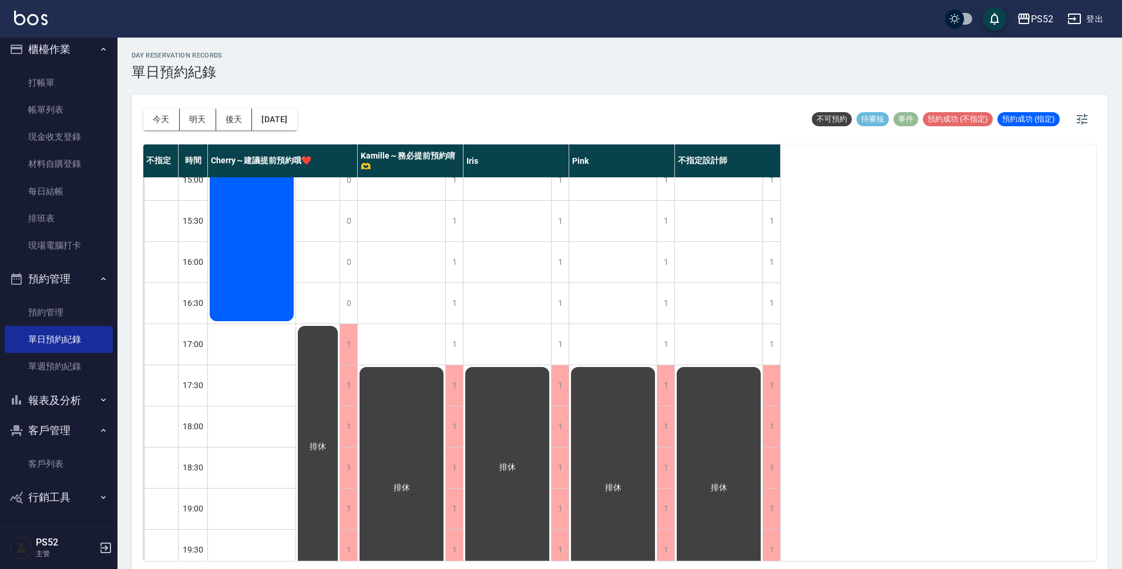
scroll to position [392, 0]
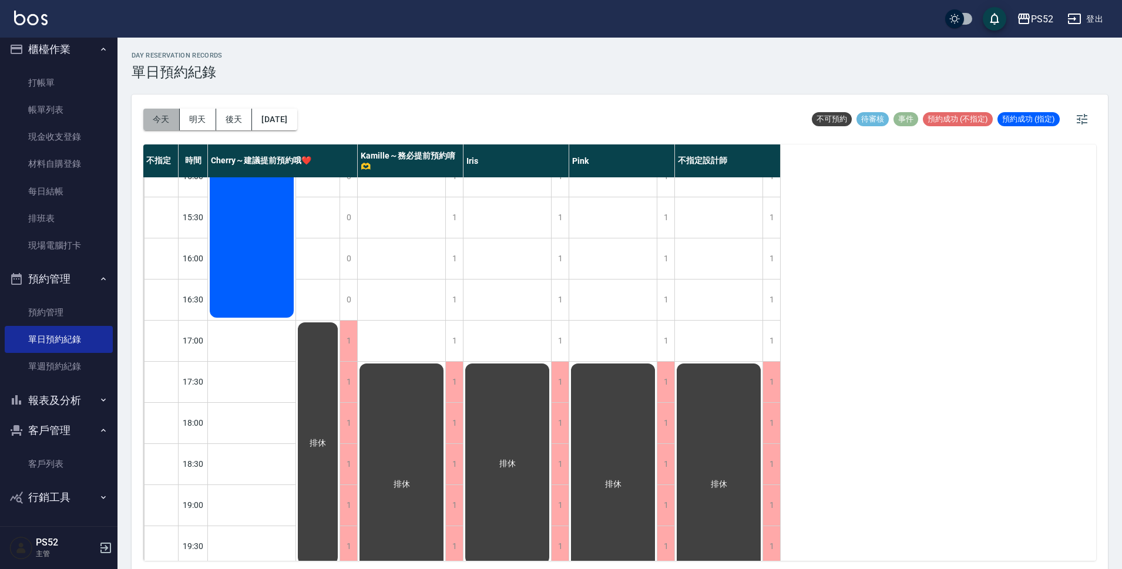
click at [166, 120] on button "今天" at bounding box center [161, 120] width 36 height 22
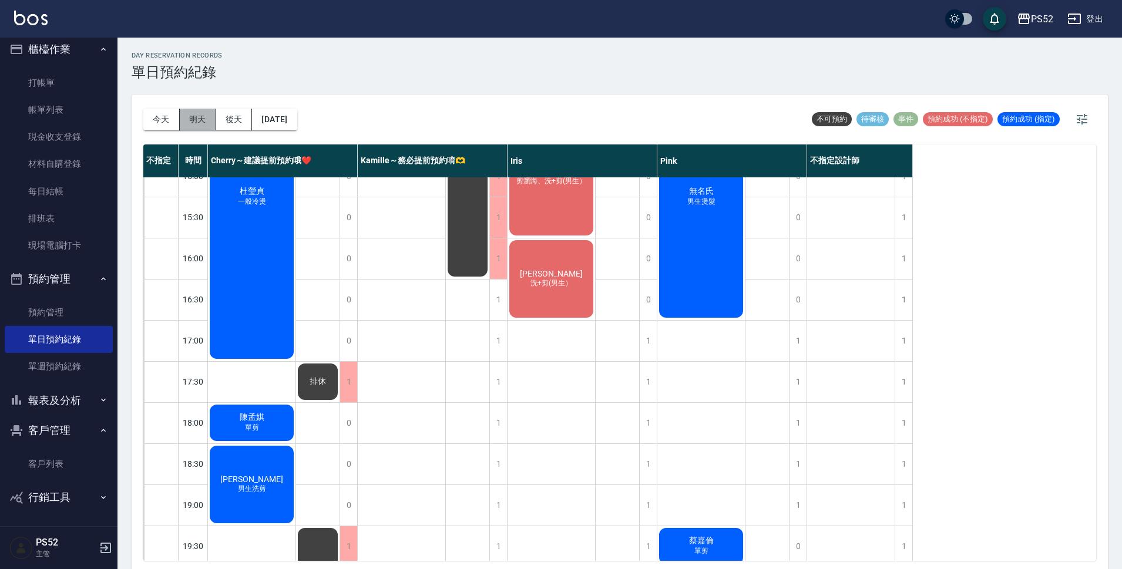
click at [203, 122] on button "明天" at bounding box center [198, 120] width 36 height 22
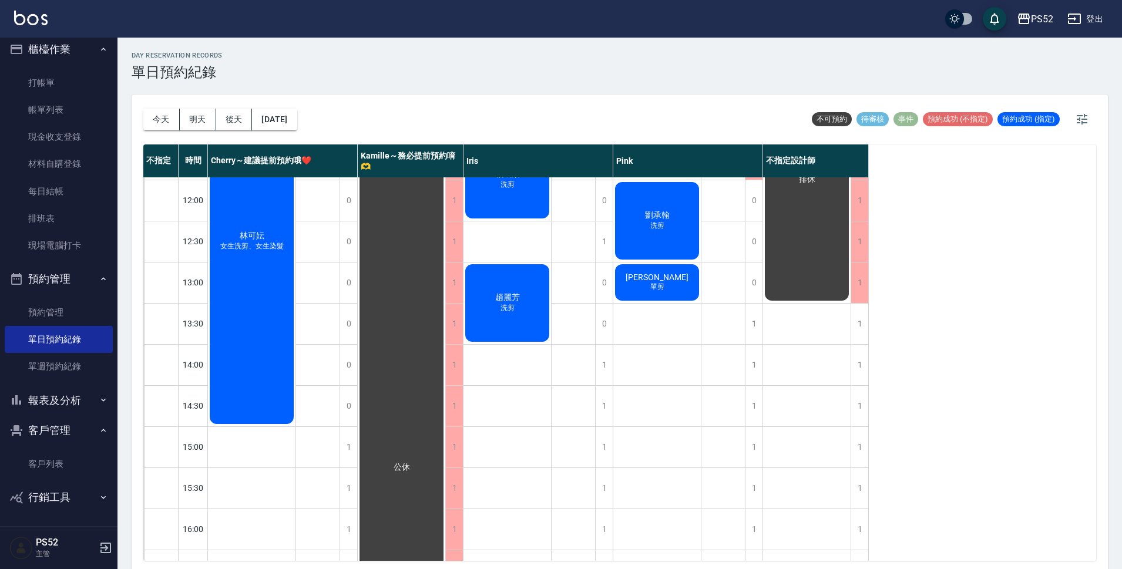
scroll to position [118, 0]
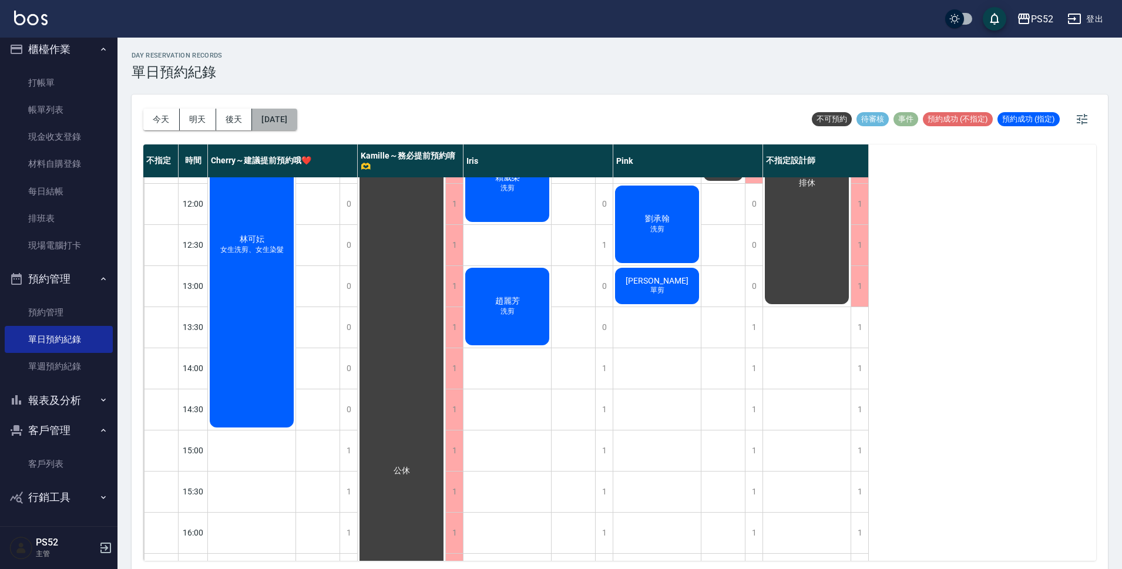
click at [291, 114] on button "[DATE]" at bounding box center [274, 120] width 45 height 22
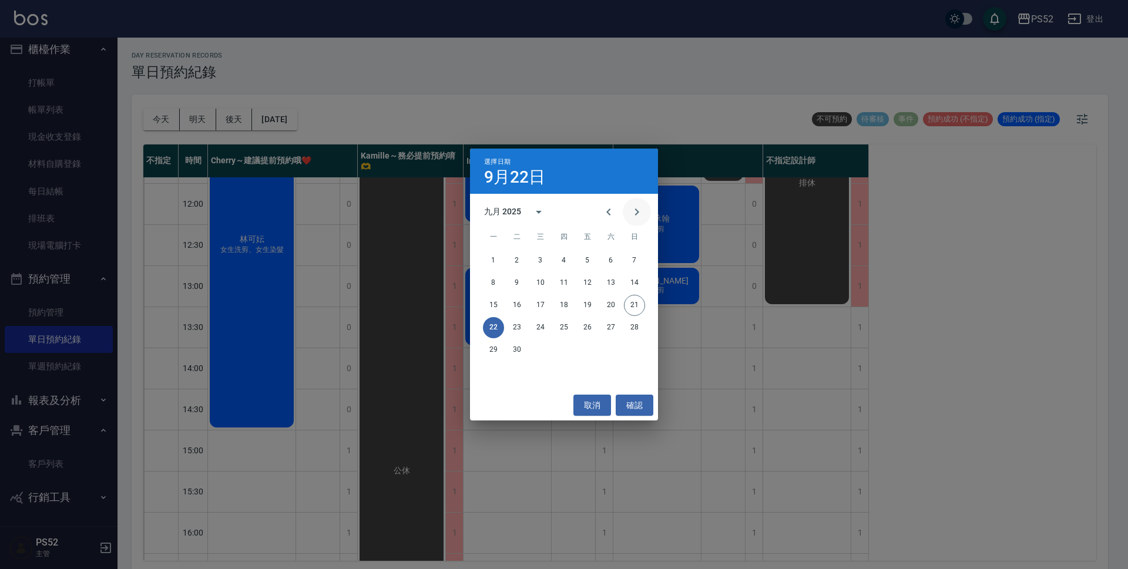
click at [635, 210] on icon "Next month" at bounding box center [637, 212] width 14 height 14
click at [489, 283] on button "6" at bounding box center [493, 283] width 21 height 21
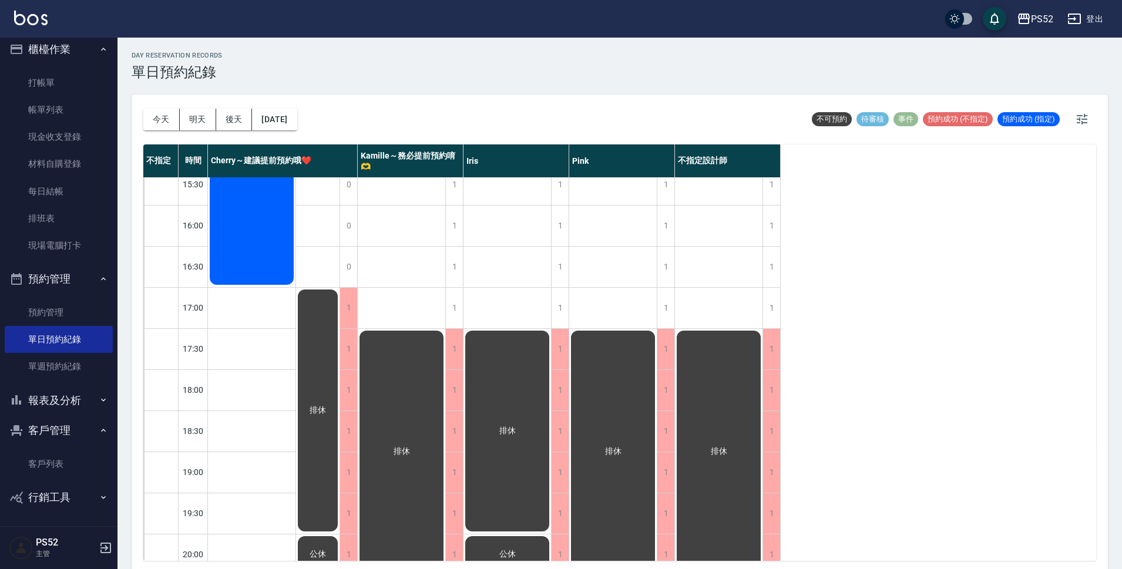
scroll to position [449, 0]
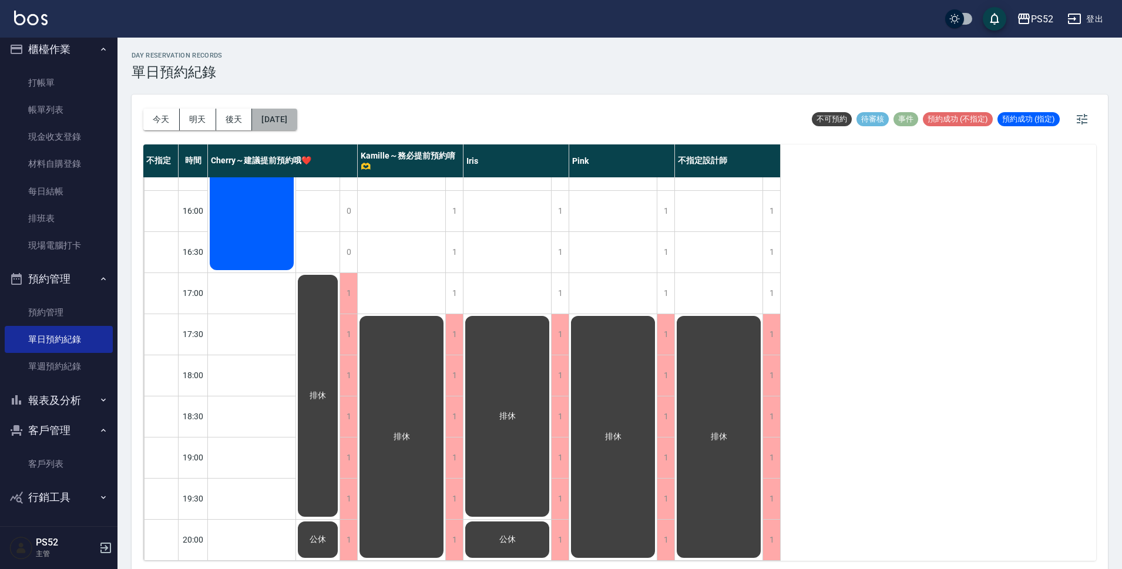
click at [297, 124] on button "[DATE]" at bounding box center [274, 120] width 45 height 22
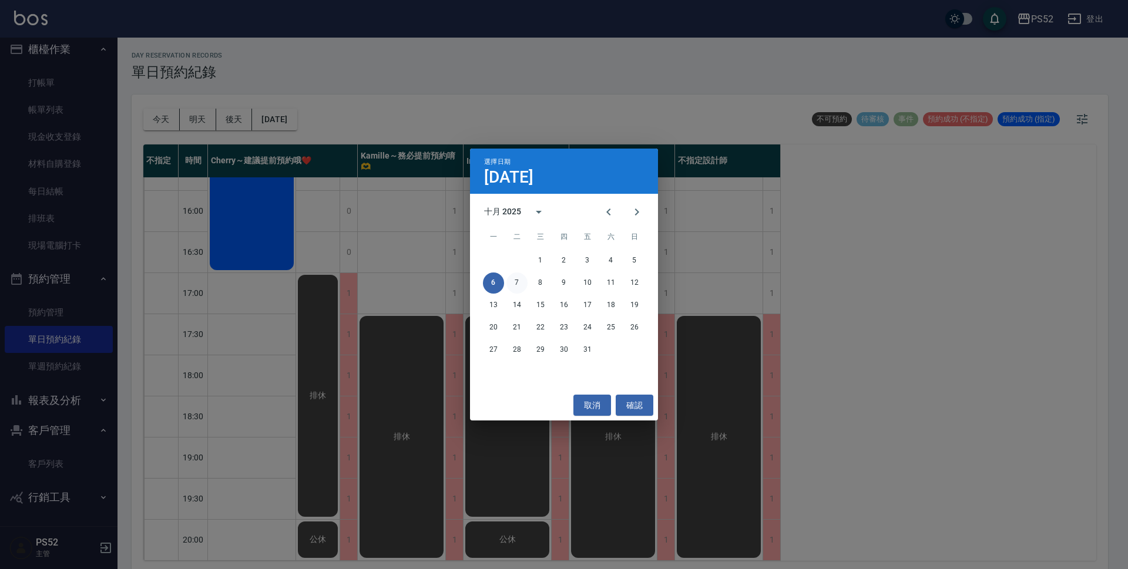
click at [517, 283] on button "7" at bounding box center [516, 283] width 21 height 21
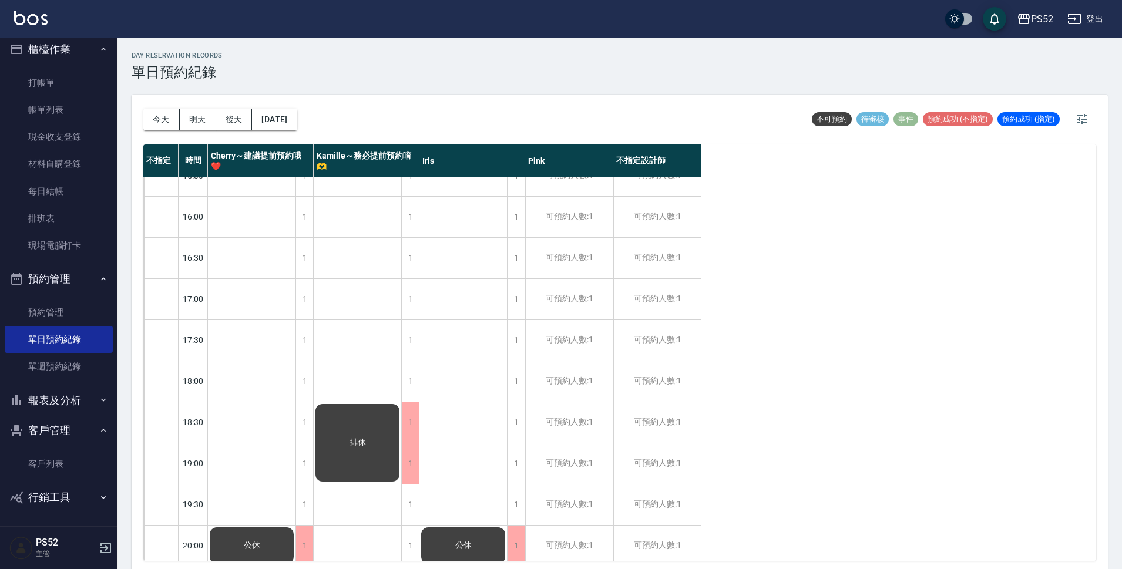
scroll to position [449, 0]
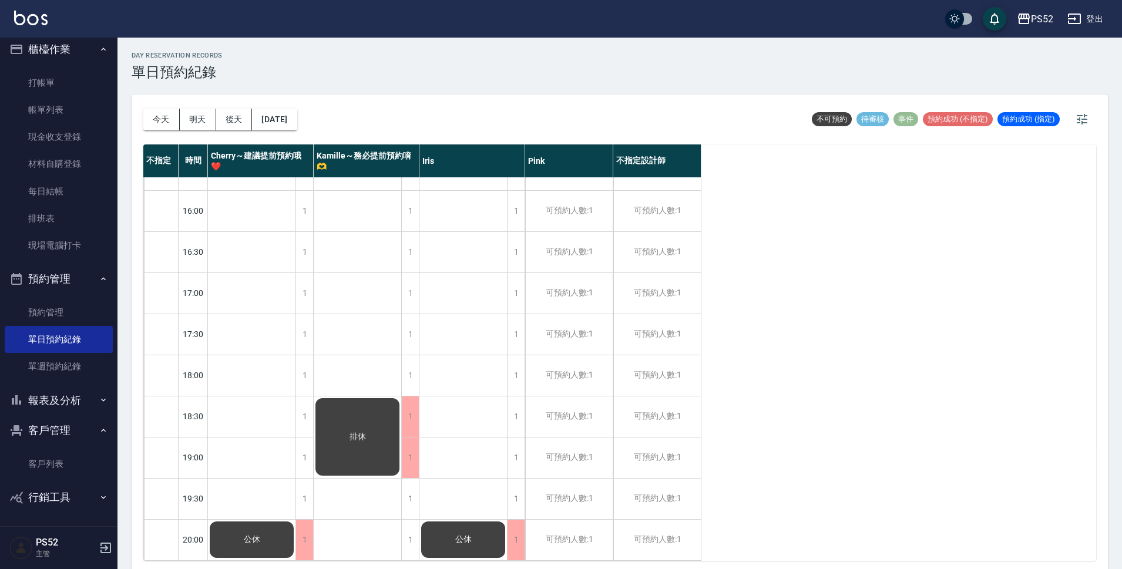
click at [279, 108] on div "[DATE] [DATE] [DATE] [DATE]" at bounding box center [220, 120] width 154 height 50
click at [278, 120] on button "[DATE]" at bounding box center [274, 120] width 45 height 22
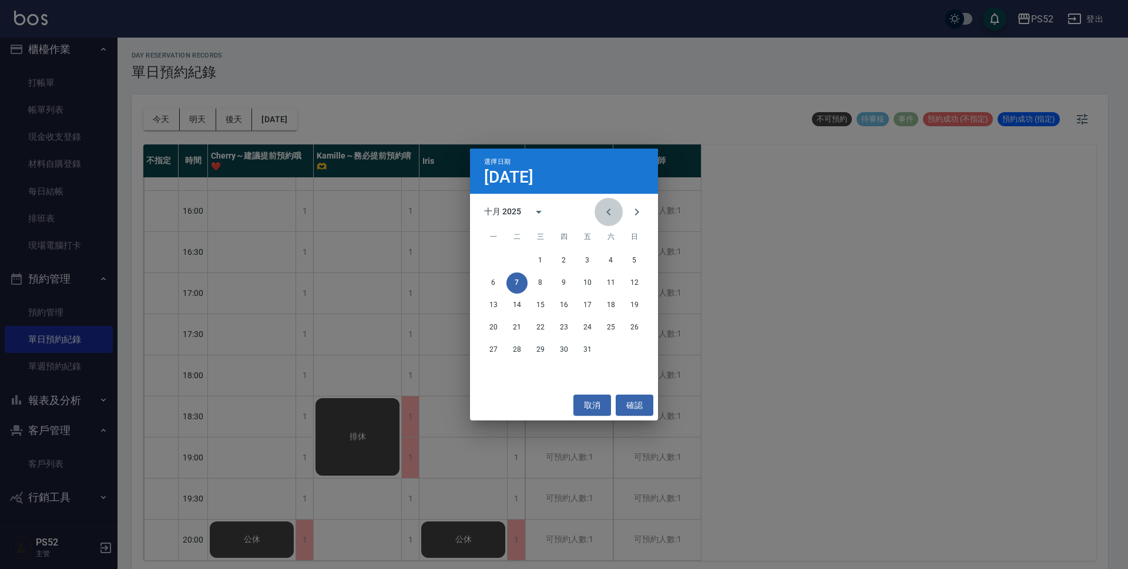
click at [608, 209] on icon "Previous month" at bounding box center [609, 212] width 14 height 14
click at [517, 328] on button "23" at bounding box center [516, 327] width 21 height 21
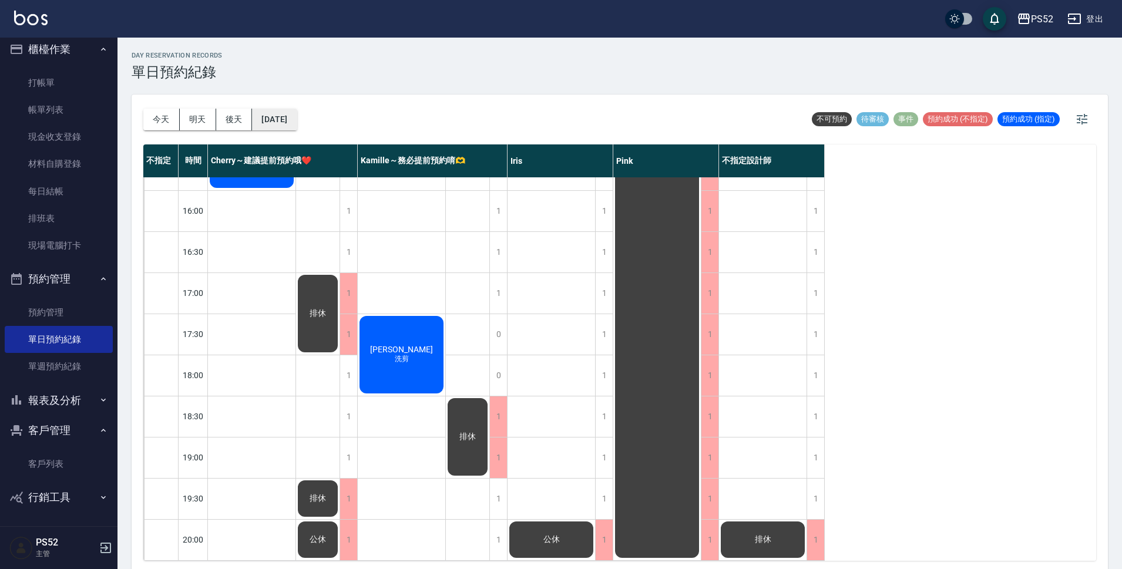
click at [273, 126] on button "[DATE]" at bounding box center [274, 120] width 45 height 22
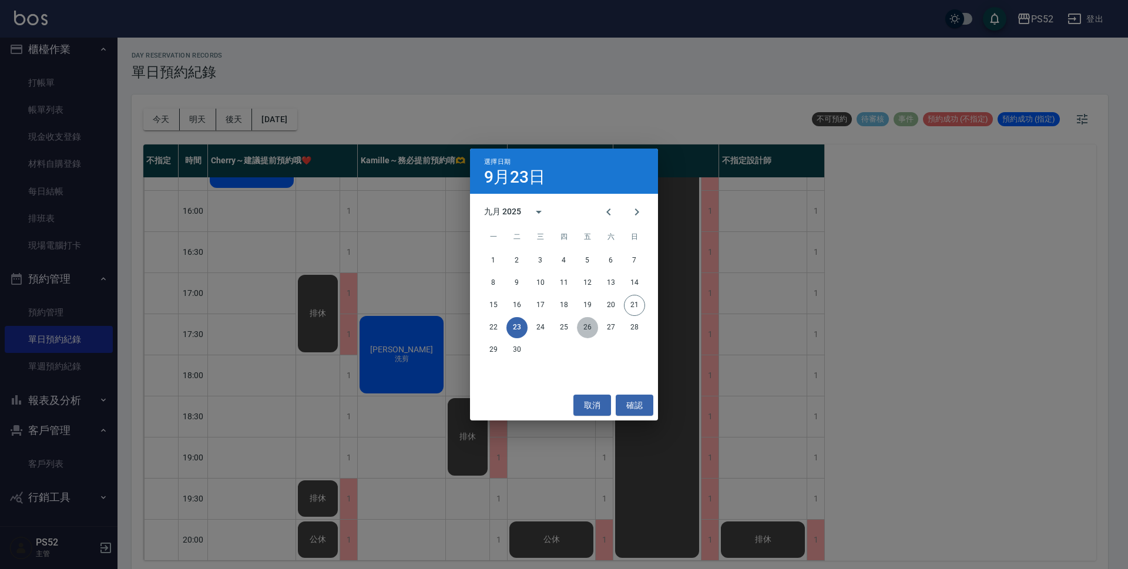
click at [586, 331] on button "26" at bounding box center [587, 327] width 21 height 21
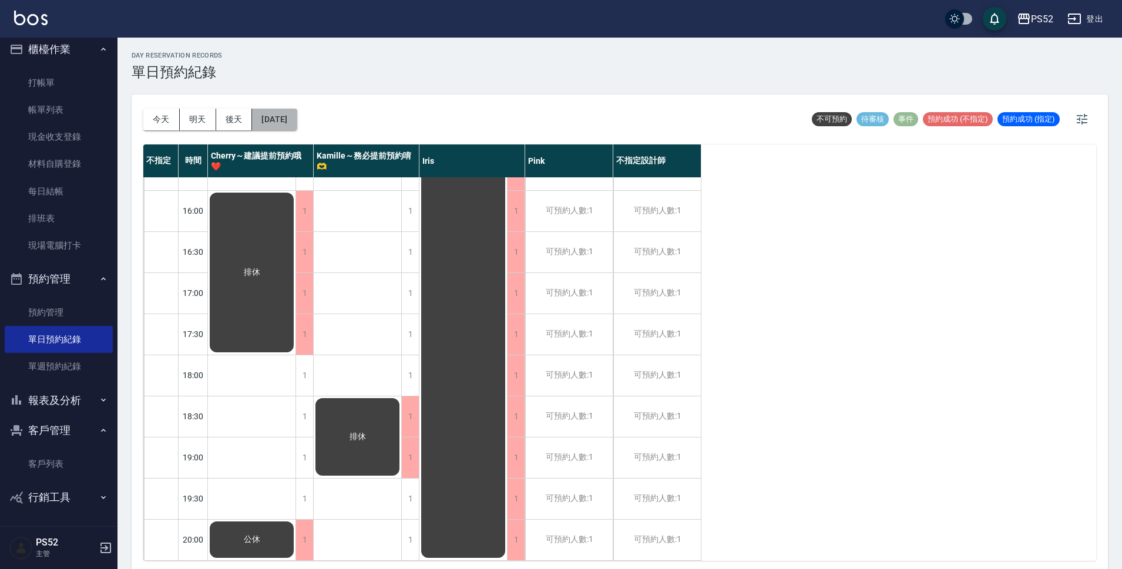
click at [297, 120] on button "[DATE]" at bounding box center [274, 120] width 45 height 22
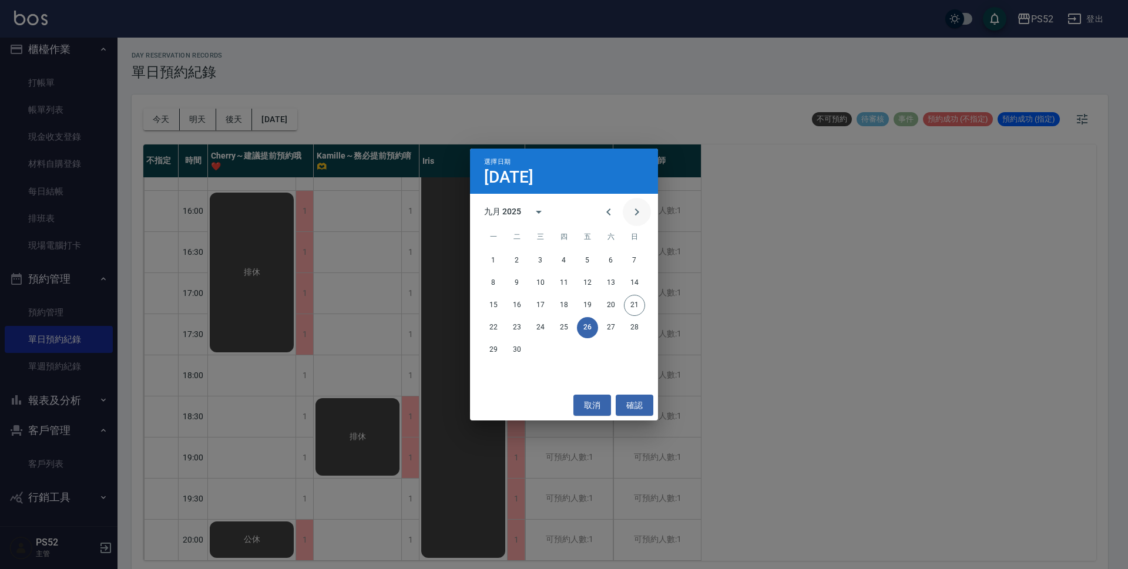
click at [636, 214] on icon "Next month" at bounding box center [637, 212] width 4 height 7
click at [589, 261] on button "3" at bounding box center [587, 260] width 21 height 21
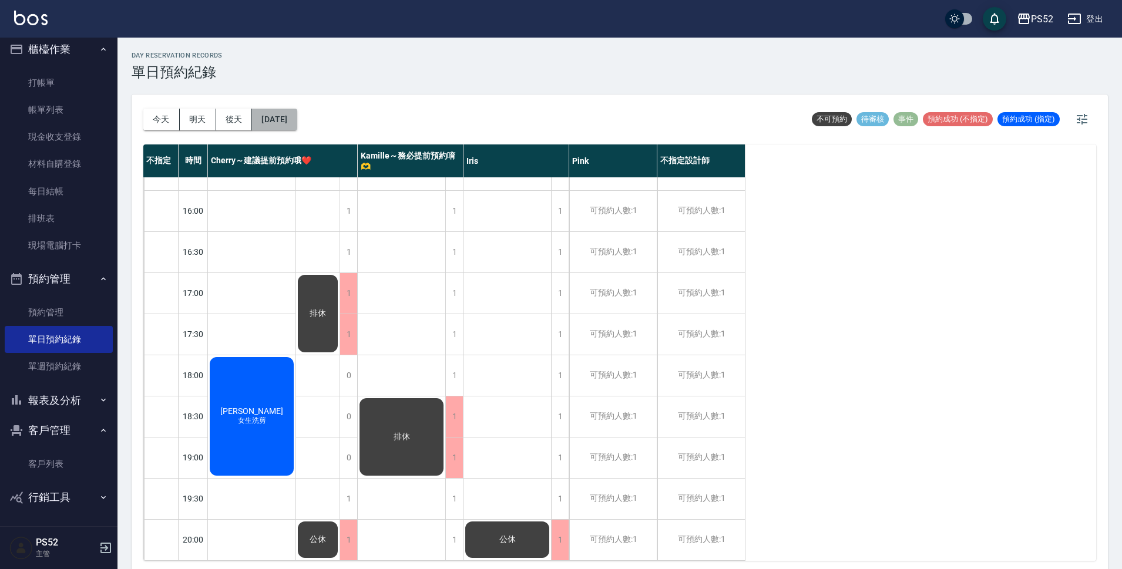
click at [281, 122] on button "[DATE]" at bounding box center [274, 120] width 45 height 22
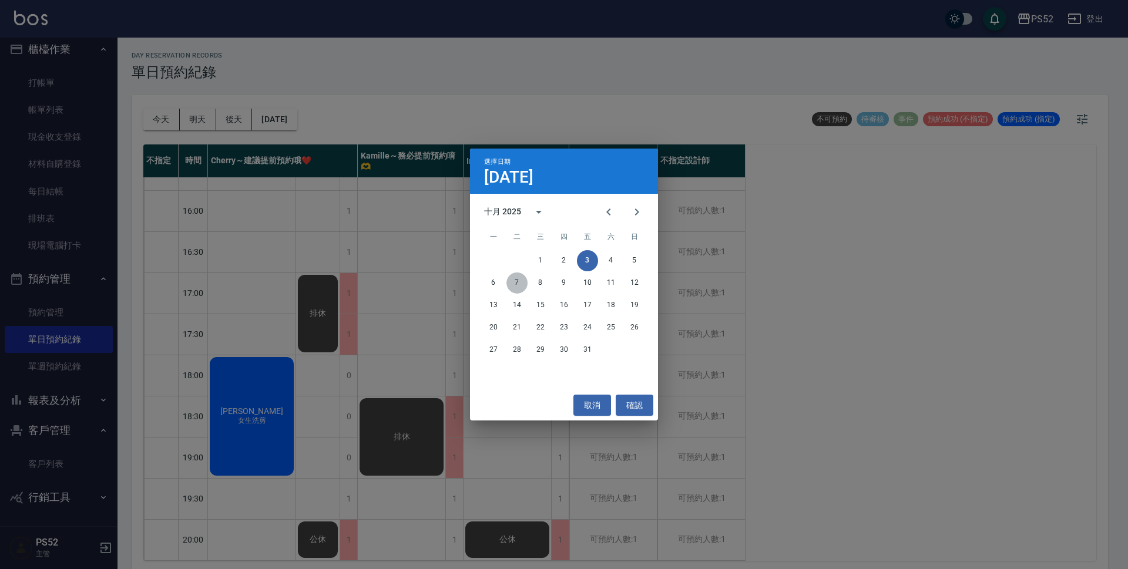
click at [515, 280] on button "7" at bounding box center [516, 283] width 21 height 21
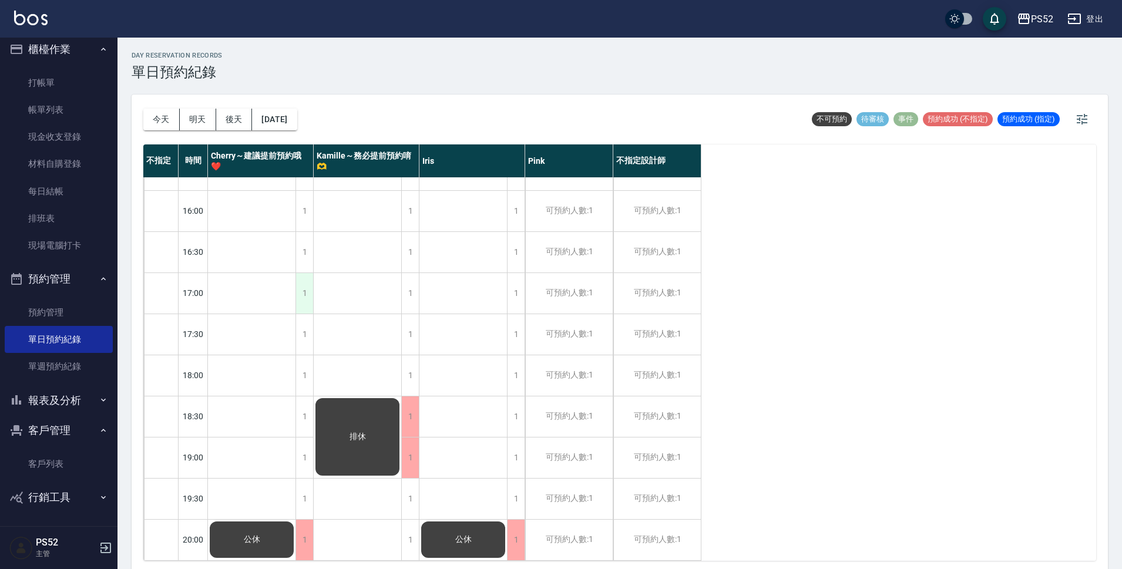
click at [304, 287] on div "1" at bounding box center [305, 293] width 18 height 41
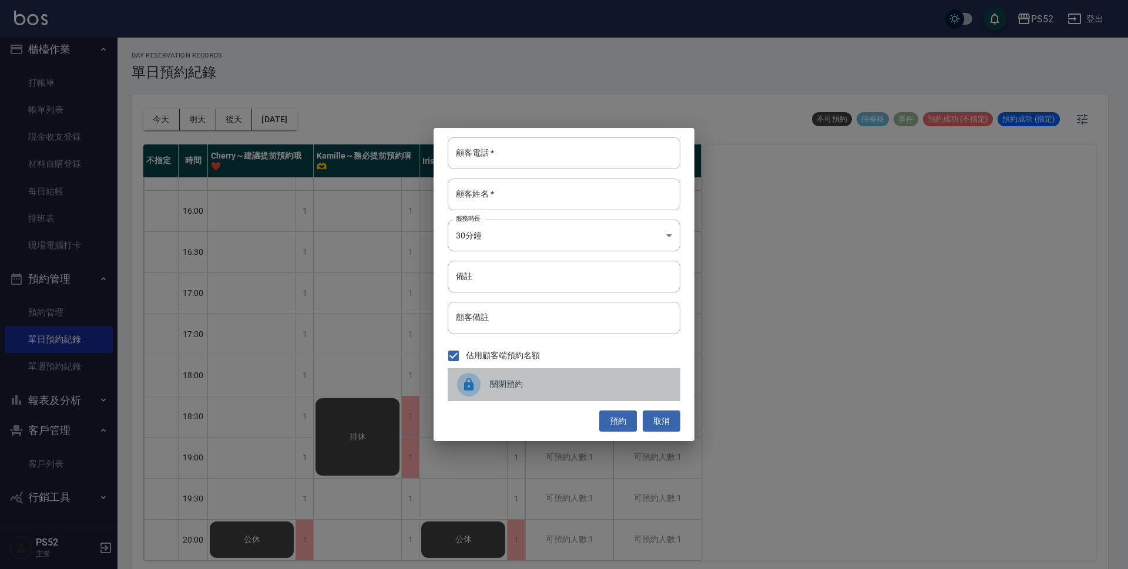
click at [490, 385] on span "關閉預約" at bounding box center [580, 384] width 181 height 12
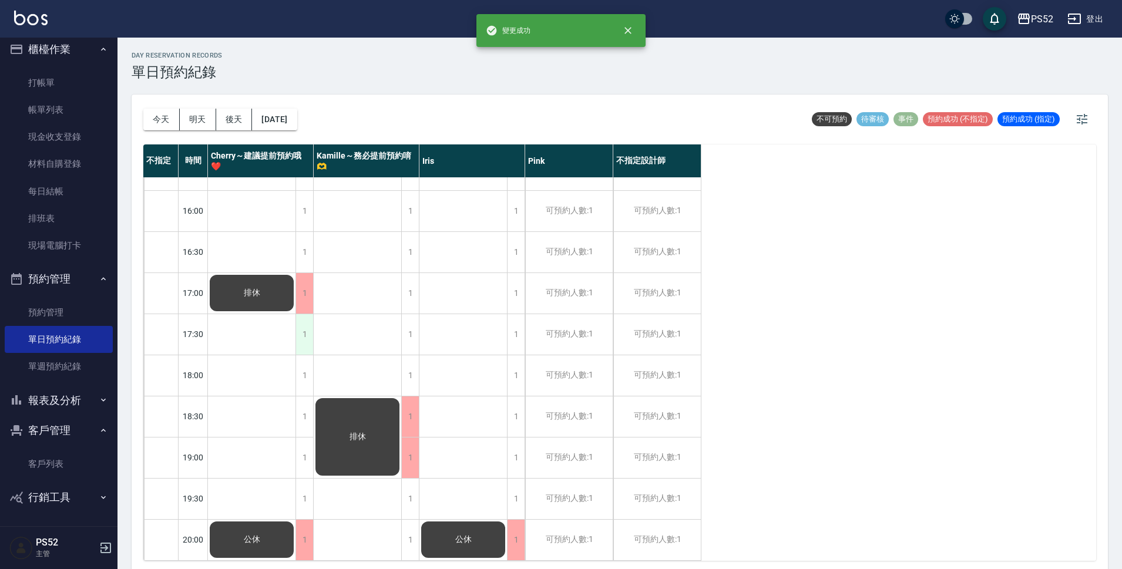
click at [306, 326] on div "1" at bounding box center [305, 334] width 18 height 41
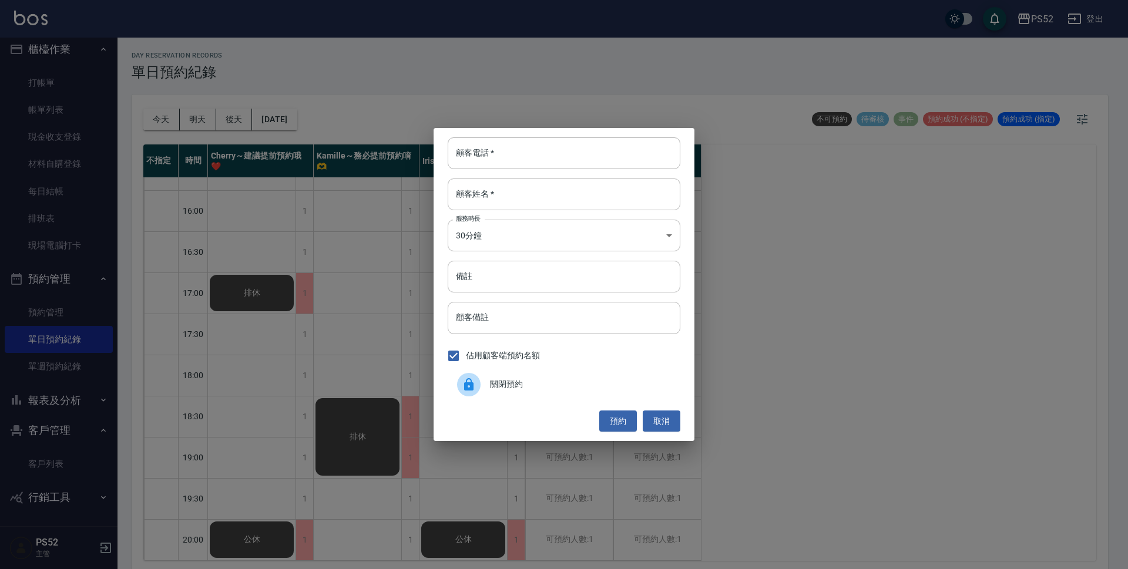
click at [511, 392] on div "關閉預約" at bounding box center [564, 384] width 233 height 33
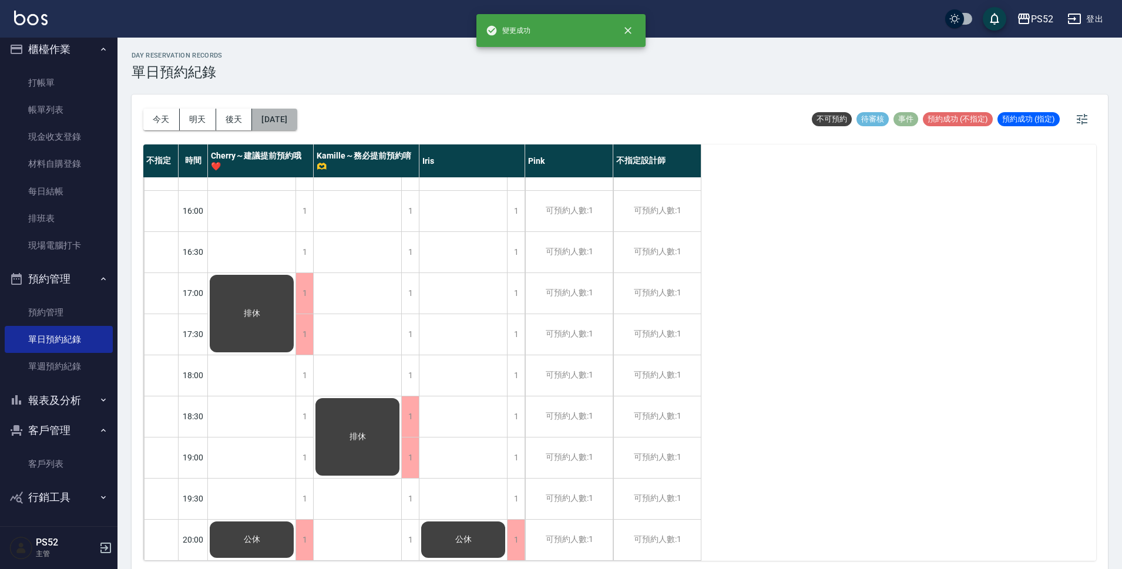
click at [287, 119] on button "[DATE]" at bounding box center [274, 120] width 45 height 22
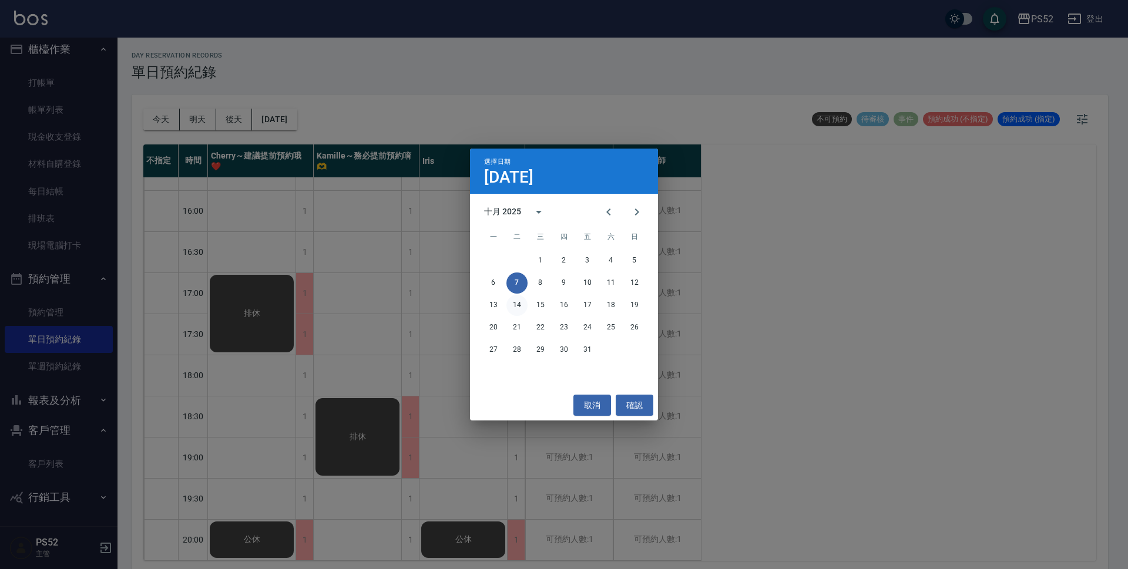
click at [511, 300] on button "14" at bounding box center [516, 305] width 21 height 21
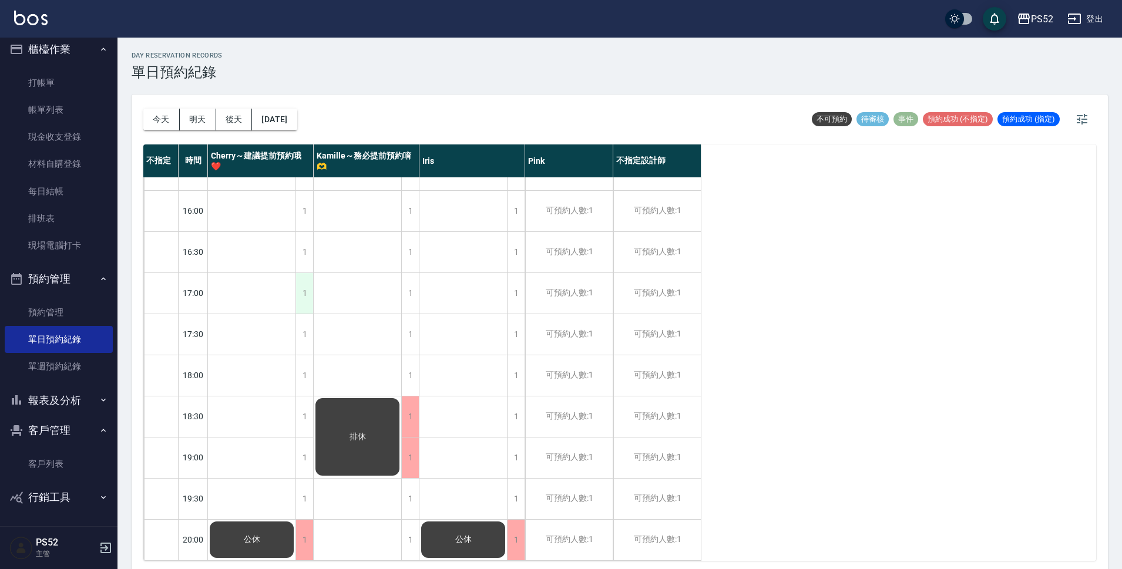
click at [308, 287] on div "1" at bounding box center [305, 293] width 18 height 41
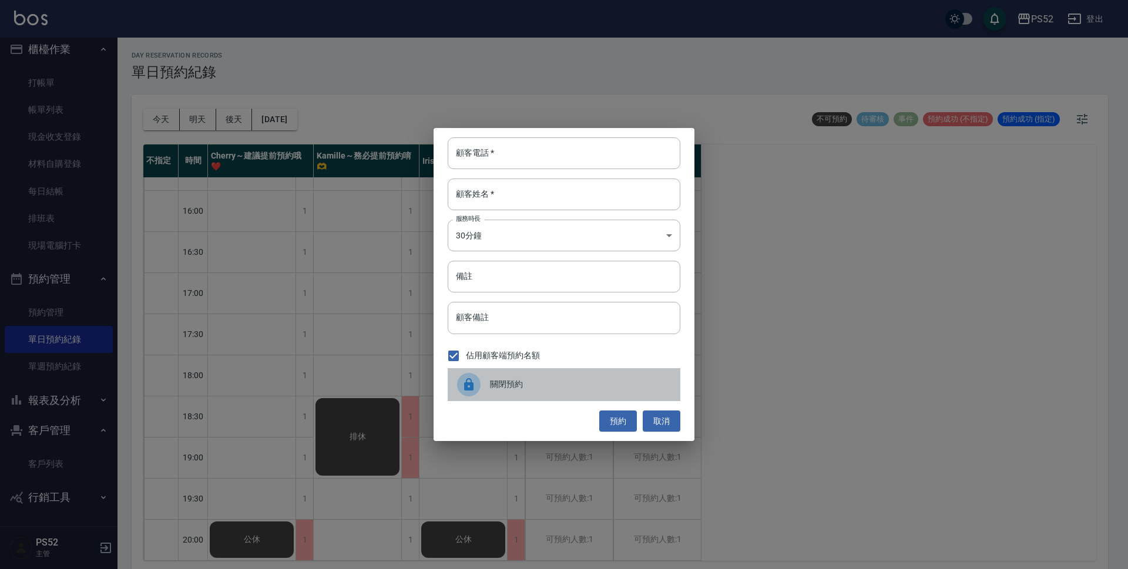
click at [545, 390] on span "關閉預約" at bounding box center [580, 384] width 181 height 12
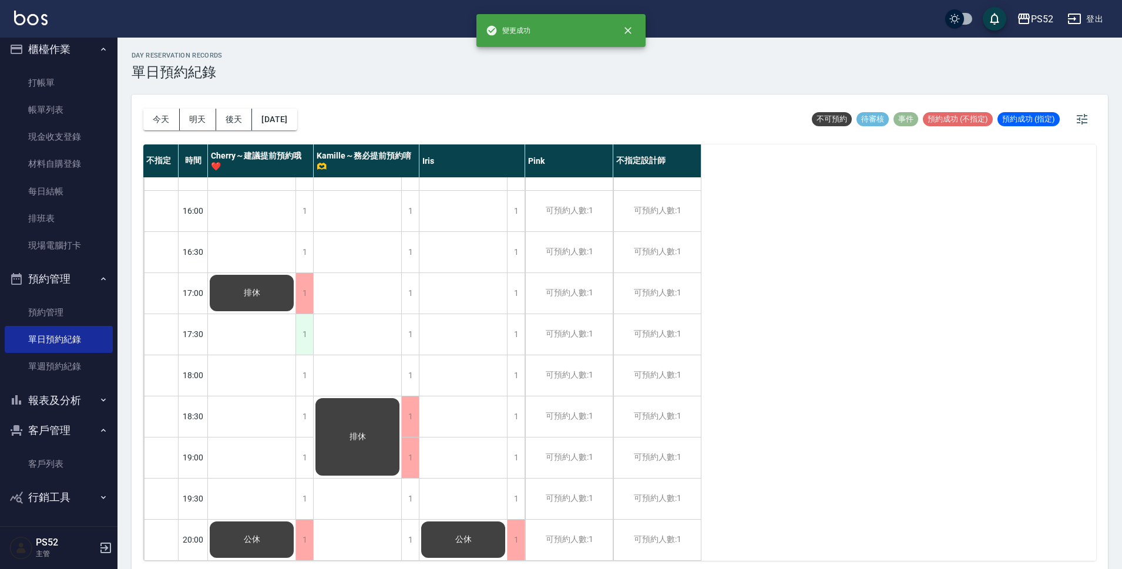
click at [301, 332] on div "1" at bounding box center [305, 334] width 18 height 41
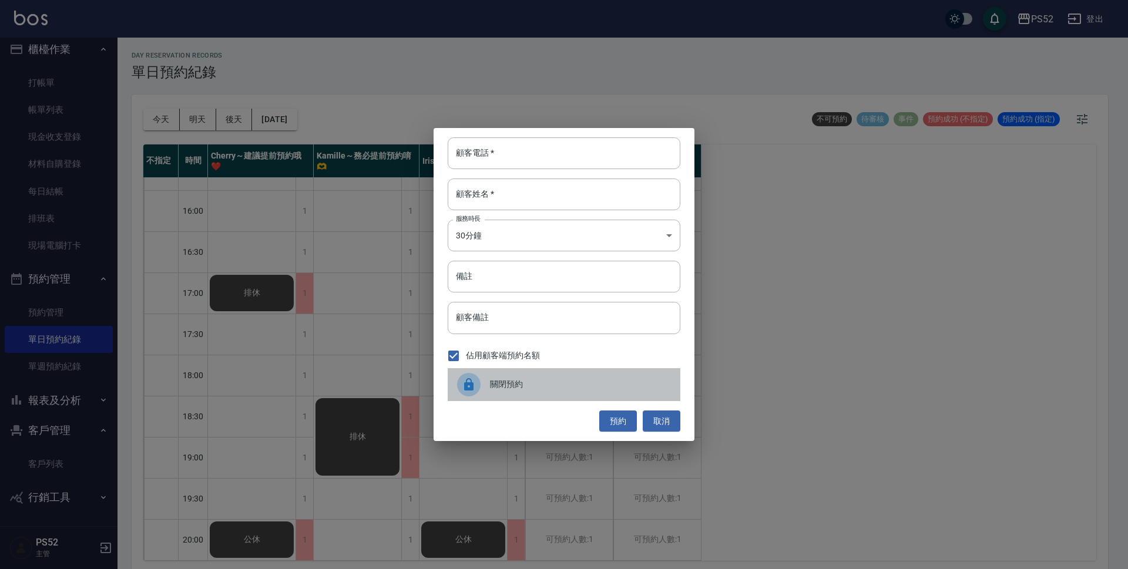
click at [549, 393] on div "關閉預約" at bounding box center [564, 384] width 233 height 33
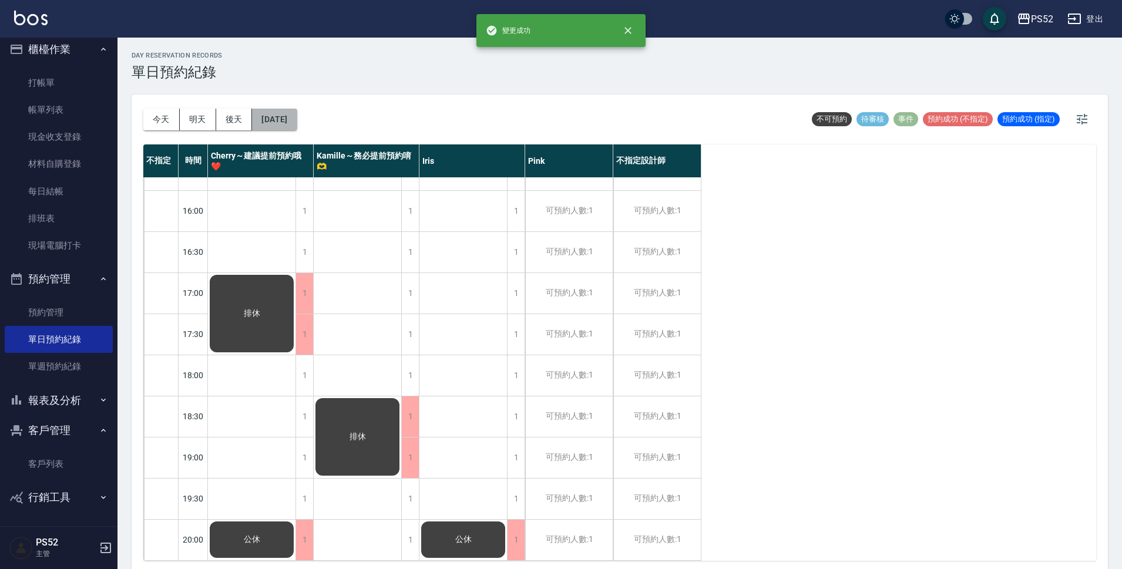
click at [286, 124] on button "[DATE]" at bounding box center [274, 120] width 45 height 22
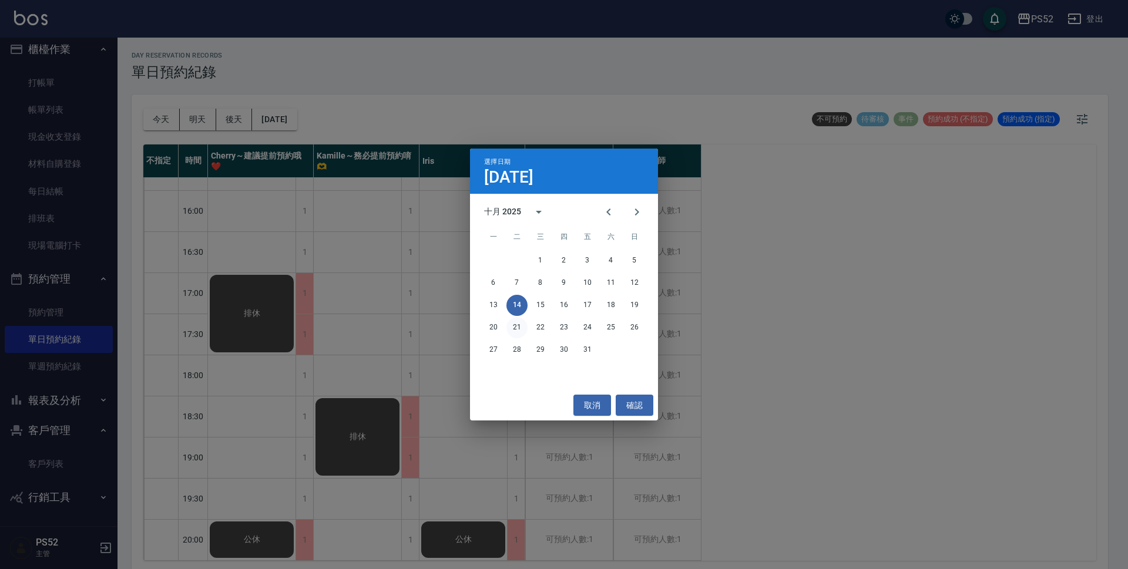
click at [510, 327] on button "21" at bounding box center [516, 327] width 21 height 21
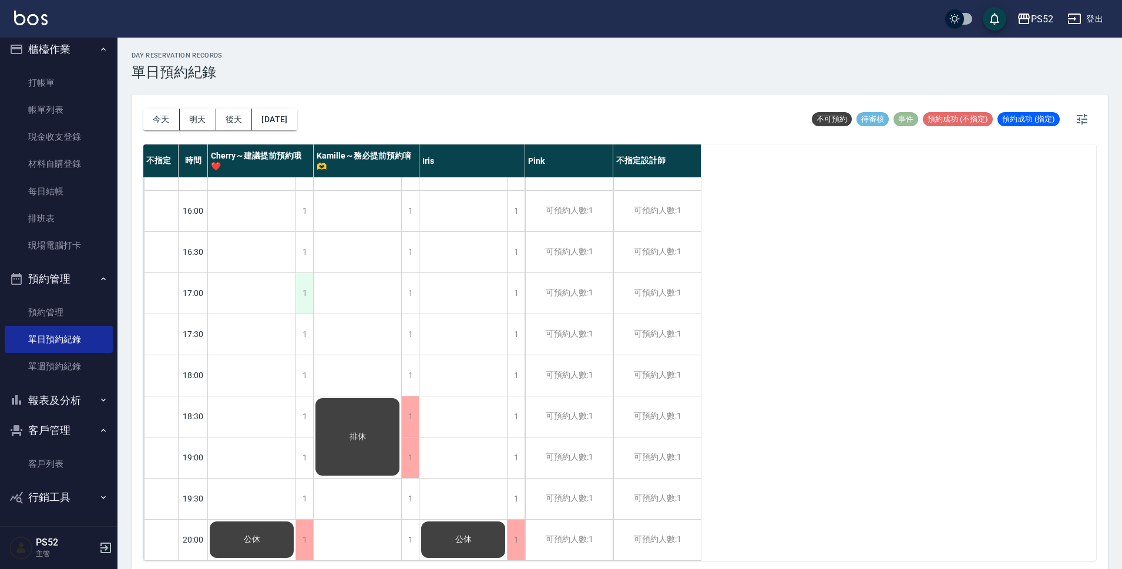
click at [305, 284] on div "1" at bounding box center [305, 293] width 18 height 41
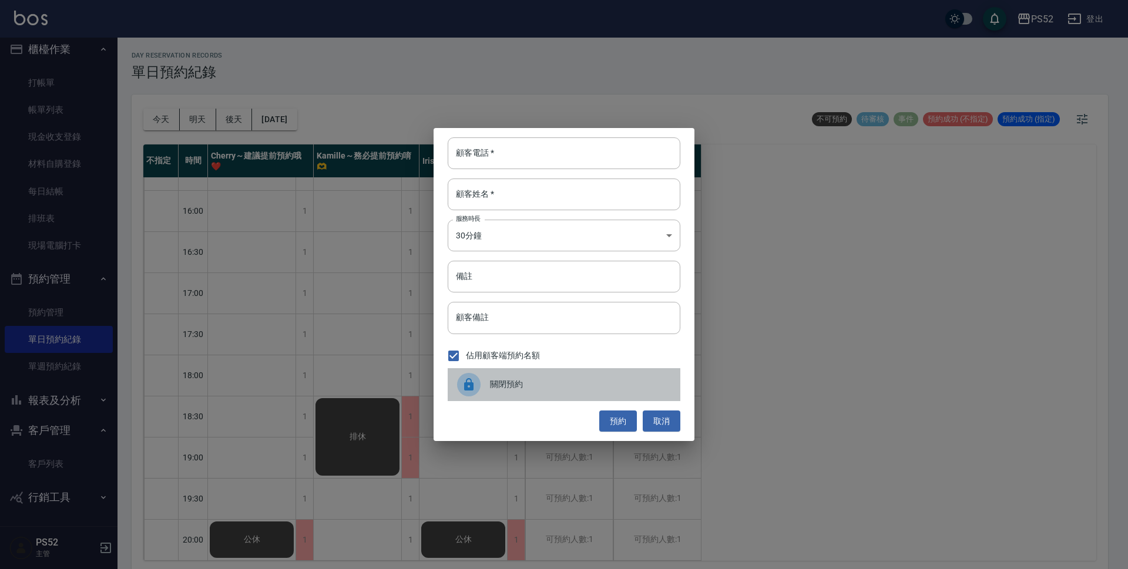
click at [528, 381] on span "關閉預約" at bounding box center [580, 384] width 181 height 12
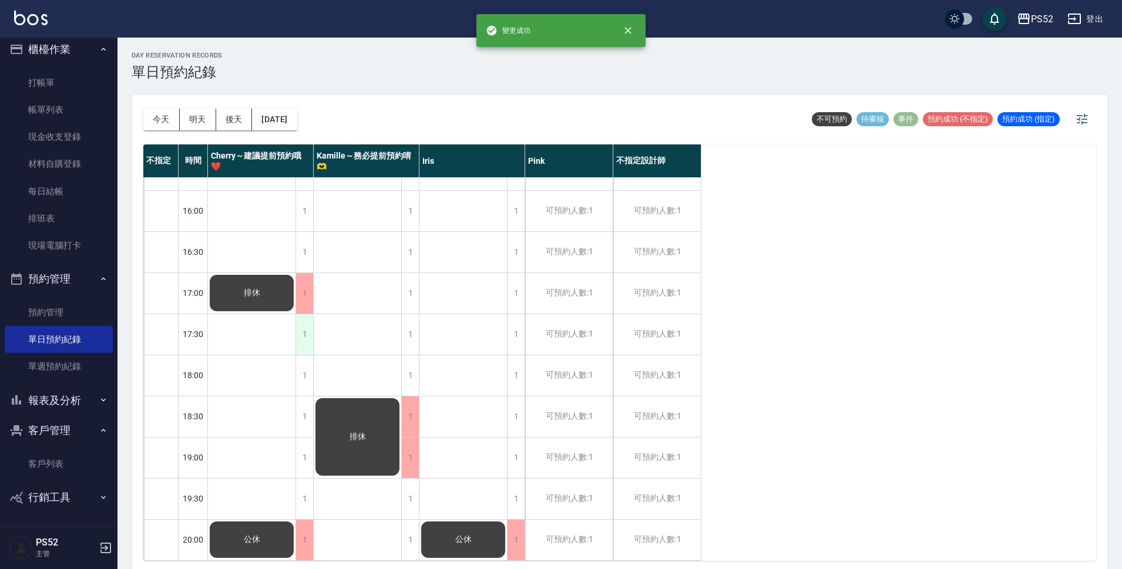
click at [302, 315] on div "1" at bounding box center [305, 334] width 18 height 41
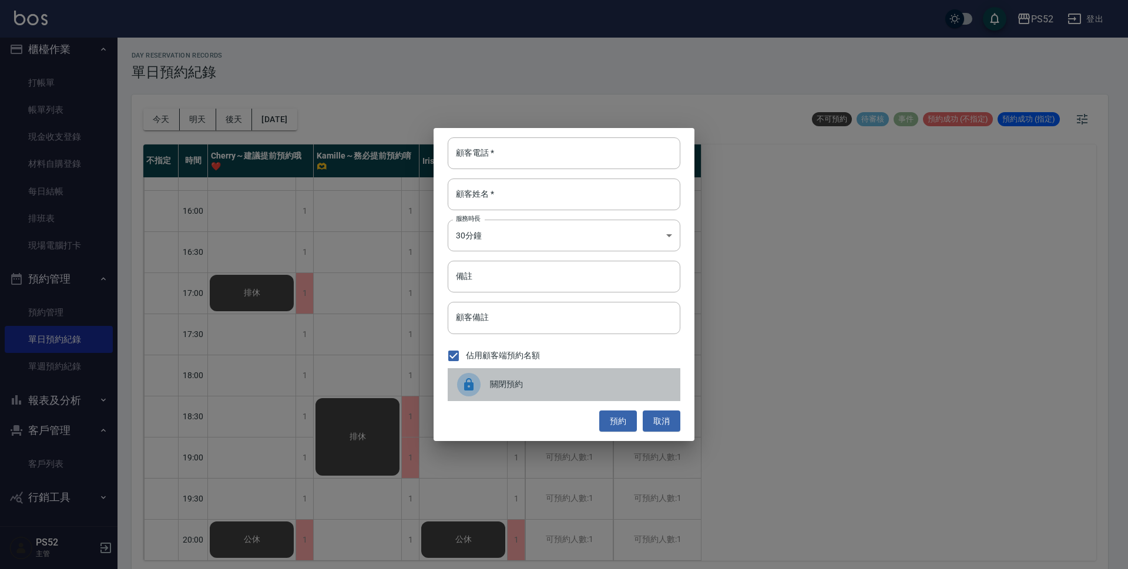
click at [539, 385] on span "關閉預約" at bounding box center [580, 384] width 181 height 12
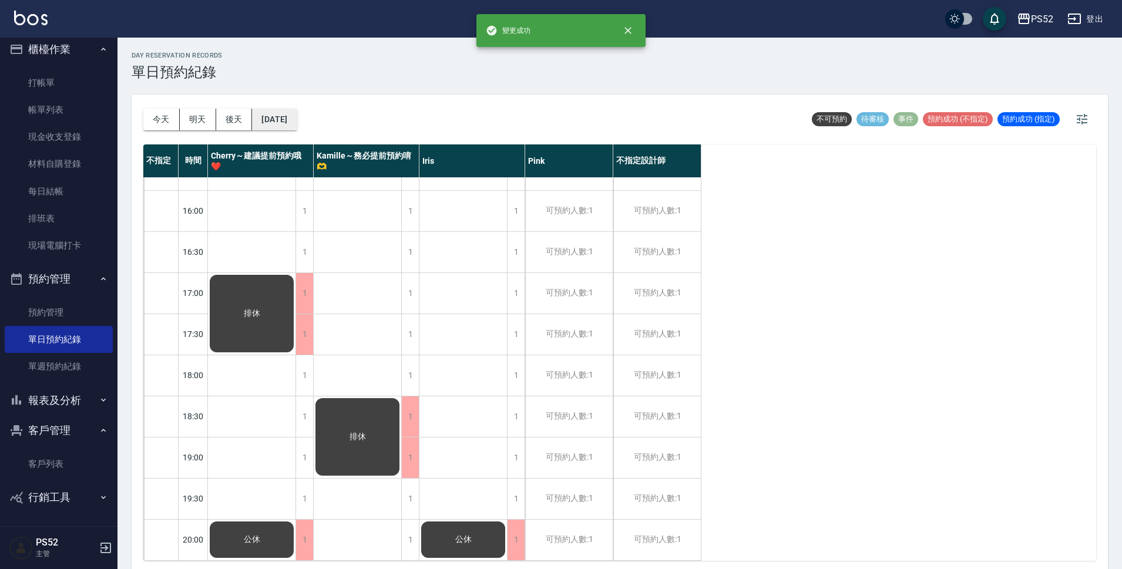
click at [279, 119] on button "[DATE]" at bounding box center [274, 120] width 45 height 22
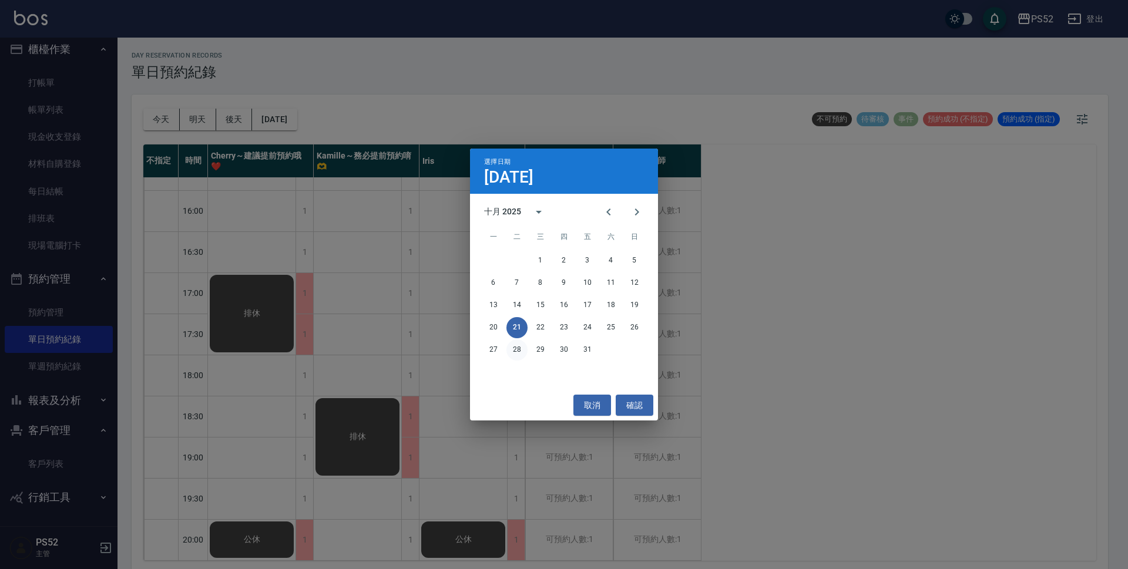
click at [514, 346] on button "28" at bounding box center [516, 350] width 21 height 21
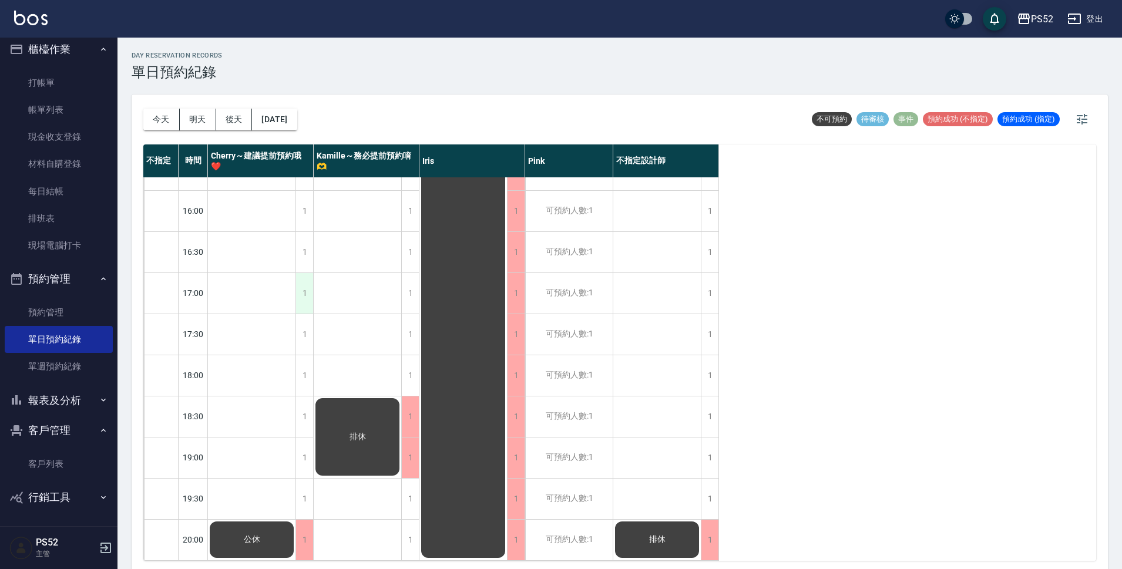
click at [306, 283] on div "1" at bounding box center [305, 293] width 18 height 41
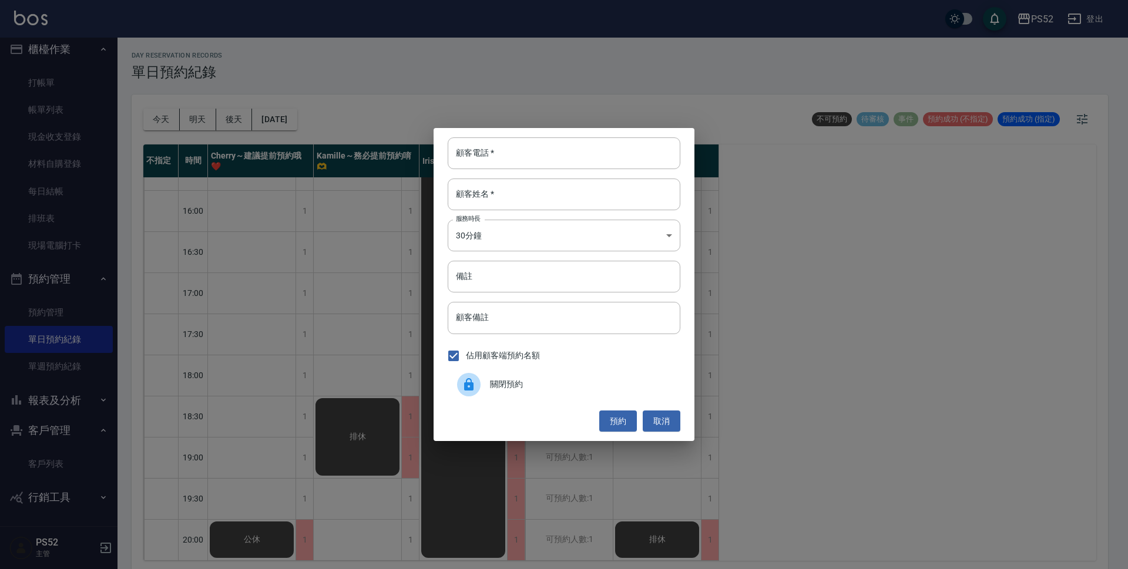
click at [526, 390] on span "關閉預約" at bounding box center [580, 384] width 181 height 12
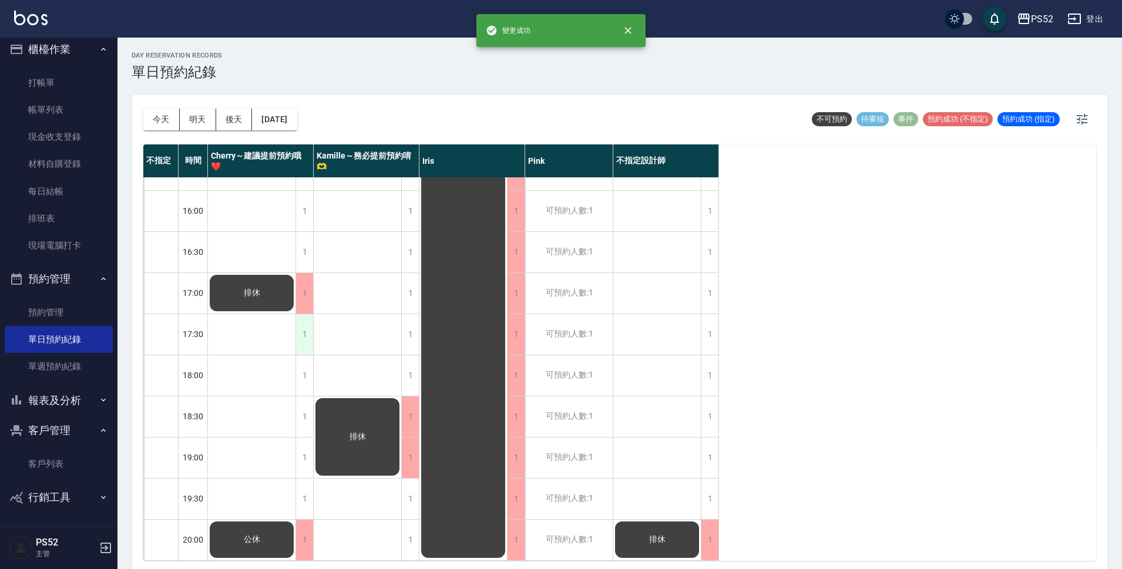
click at [301, 317] on div "1" at bounding box center [305, 334] width 18 height 41
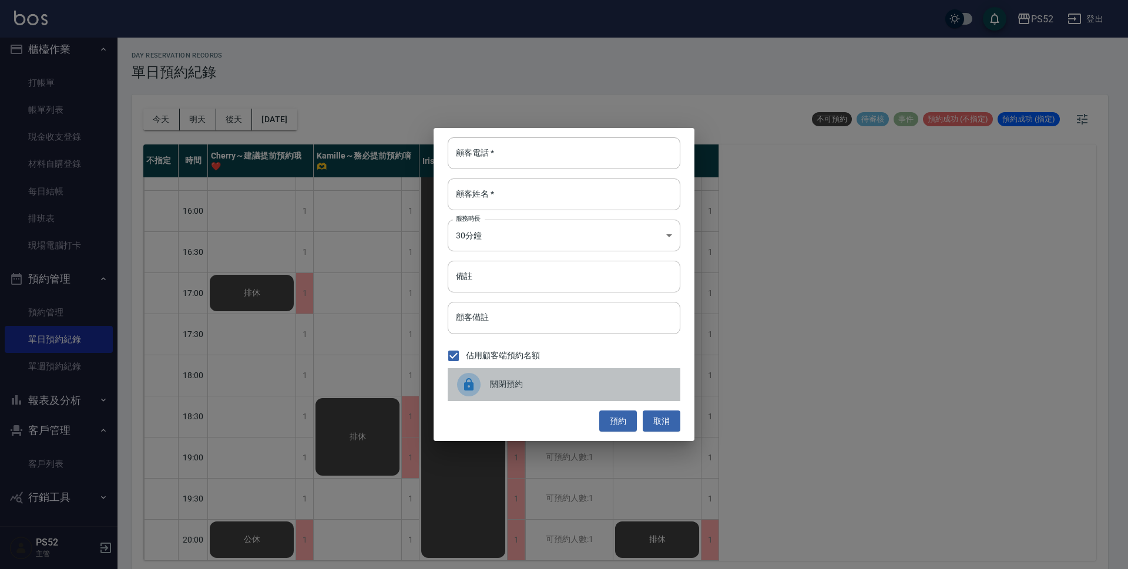
click at [497, 386] on span "關閉預約" at bounding box center [580, 384] width 181 height 12
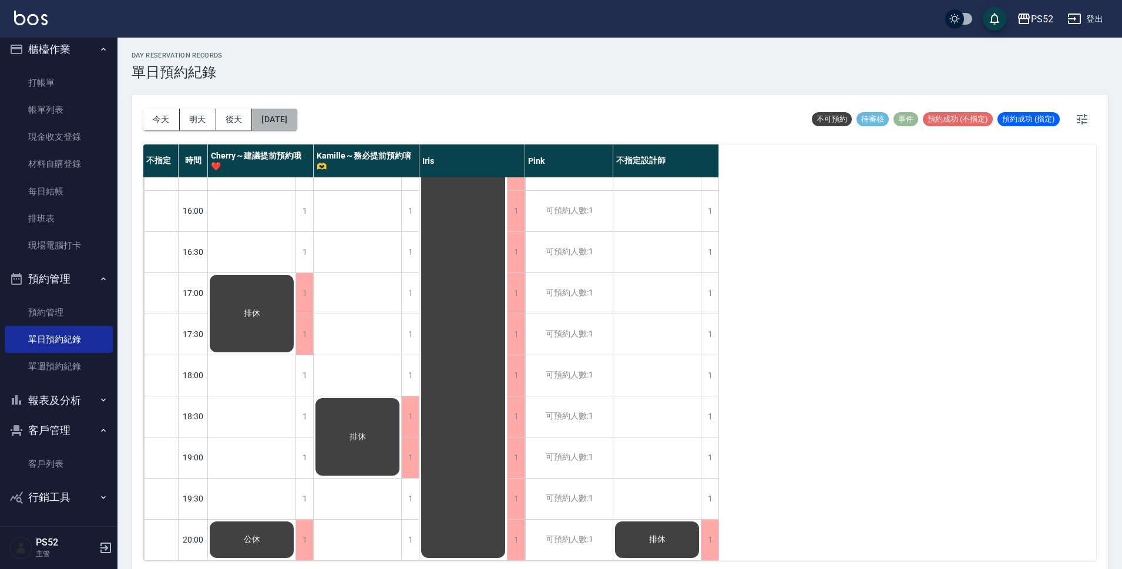
click at [280, 128] on button "[DATE]" at bounding box center [274, 120] width 45 height 22
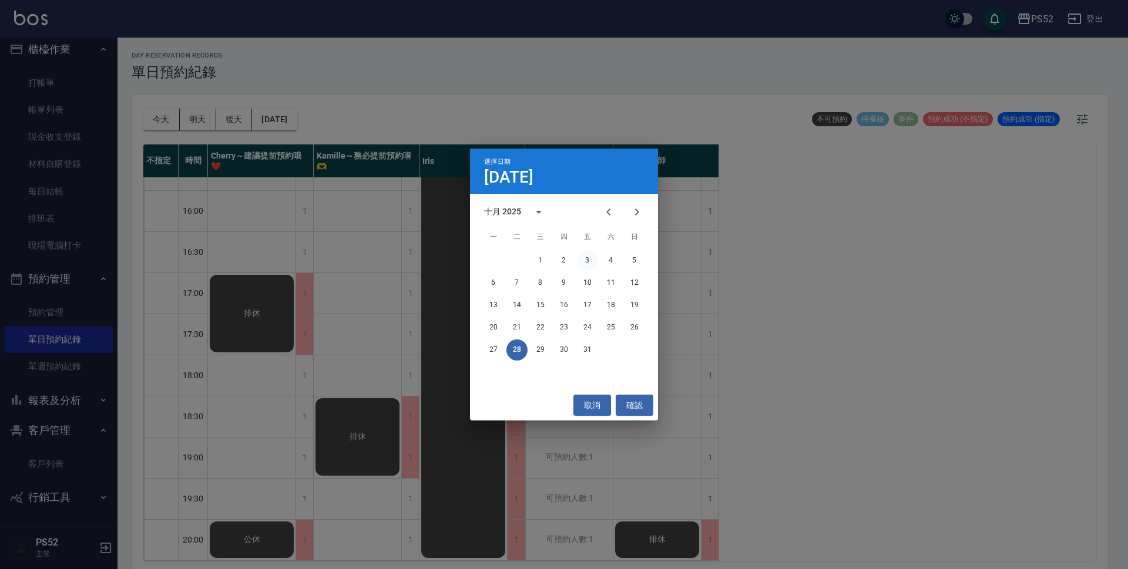
click at [590, 260] on button "3" at bounding box center [587, 260] width 21 height 21
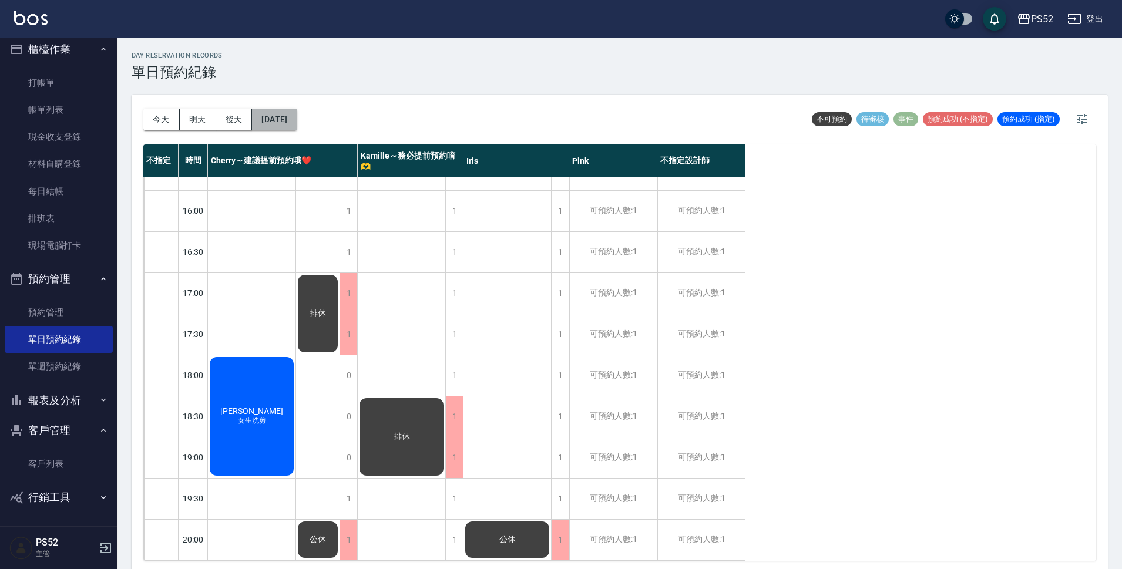
click at [297, 118] on button "[DATE]" at bounding box center [274, 120] width 45 height 22
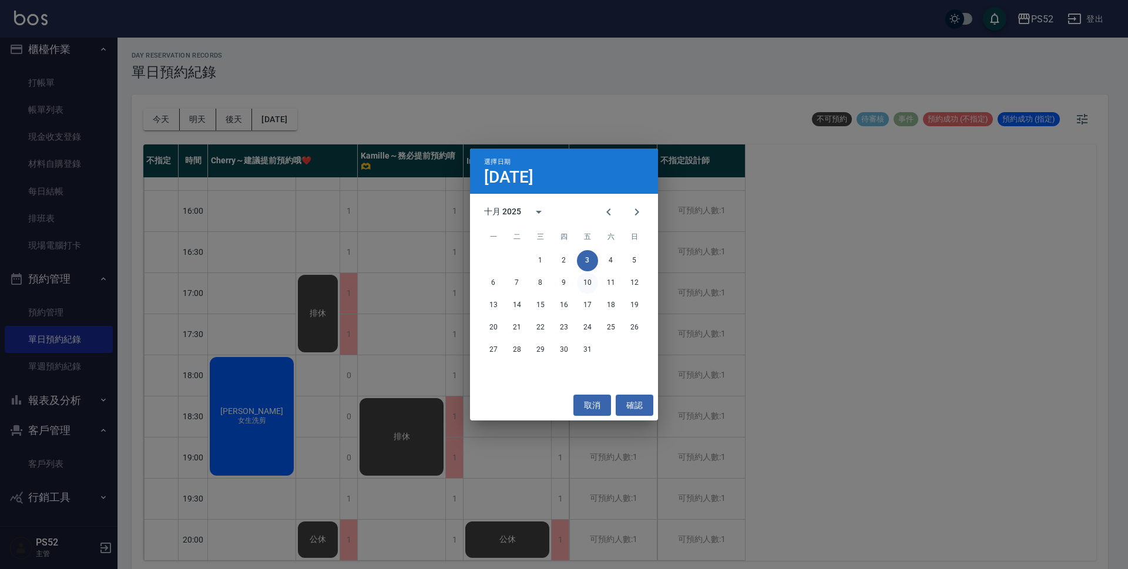
click at [589, 283] on button "10" at bounding box center [587, 283] width 21 height 21
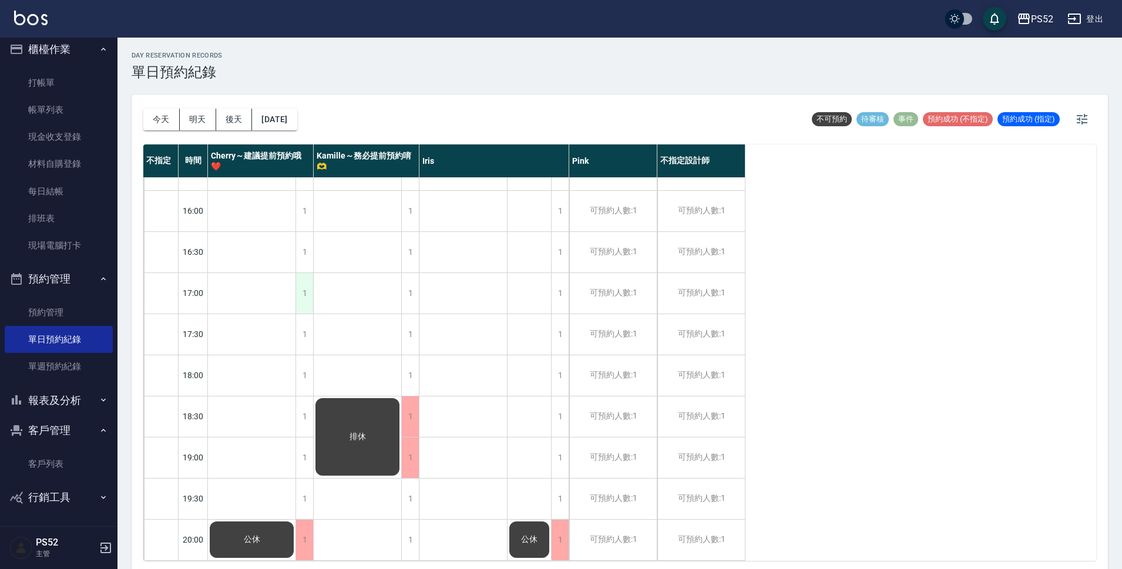
click at [308, 274] on div "1" at bounding box center [305, 293] width 18 height 41
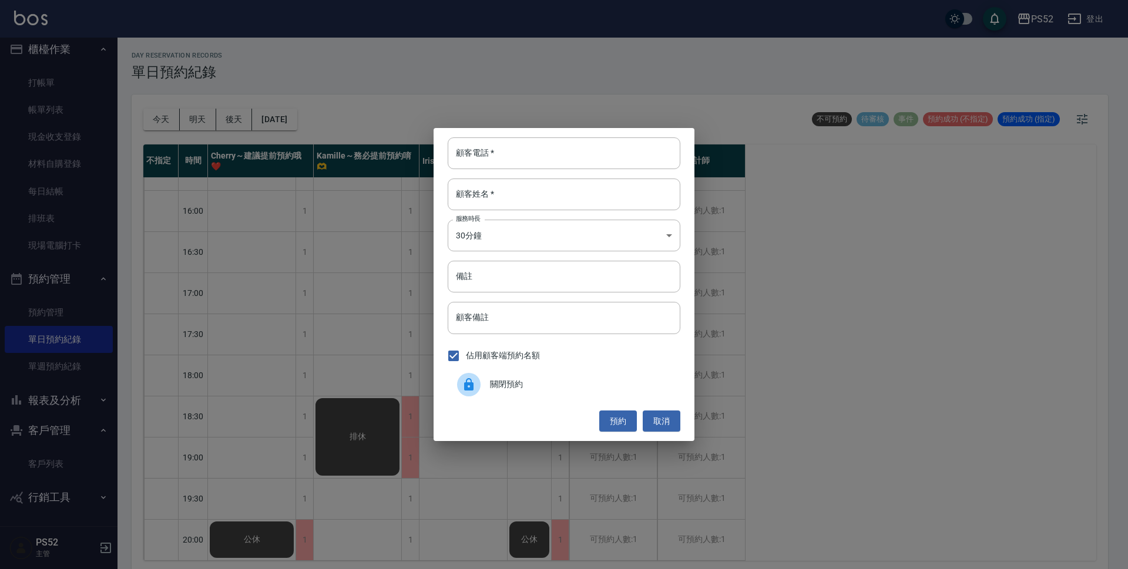
click at [525, 380] on span "關閉預約" at bounding box center [580, 384] width 181 height 12
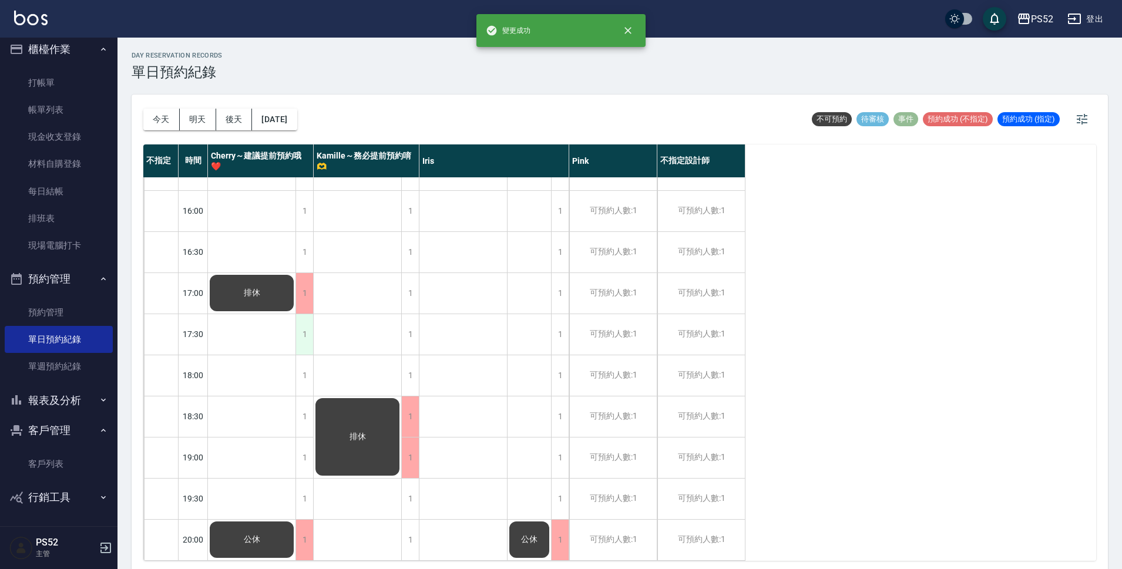
click at [308, 317] on div "1" at bounding box center [305, 334] width 18 height 41
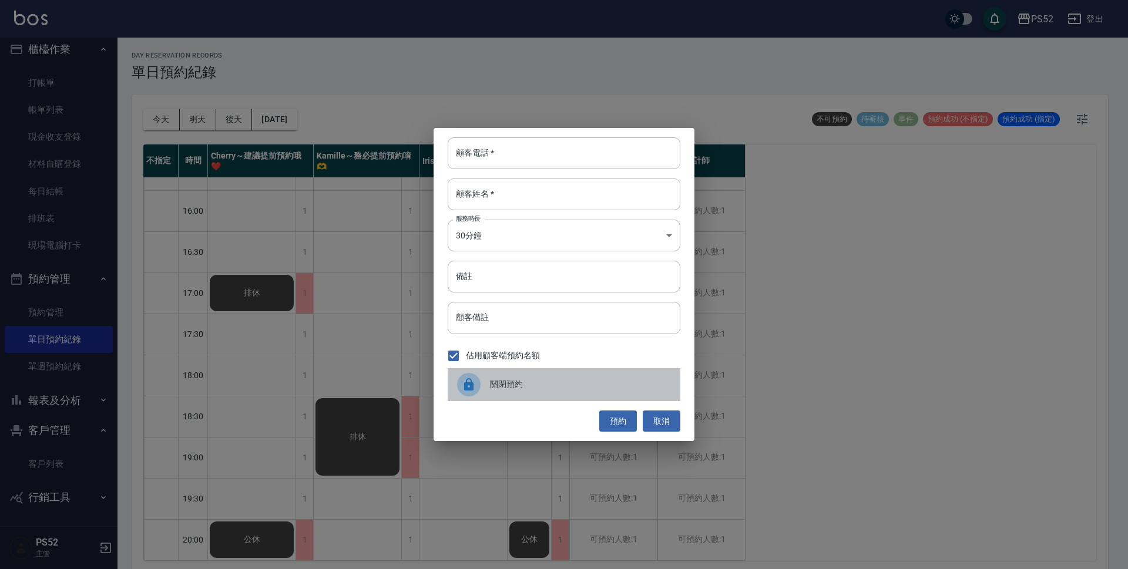
click at [516, 379] on span "關閉預約" at bounding box center [580, 384] width 181 height 12
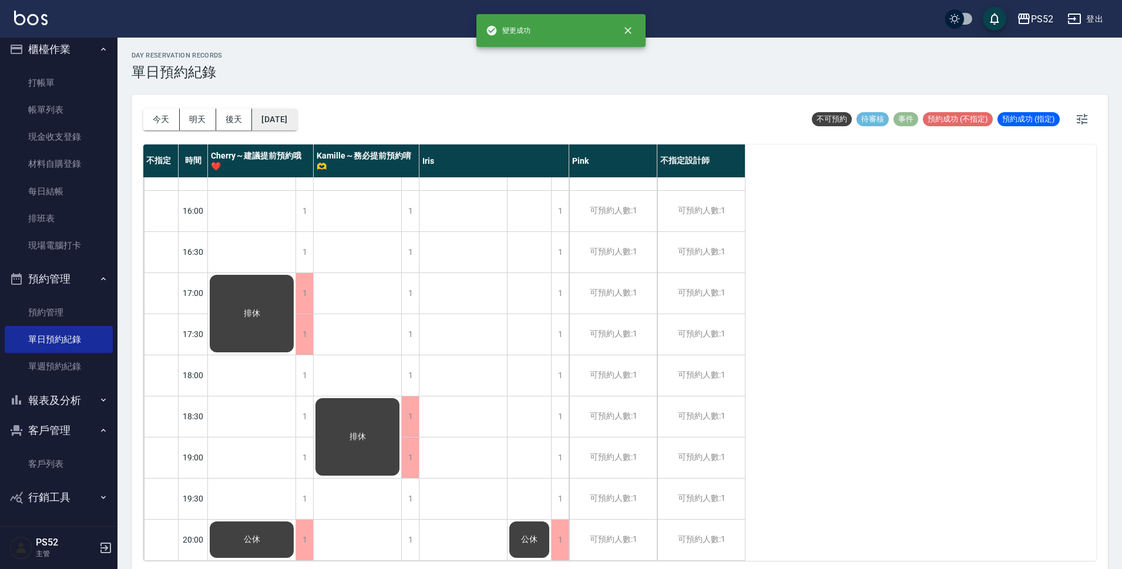
click at [286, 119] on button "[DATE]" at bounding box center [274, 120] width 45 height 22
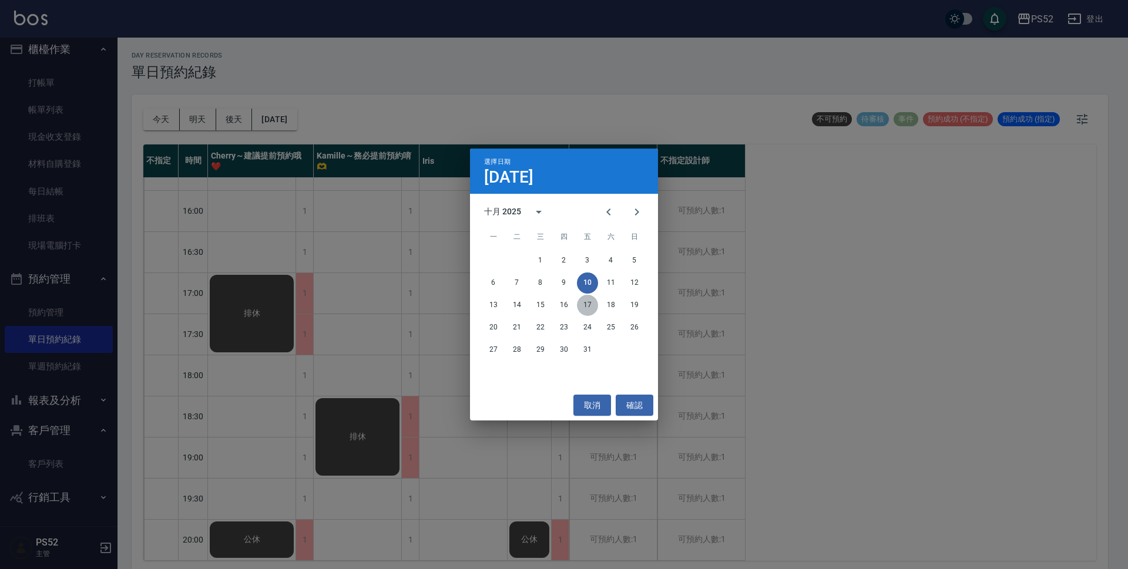
click at [586, 313] on button "17" at bounding box center [587, 305] width 21 height 21
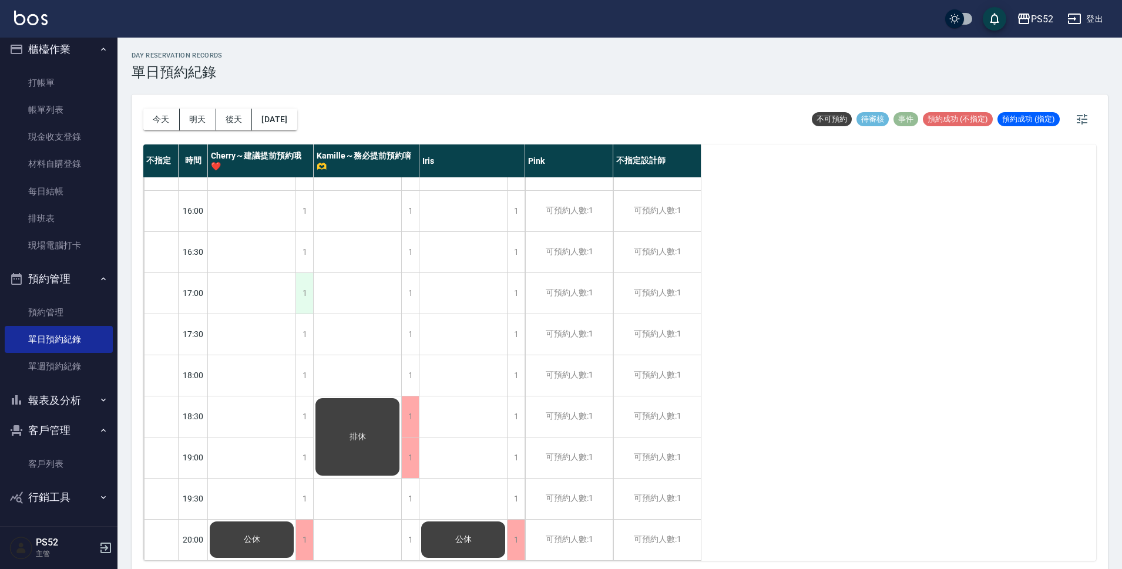
click at [304, 273] on div "1" at bounding box center [305, 293] width 18 height 41
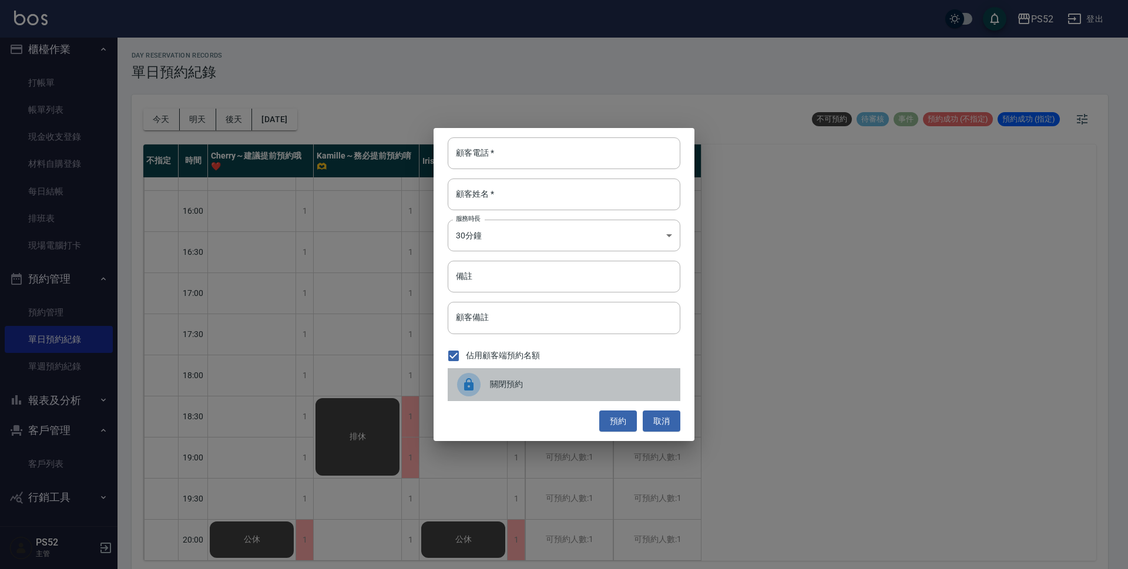
click at [548, 385] on span "關閉預約" at bounding box center [580, 384] width 181 height 12
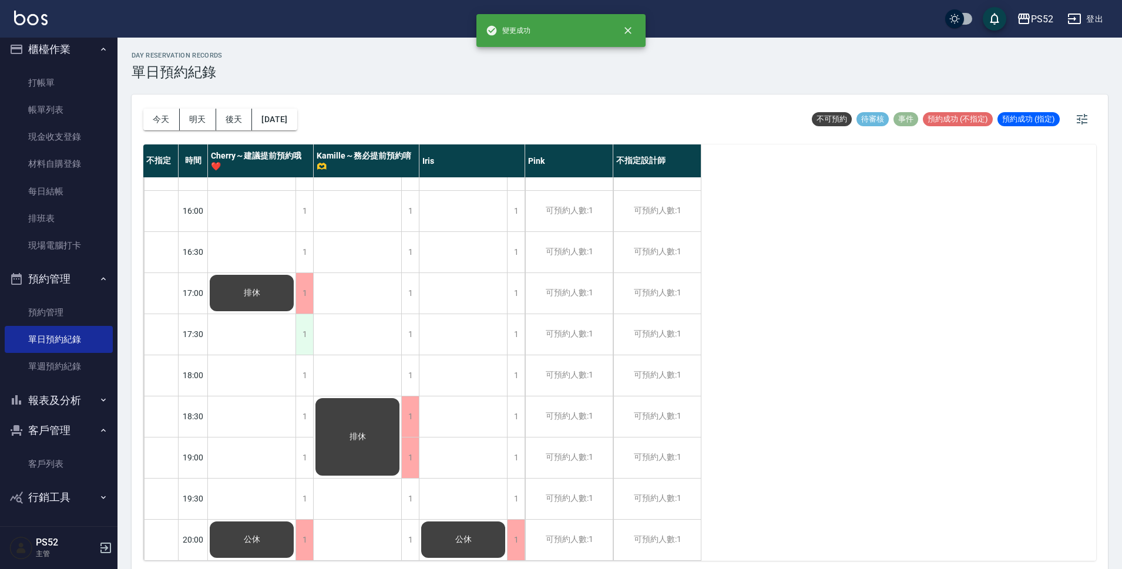
click at [299, 326] on div "1" at bounding box center [305, 334] width 18 height 41
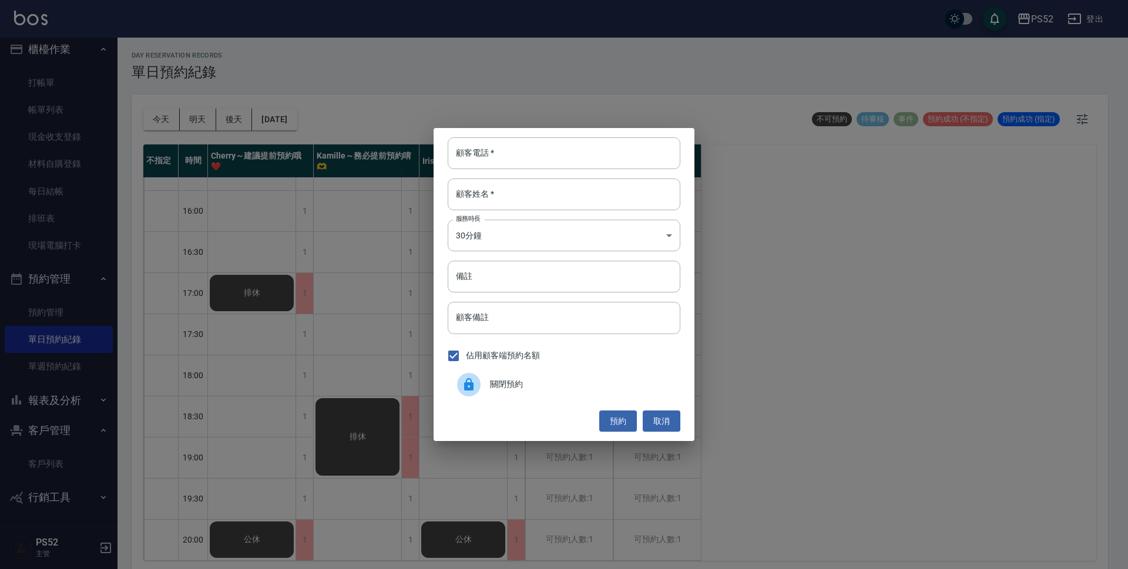
click at [557, 384] on span "關閉預約" at bounding box center [580, 384] width 181 height 12
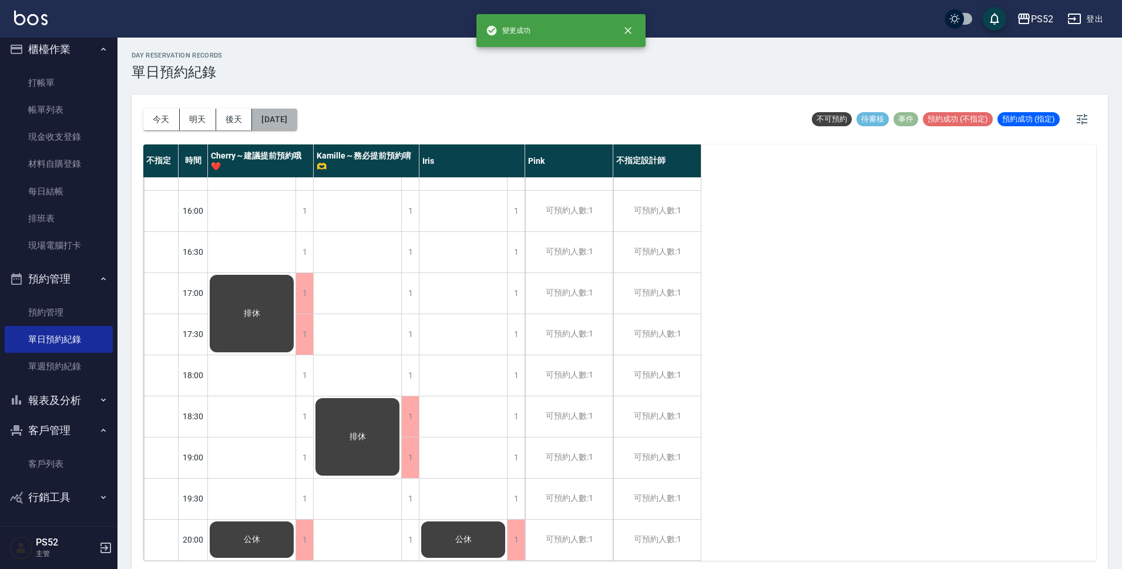
click at [297, 123] on button "[DATE]" at bounding box center [274, 120] width 45 height 22
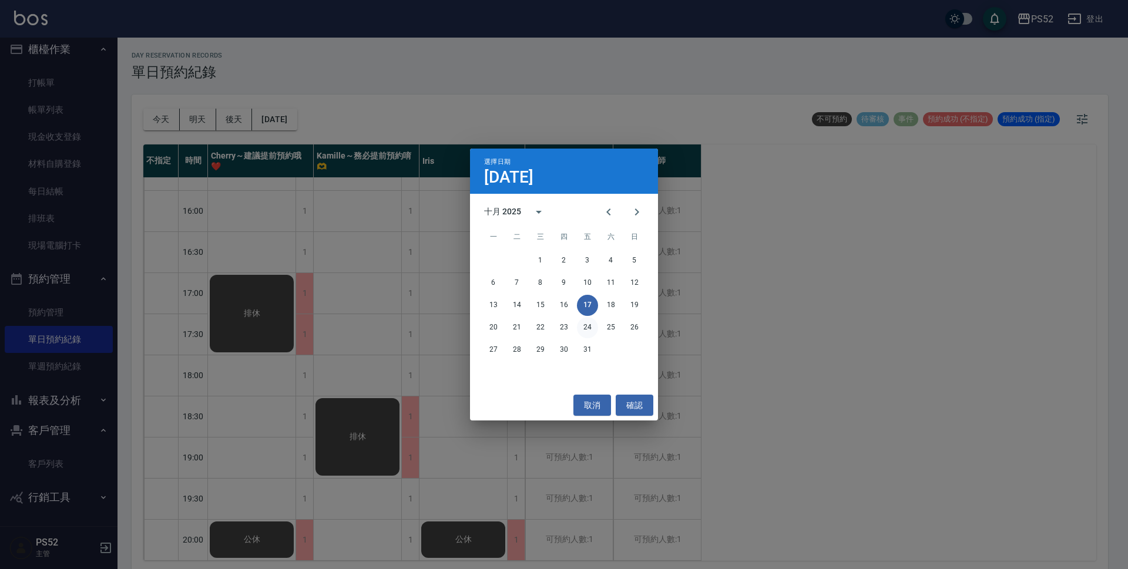
click at [593, 321] on button "24" at bounding box center [587, 327] width 21 height 21
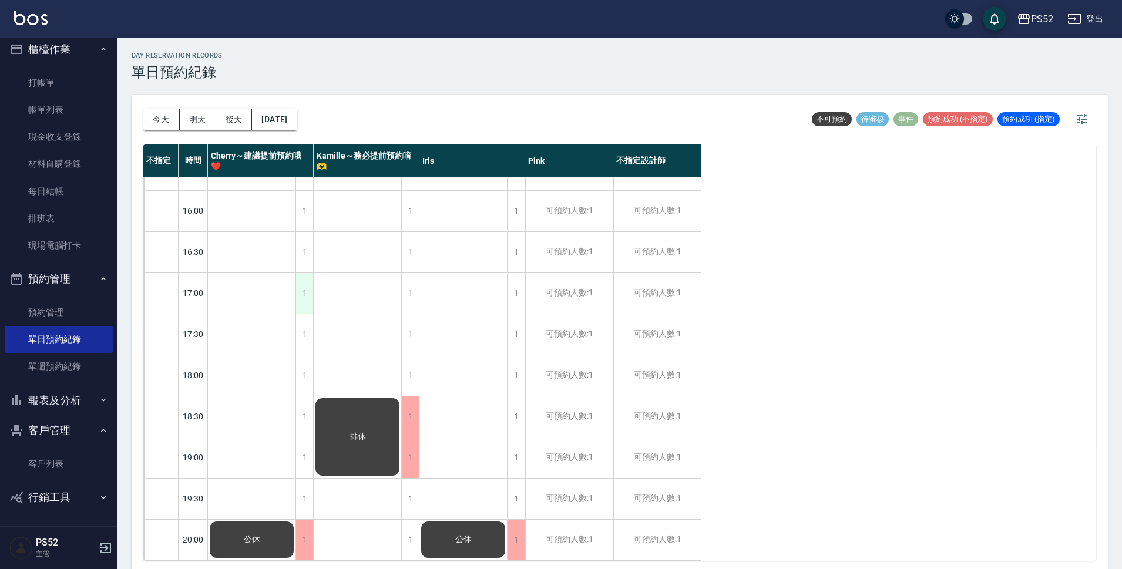
click at [304, 274] on div "1" at bounding box center [305, 293] width 18 height 41
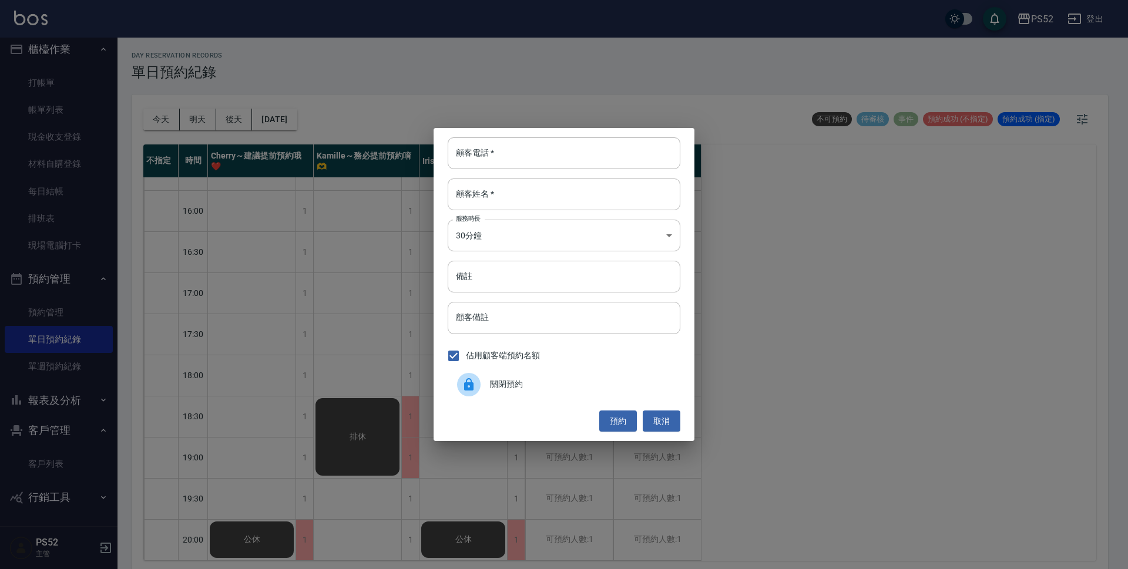
click at [507, 387] on span "關閉預約" at bounding box center [580, 384] width 181 height 12
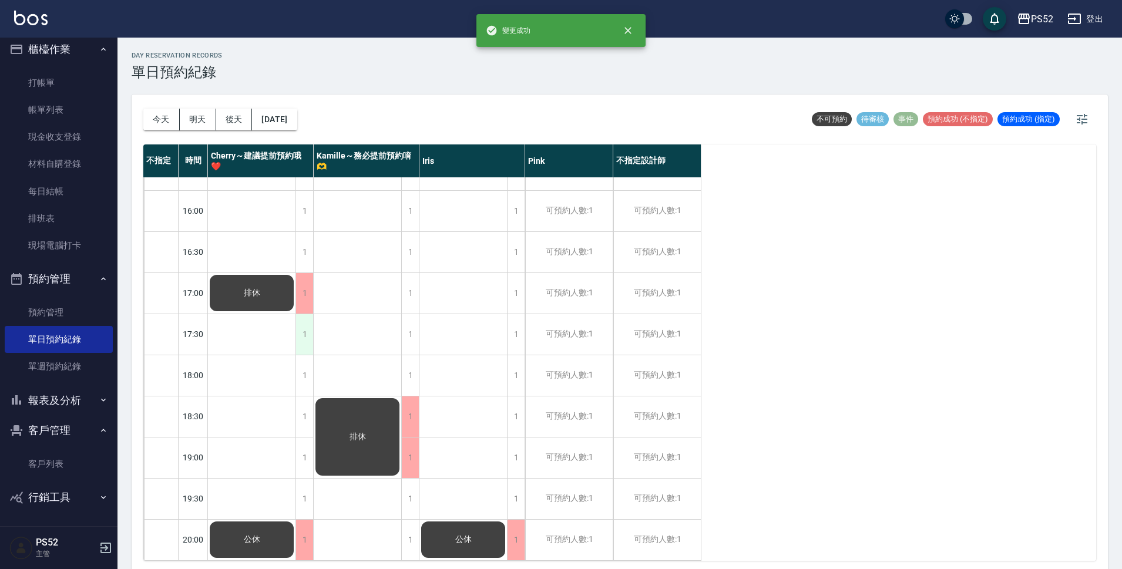
click at [307, 323] on div "1" at bounding box center [305, 334] width 18 height 41
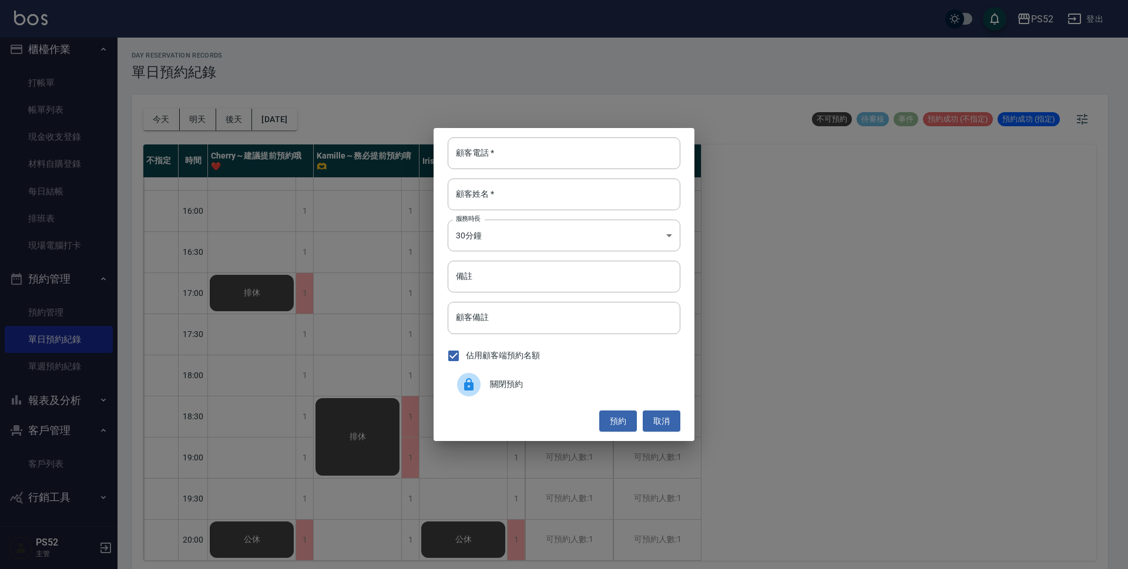
click at [514, 378] on div "關閉預約" at bounding box center [564, 384] width 233 height 33
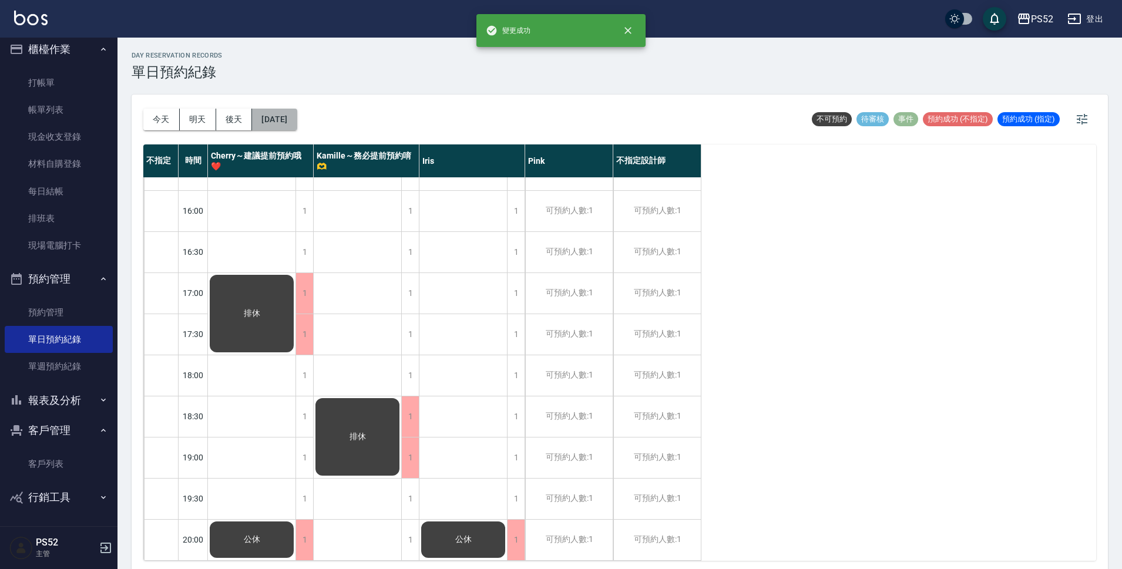
click at [297, 118] on button "[DATE]" at bounding box center [274, 120] width 45 height 22
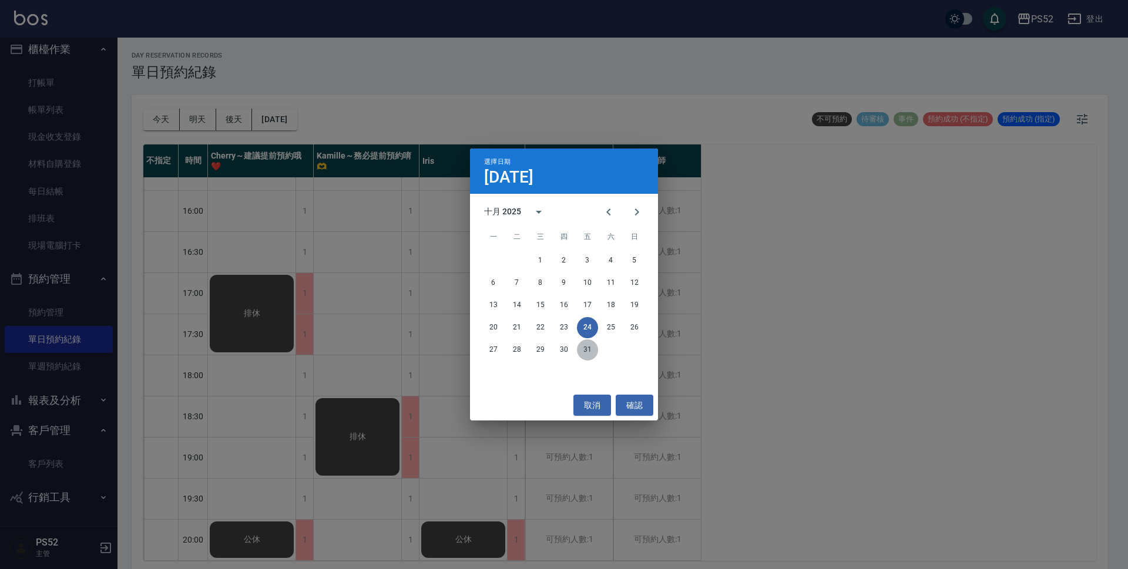
click at [580, 351] on button "31" at bounding box center [587, 350] width 21 height 21
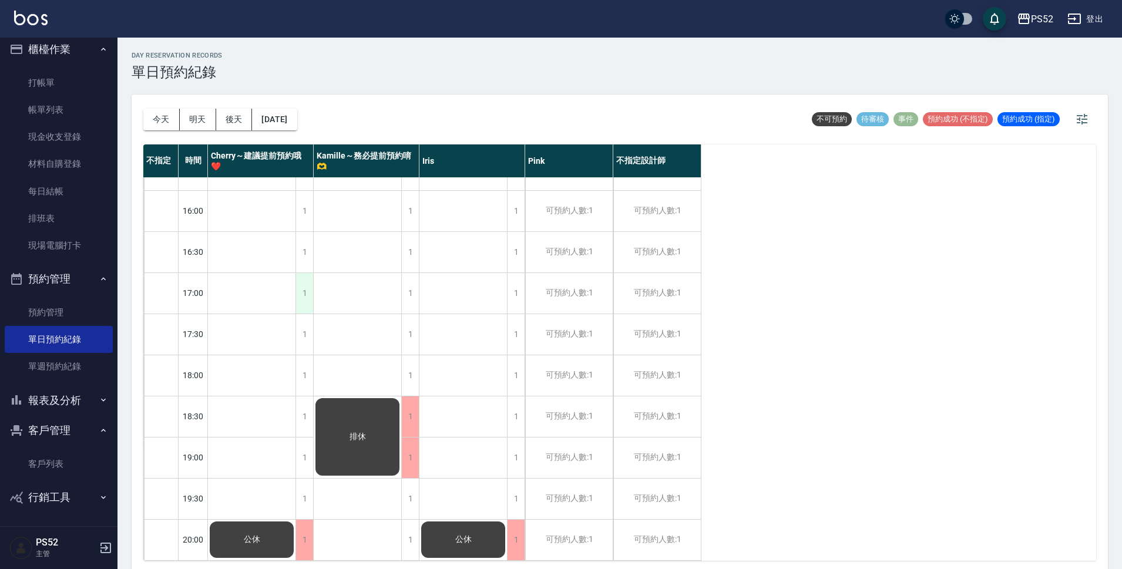
click at [306, 285] on div "1" at bounding box center [305, 293] width 18 height 41
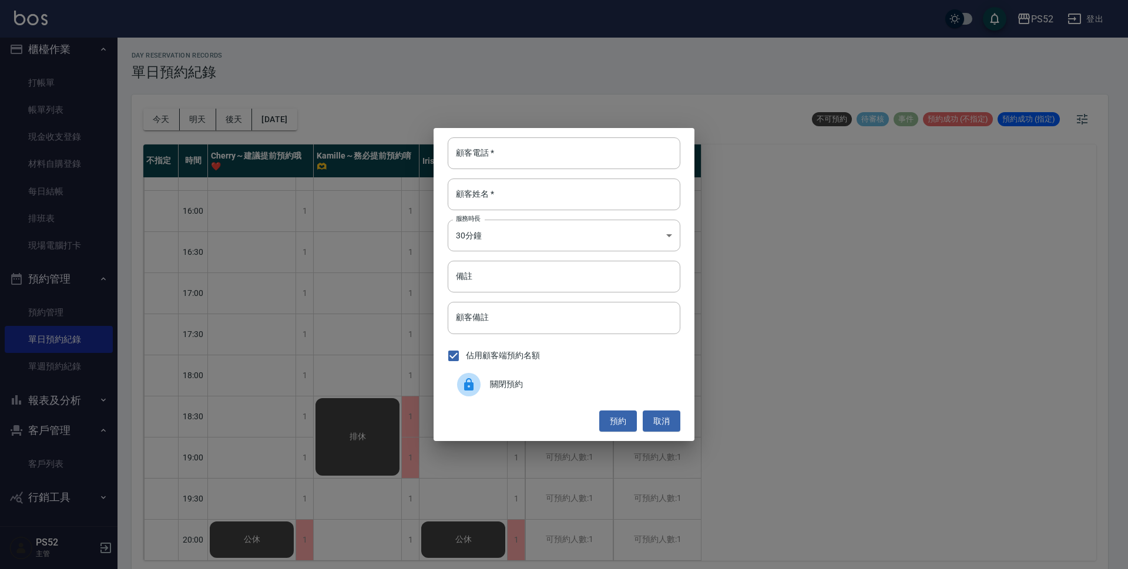
click at [535, 384] on span "關閉預約" at bounding box center [580, 384] width 181 height 12
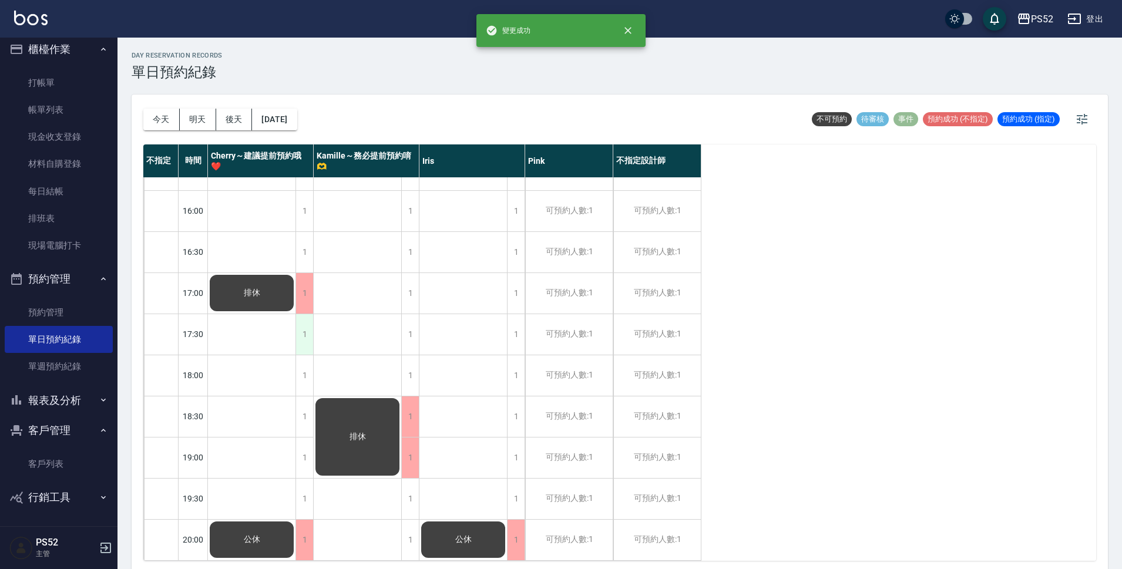
click at [301, 314] on div "1" at bounding box center [305, 334] width 18 height 41
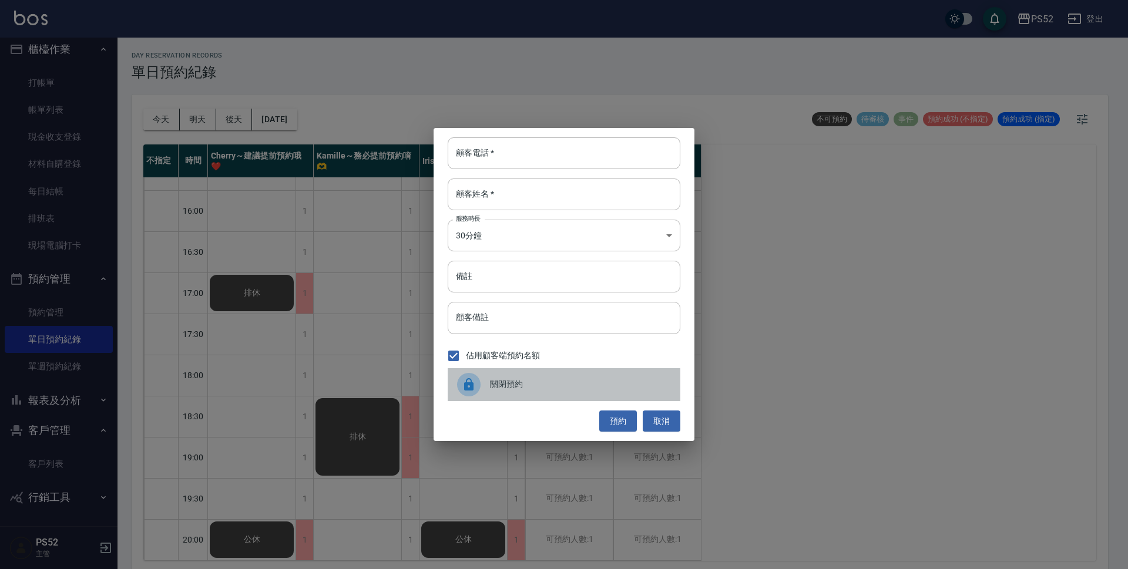
click at [519, 382] on span "關閉預約" at bounding box center [580, 384] width 181 height 12
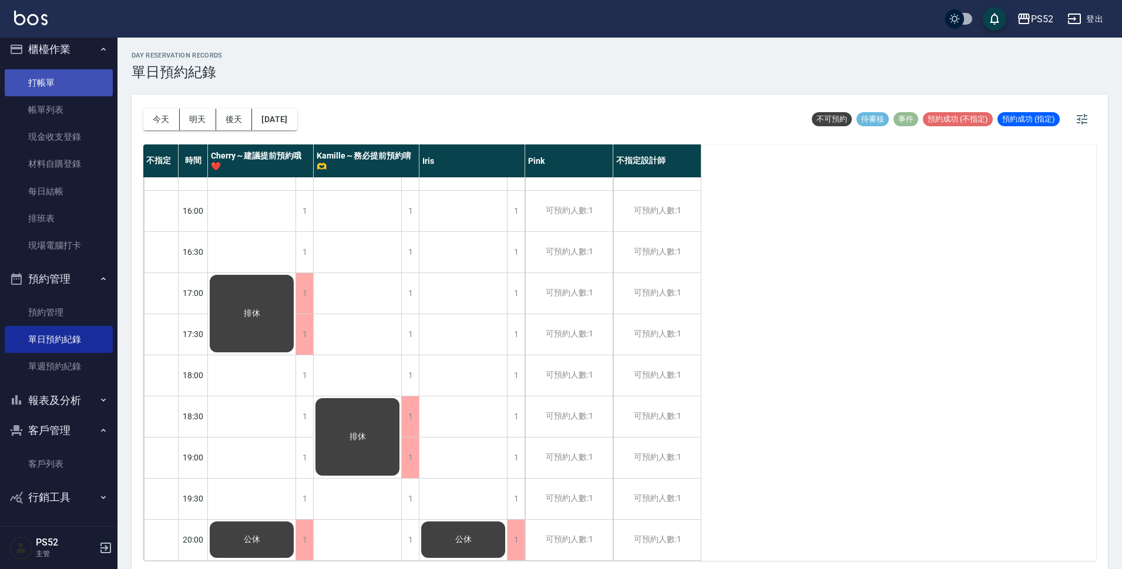
click at [24, 76] on link "打帳單" at bounding box center [59, 82] width 108 height 27
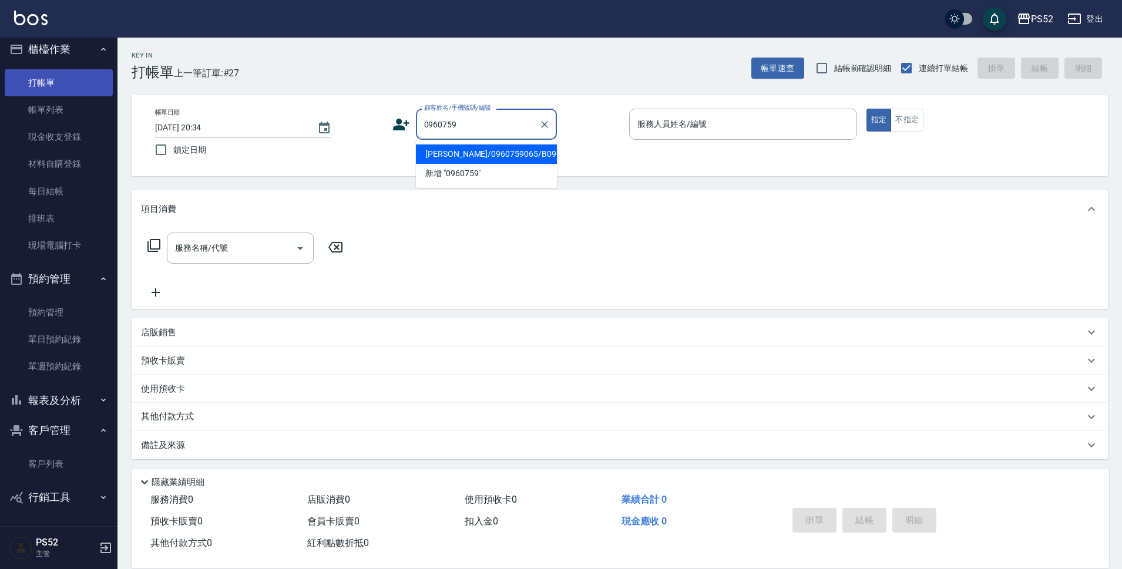
type input "[PERSON_NAME]/0960759065/B0960759065"
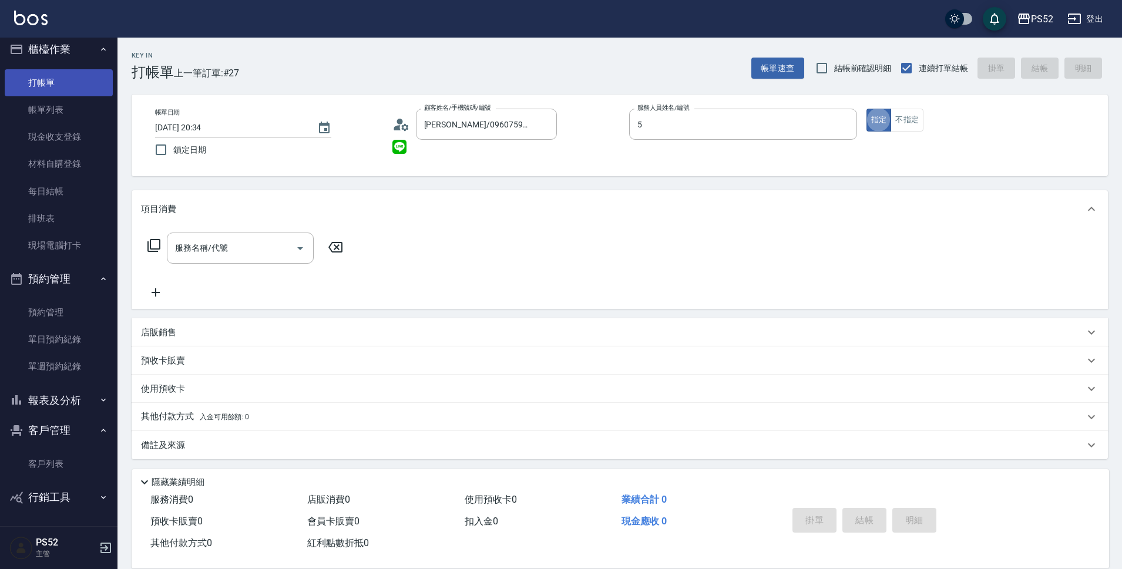
type input "Cherry～建議提前預約哦❤️-5"
type button "true"
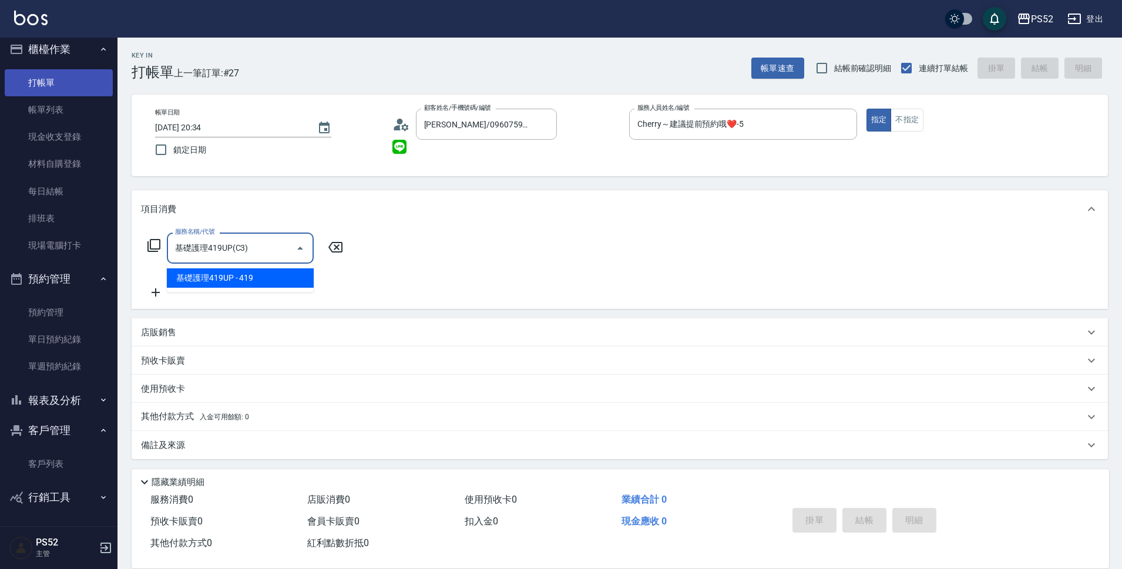
type input "基礎護理419UP(C3)"
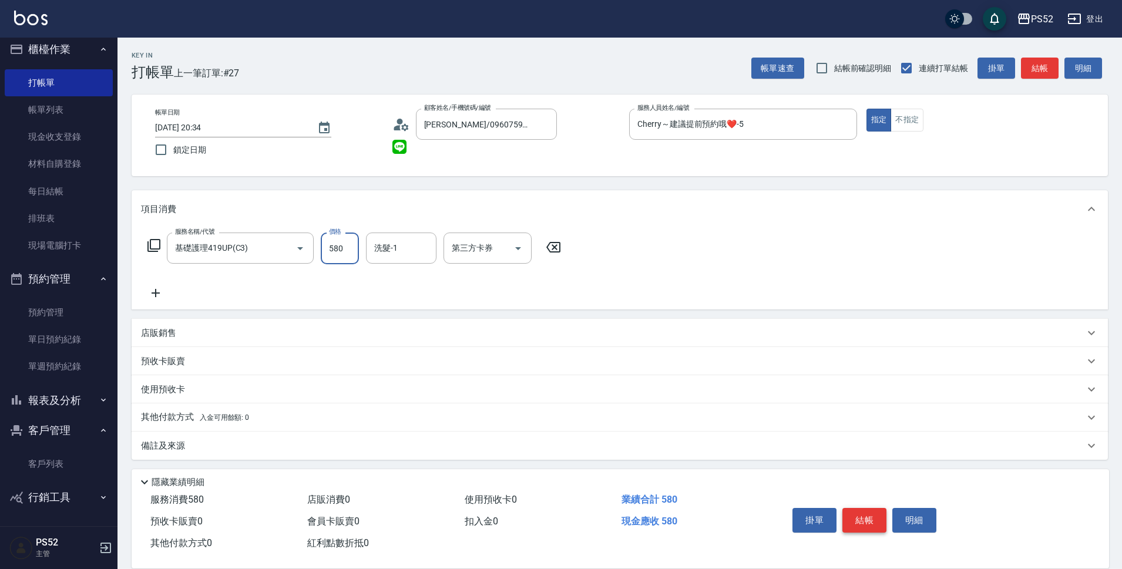
type input "580"
click at [873, 521] on button "結帳" at bounding box center [865, 520] width 44 height 25
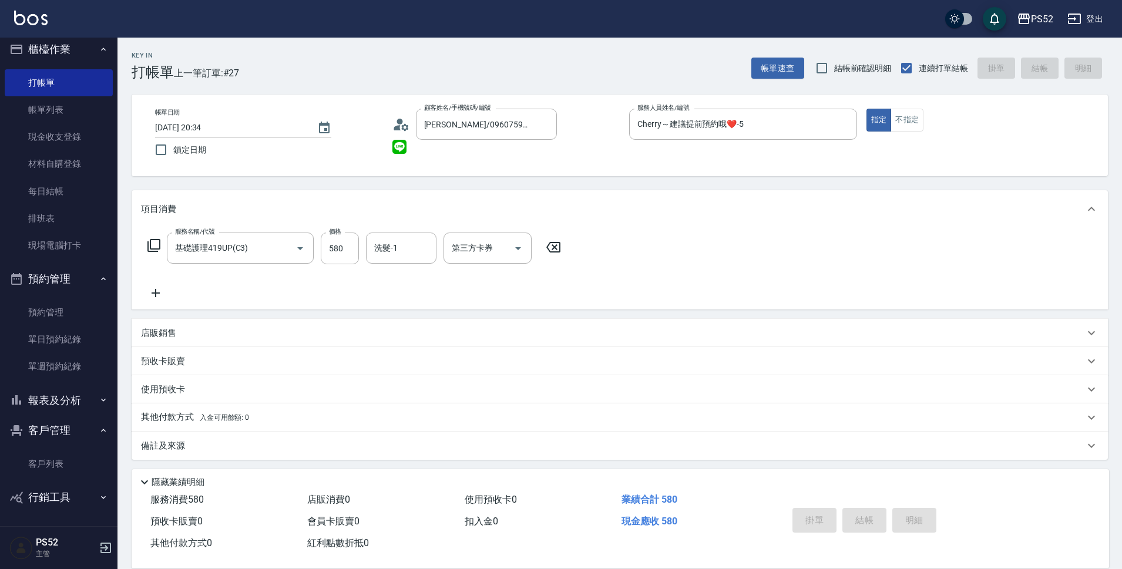
type input "[DATE] 20:35"
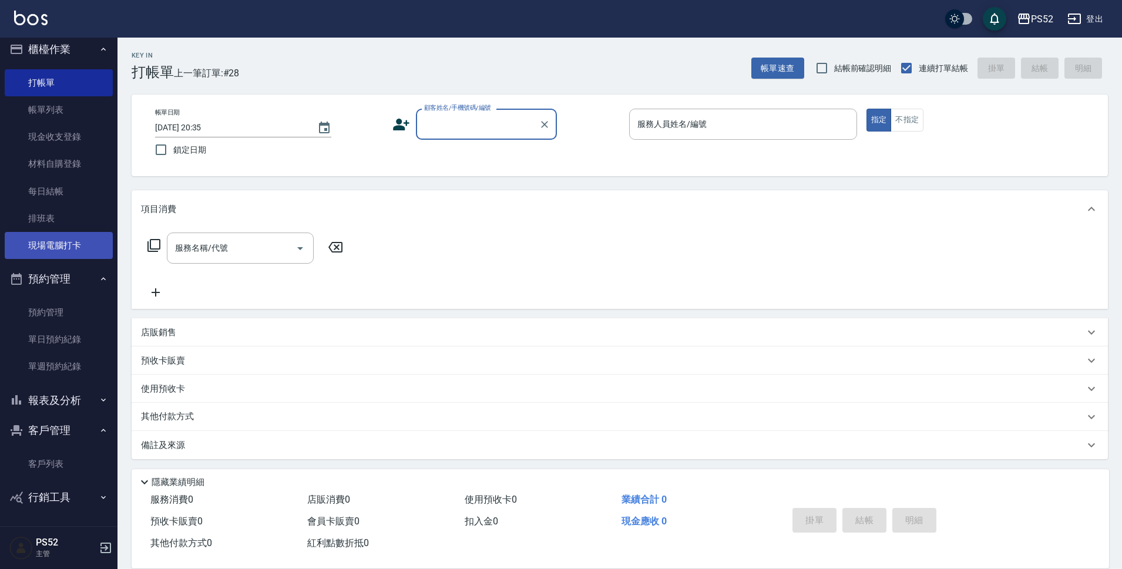
click at [55, 244] on link "現場電腦打卡" at bounding box center [59, 245] width 108 height 27
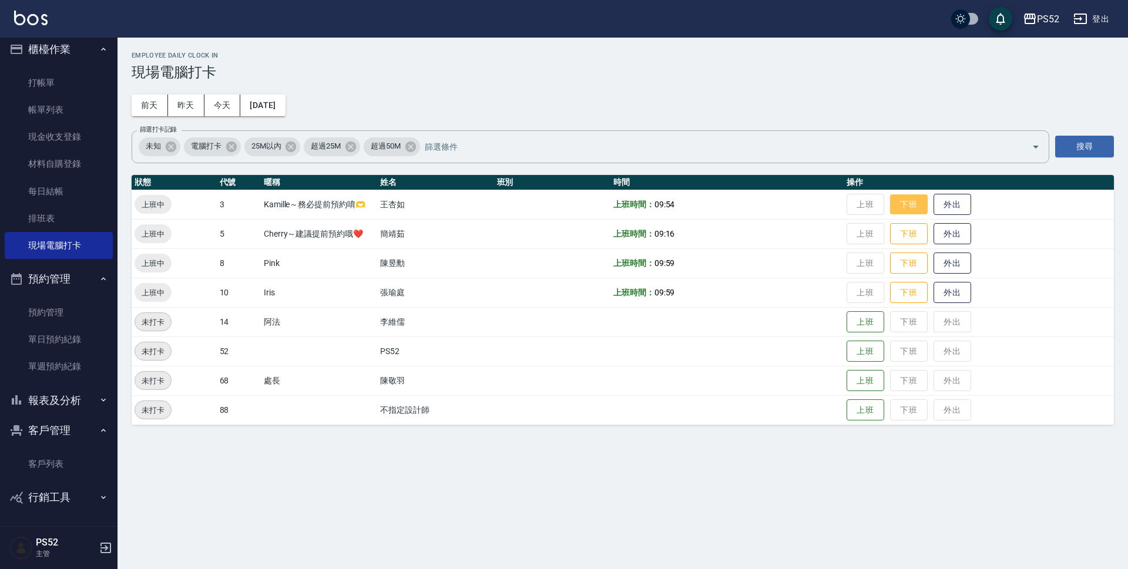
click at [911, 198] on button "下班" at bounding box center [909, 204] width 38 height 21
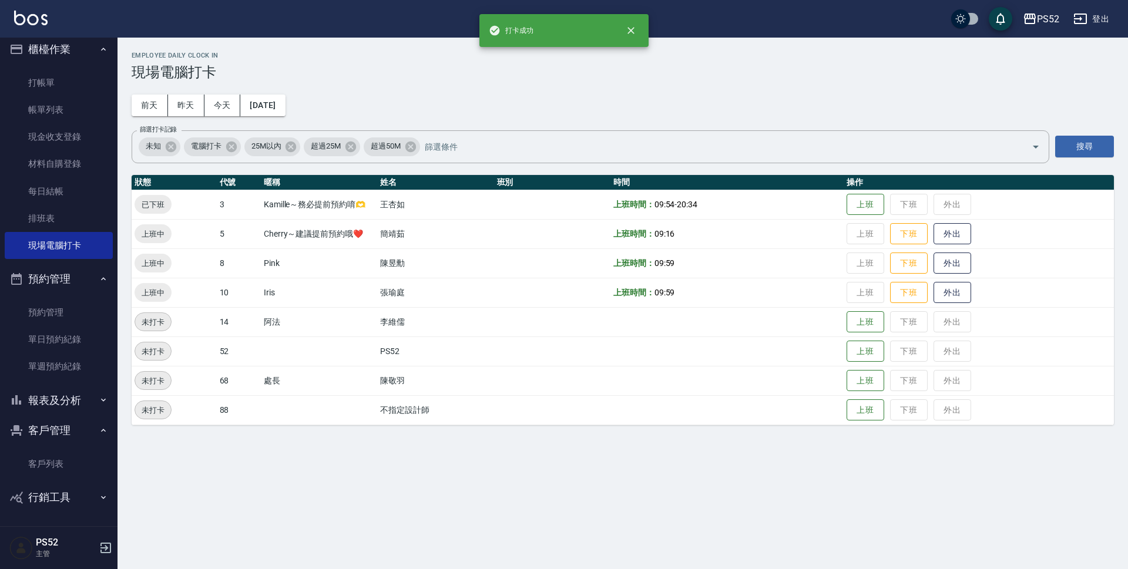
click at [904, 247] on td "上班 下班 外出" at bounding box center [979, 233] width 270 height 29
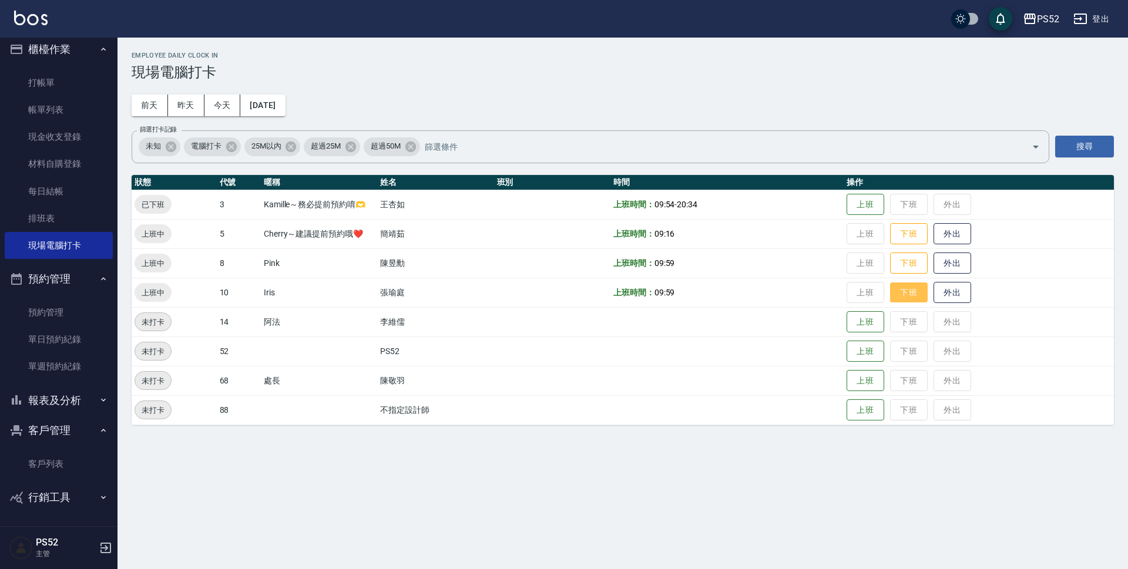
click at [914, 291] on button "下班" at bounding box center [909, 293] width 38 height 21
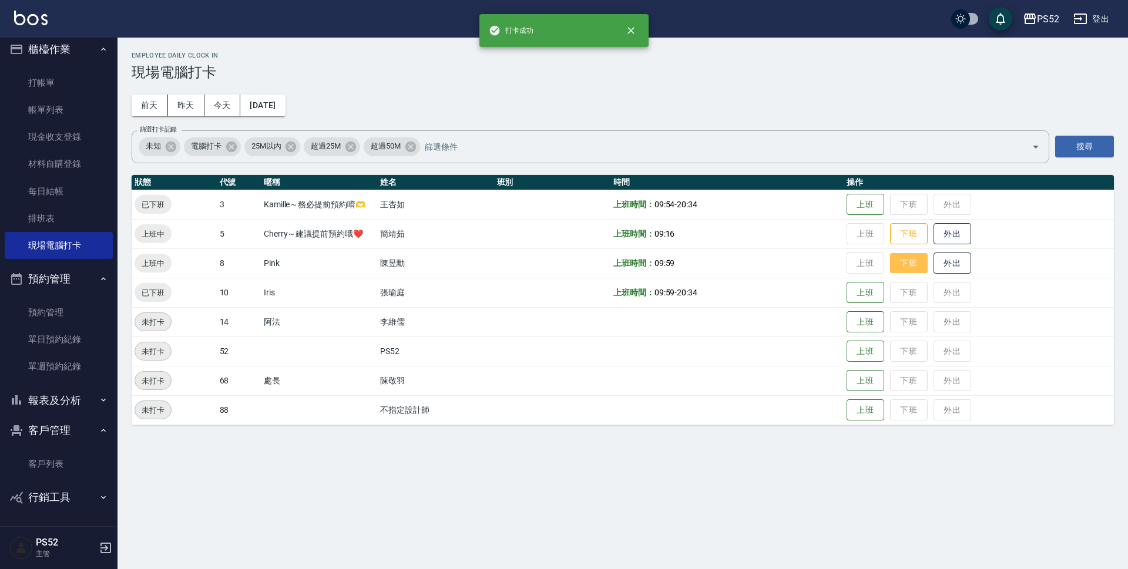
click at [909, 265] on button "下班" at bounding box center [909, 263] width 38 height 21
click at [910, 240] on button "下班" at bounding box center [909, 234] width 38 height 21
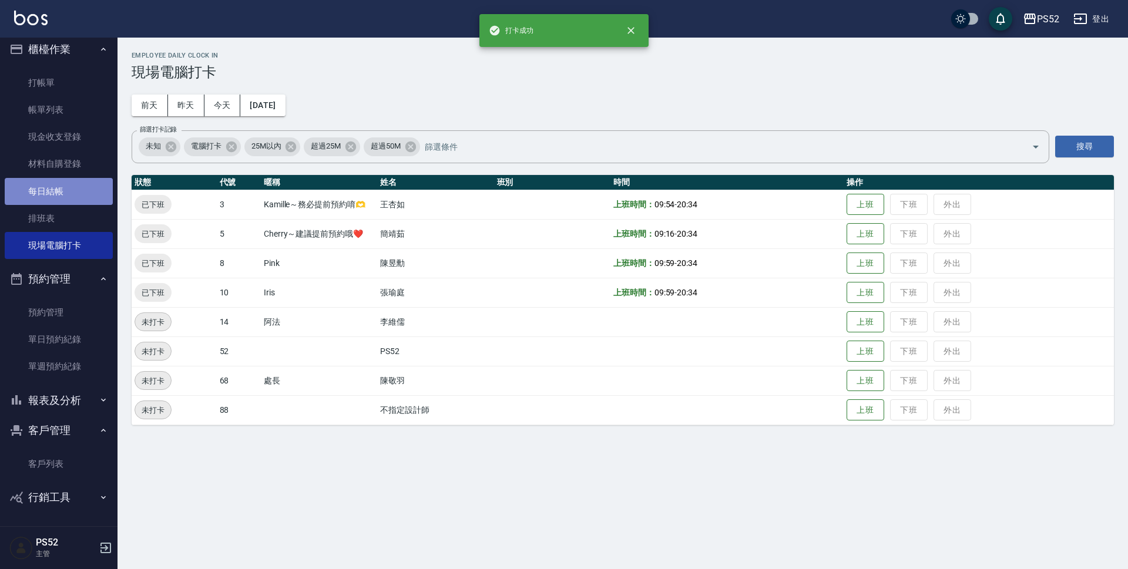
click at [66, 186] on link "每日結帳" at bounding box center [59, 191] width 108 height 27
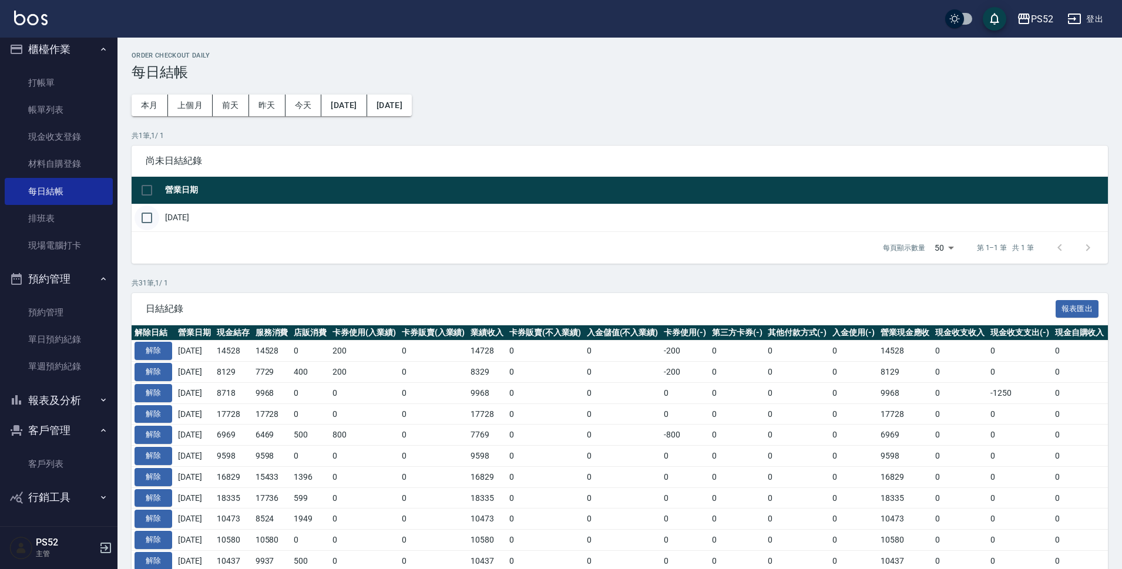
click at [147, 222] on input "checkbox" at bounding box center [147, 218] width 25 height 25
checkbox input "true"
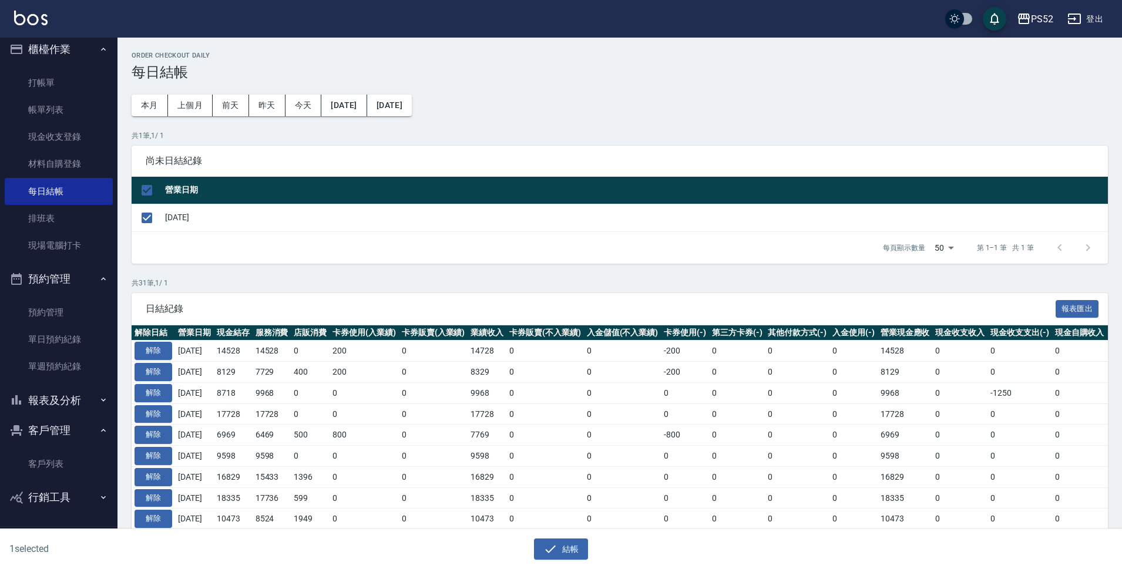
click at [532, 539] on div "結帳" at bounding box center [561, 550] width 547 height 22
click at [549, 551] on icon "button" at bounding box center [550, 549] width 14 height 14
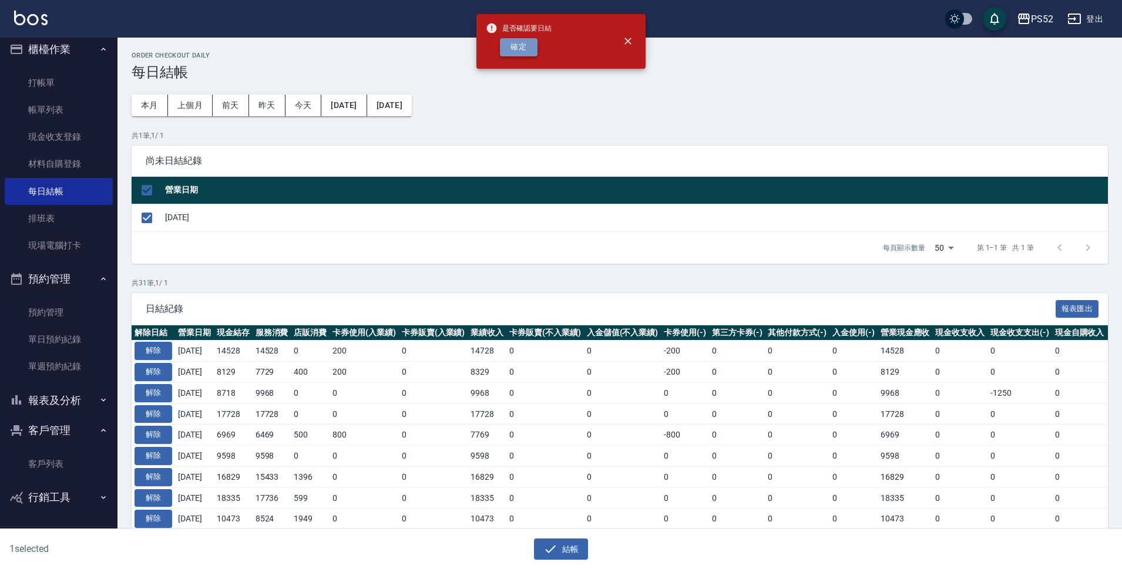
click at [515, 53] on button "確定" at bounding box center [519, 47] width 38 height 18
checkbox input "false"
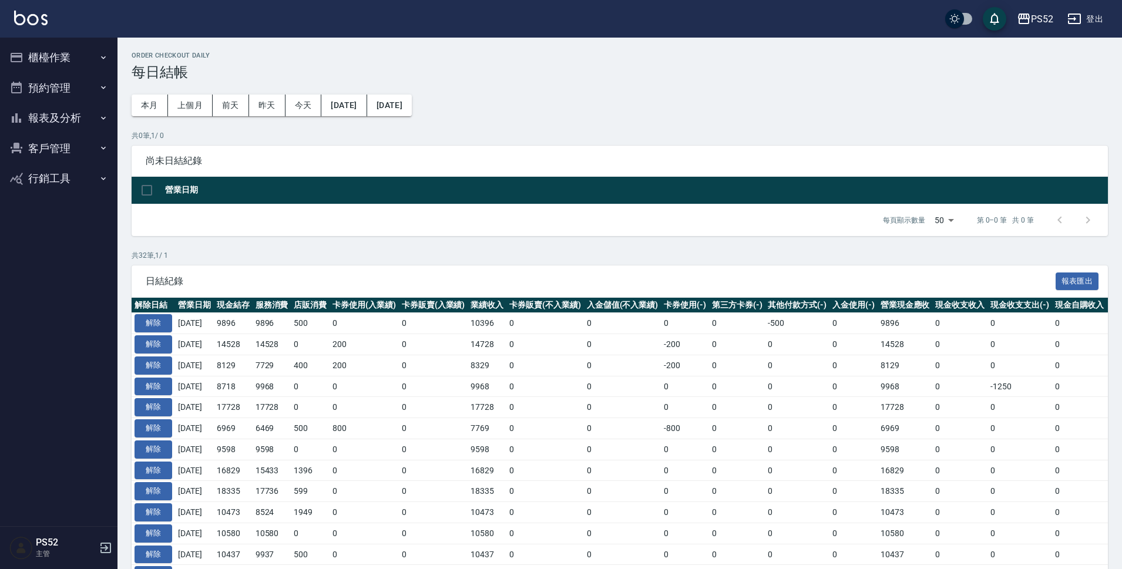
click at [69, 122] on button "報表及分析" at bounding box center [59, 118] width 108 height 31
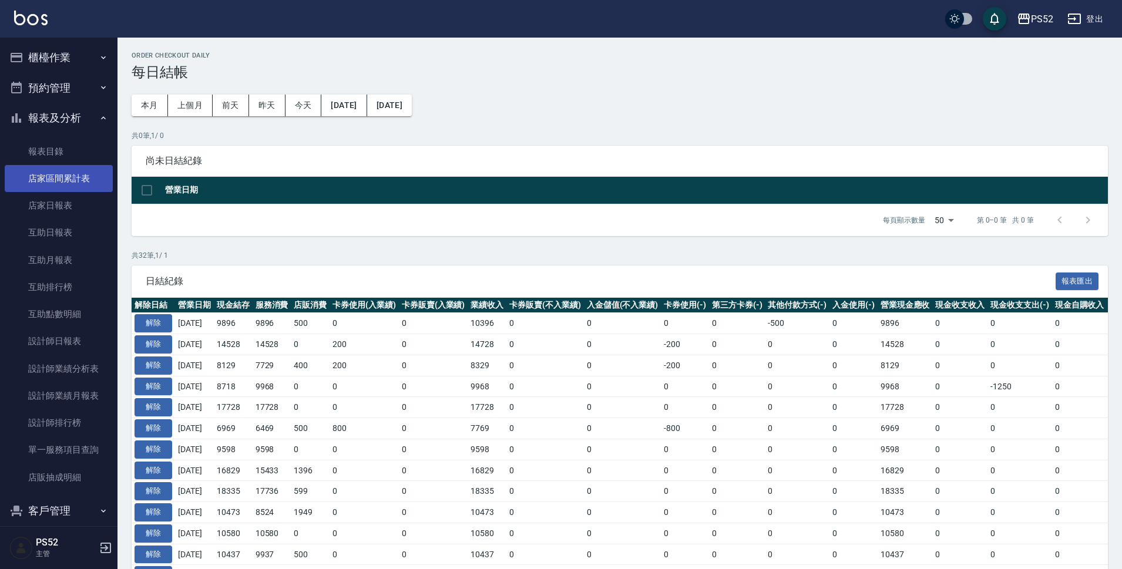
click at [85, 176] on link "店家區間累計表" at bounding box center [59, 178] width 108 height 27
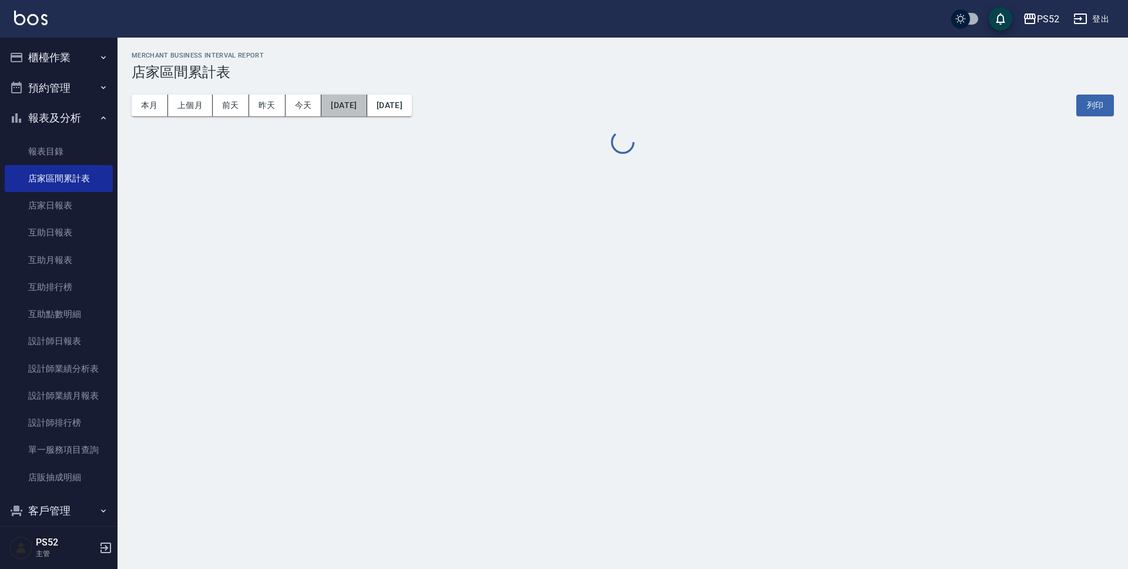
click at [367, 100] on button "[DATE]" at bounding box center [343, 106] width 45 height 22
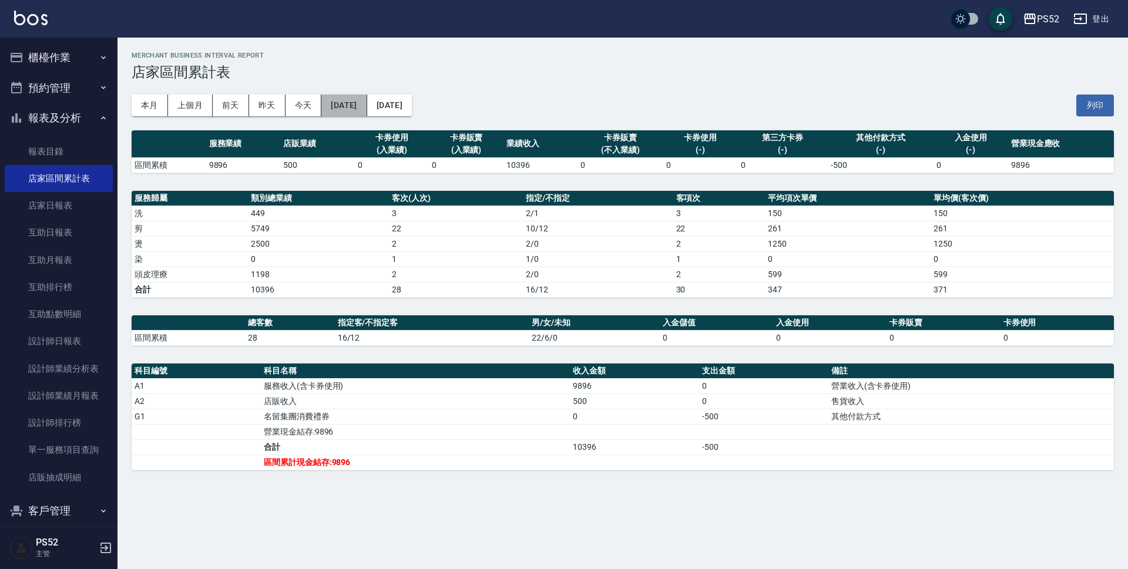
click at [367, 99] on button "[DATE]" at bounding box center [343, 106] width 45 height 22
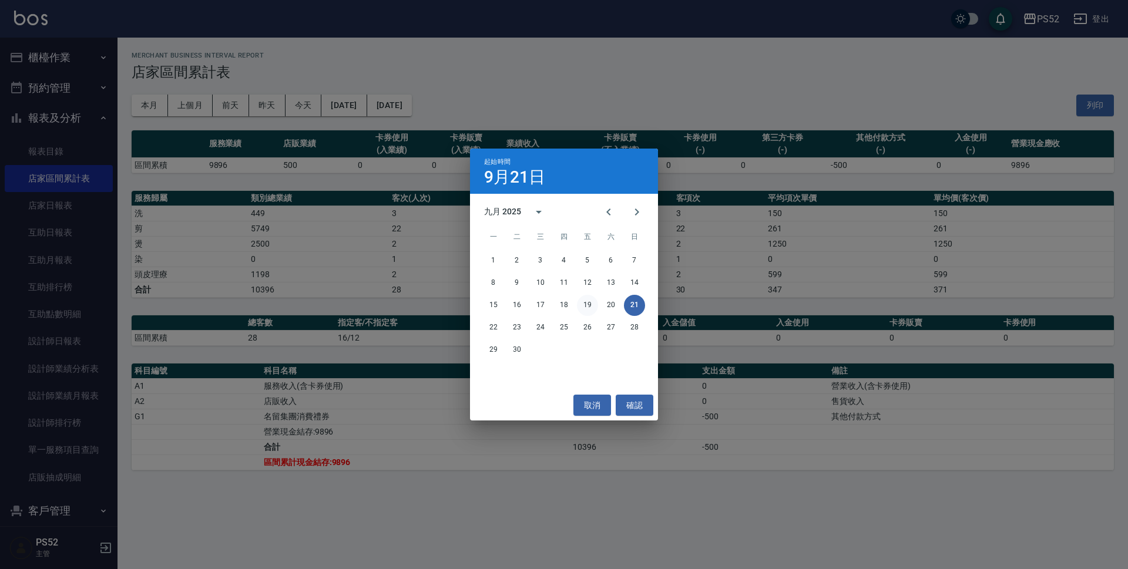
click at [589, 305] on button "19" at bounding box center [587, 305] width 21 height 21
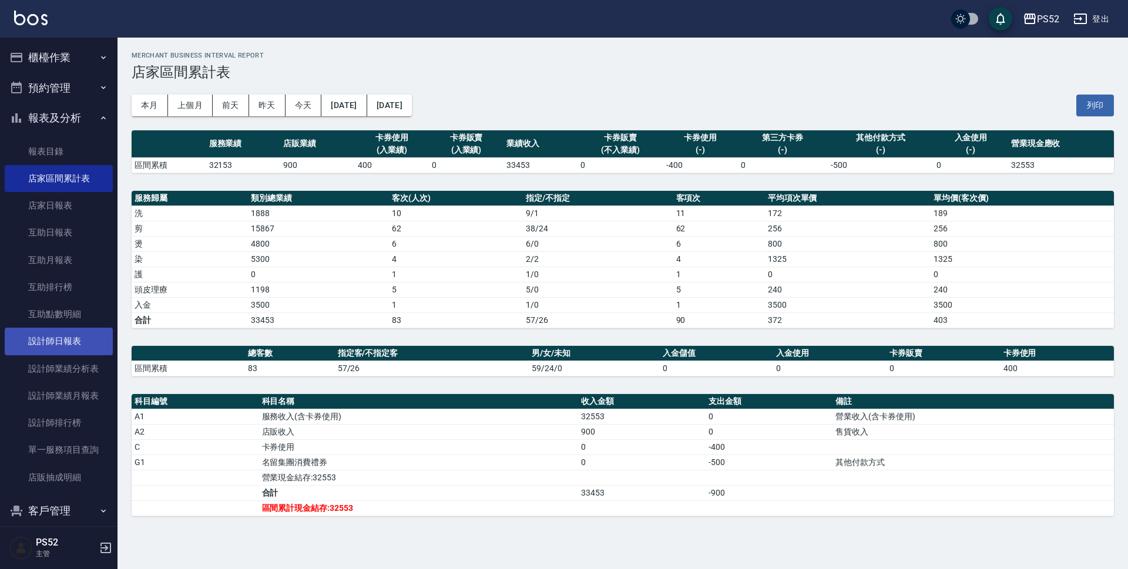
click at [82, 338] on link "設計師日報表" at bounding box center [59, 341] width 108 height 27
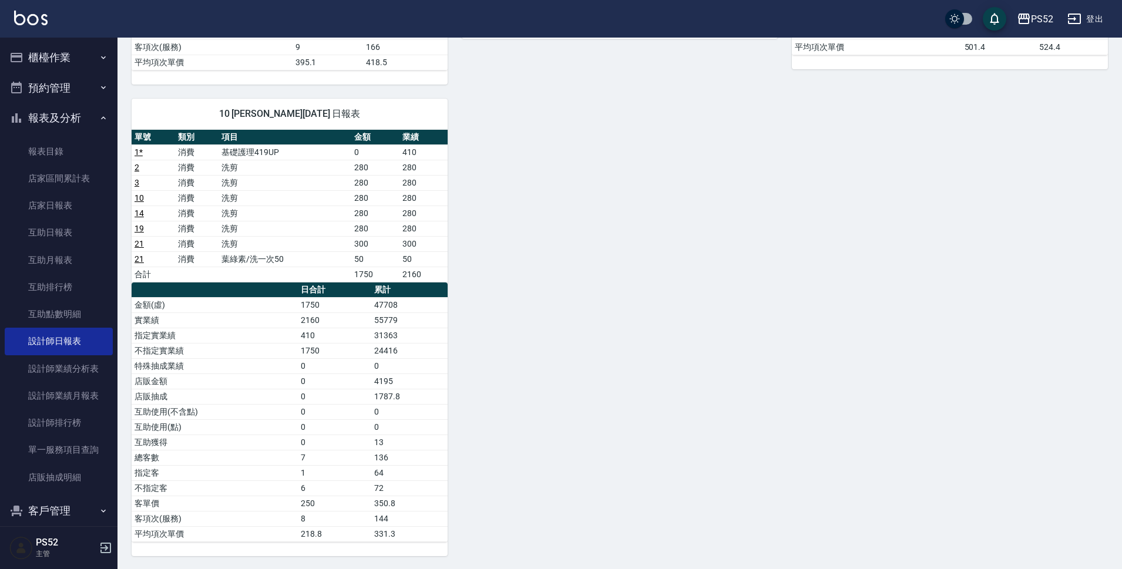
scroll to position [505, 0]
